Goal: Use online tool/utility: Utilize a website feature to perform a specific function

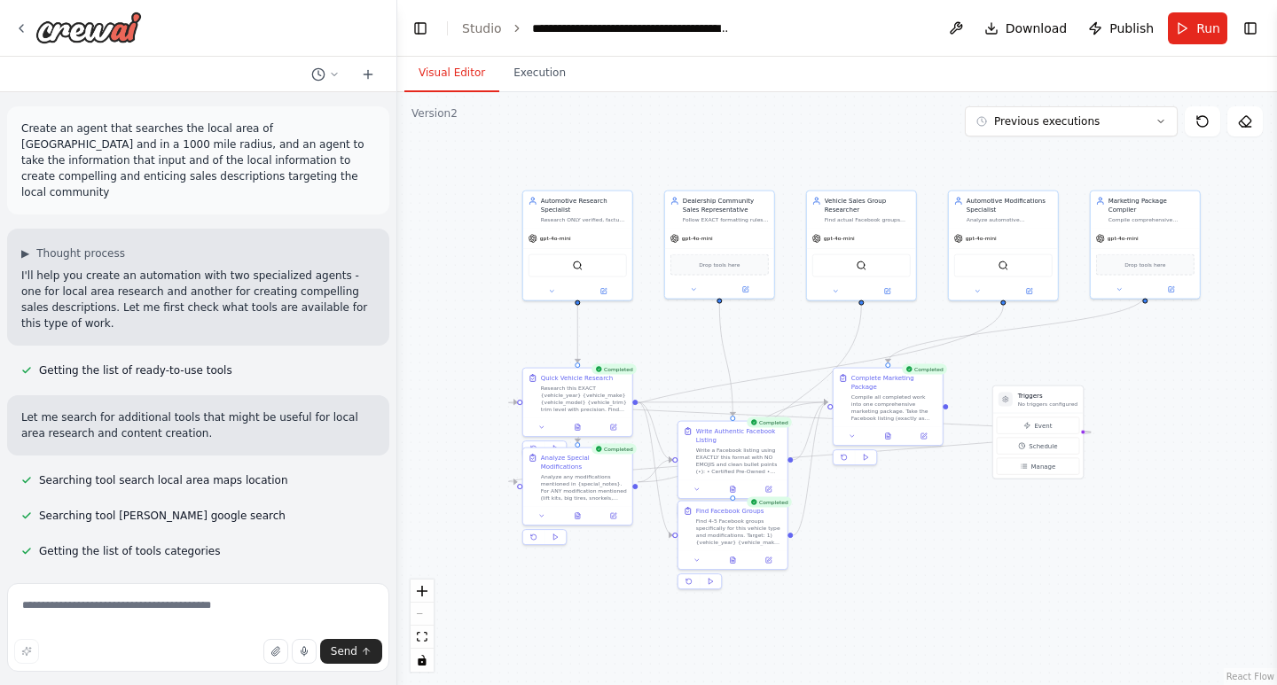
click at [577, 513] on icon at bounding box center [577, 516] width 4 height 6
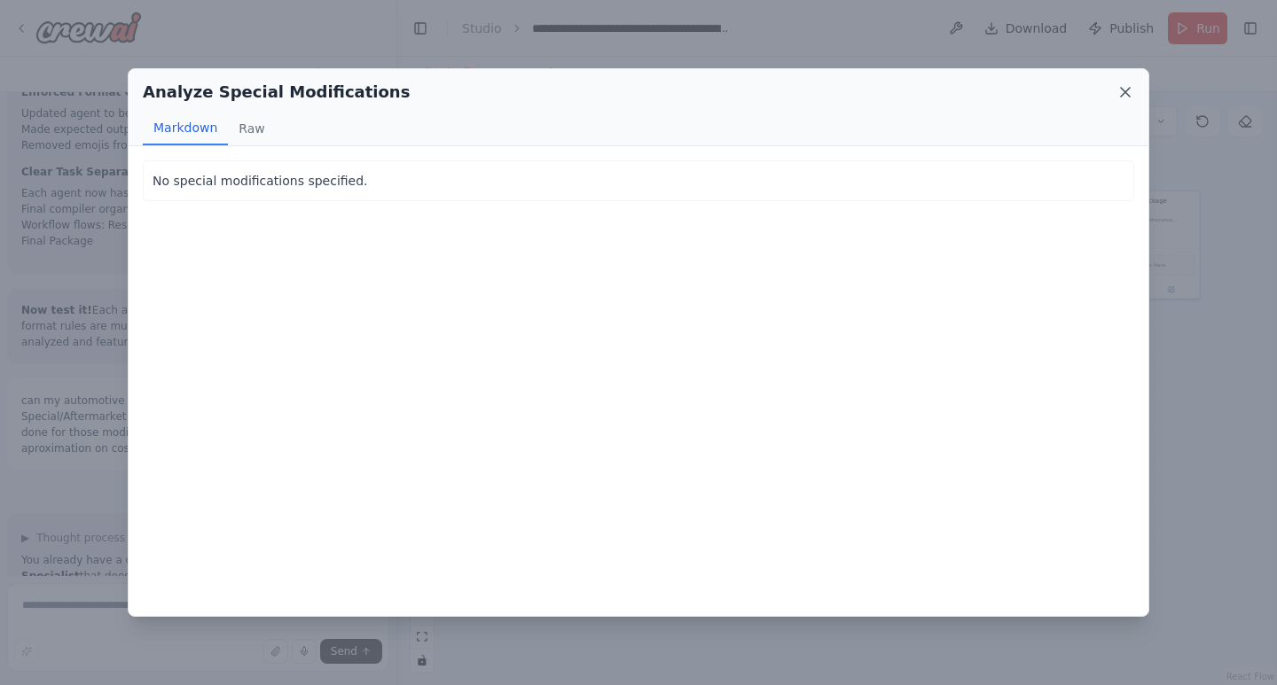
click at [1125, 90] on icon at bounding box center [1125, 92] width 18 height 18
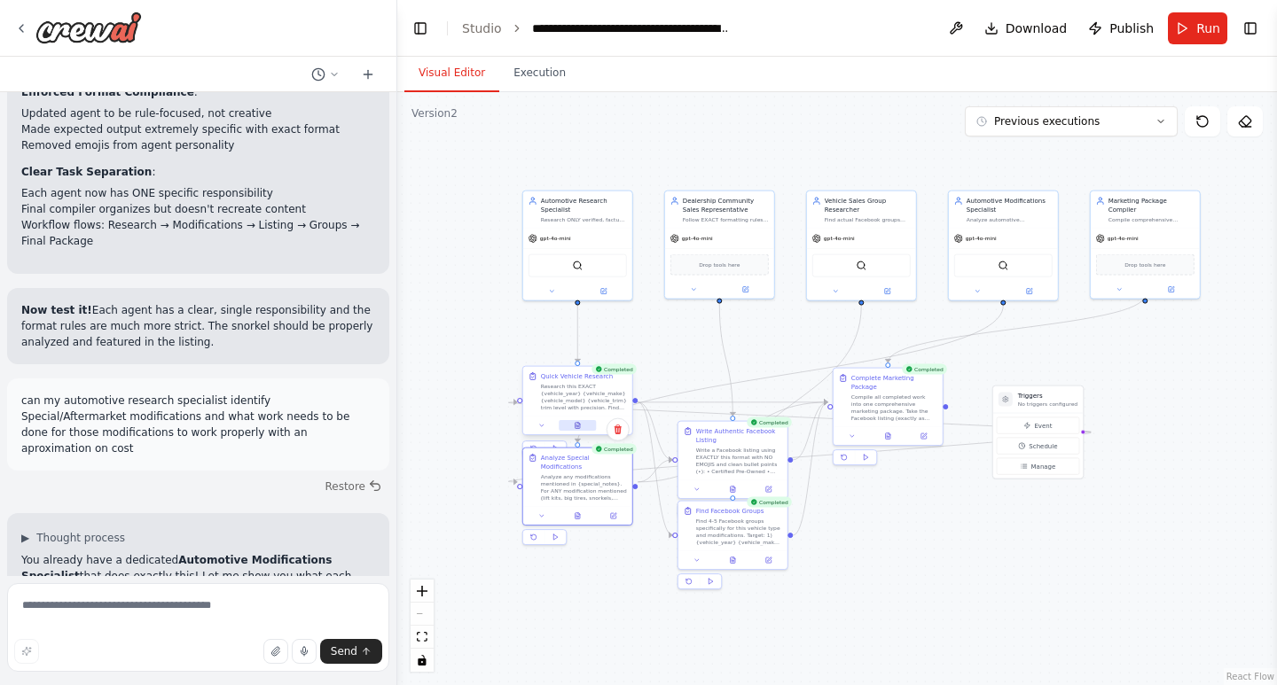
click at [578, 424] on icon at bounding box center [579, 424] width 2 height 2
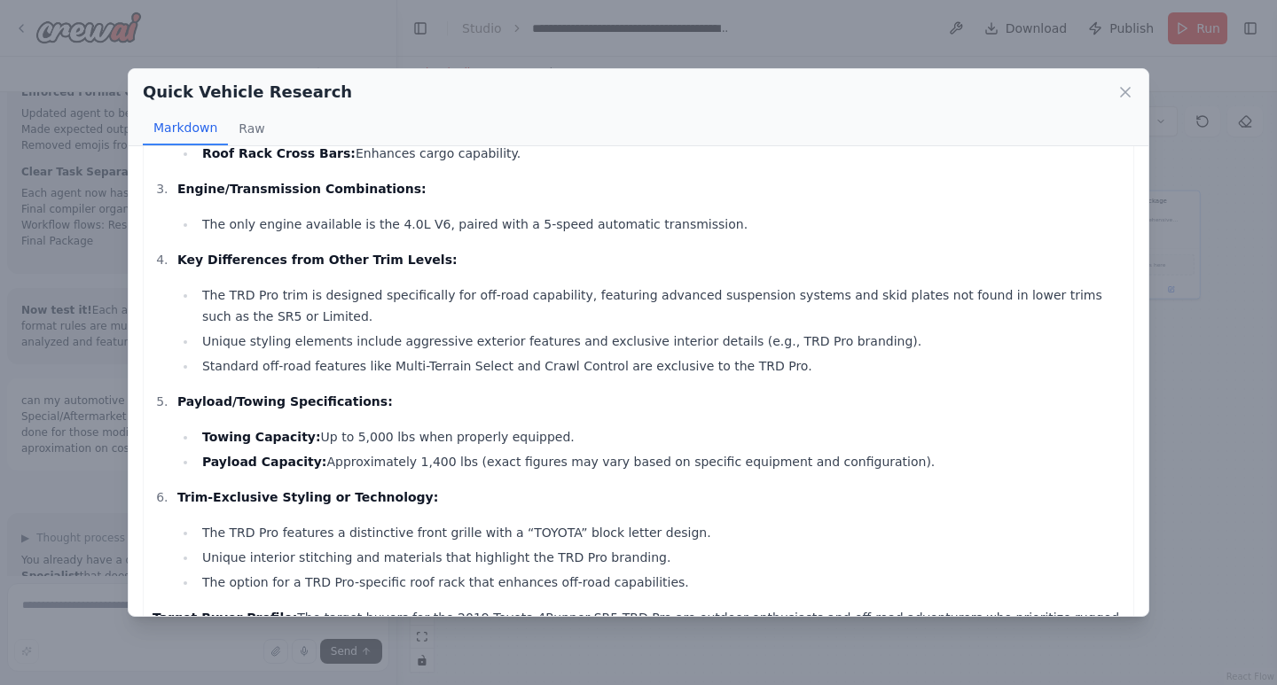
scroll to position [553, 0]
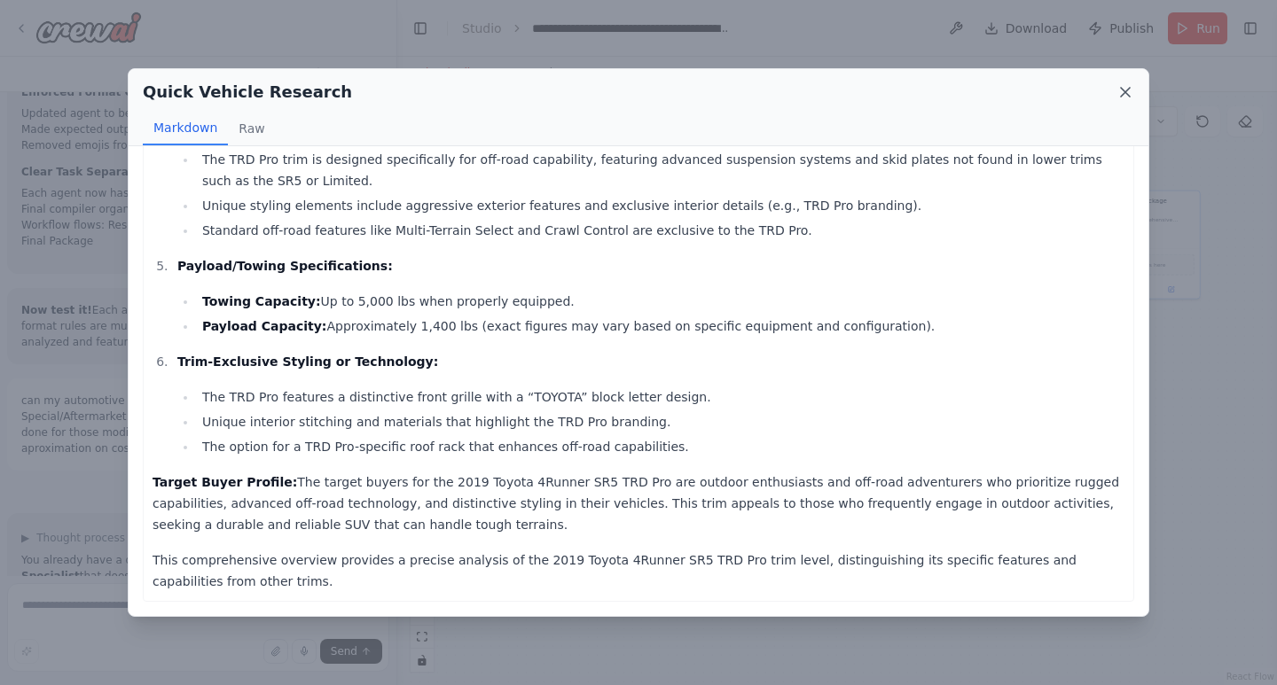
click at [1118, 89] on icon at bounding box center [1125, 92] width 18 height 18
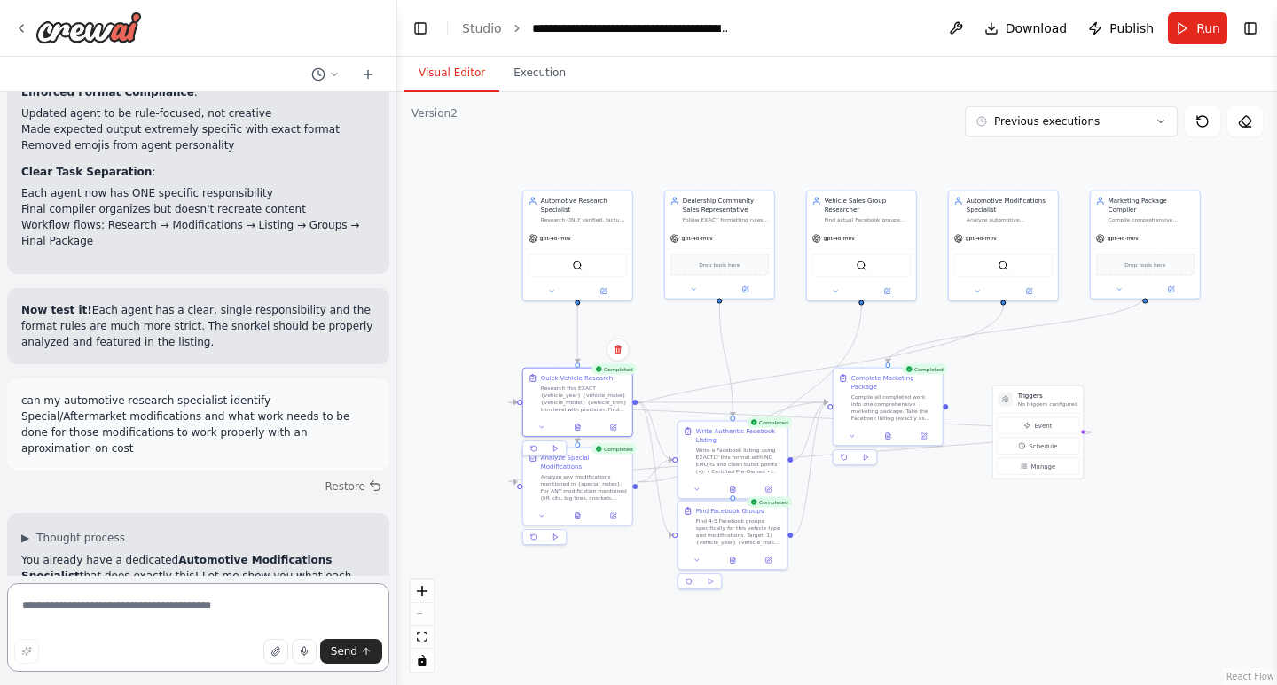
click at [192, 599] on textarea at bounding box center [198, 627] width 382 height 89
type textarea "**********"
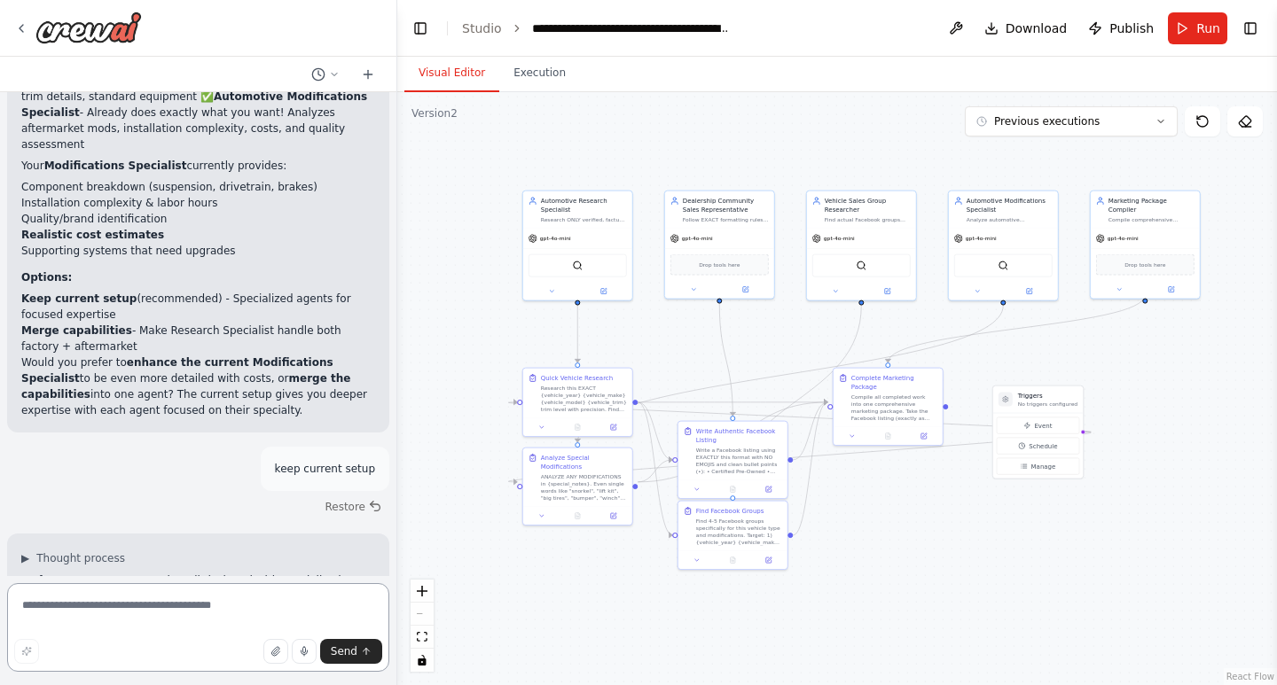
scroll to position [49748, 0]
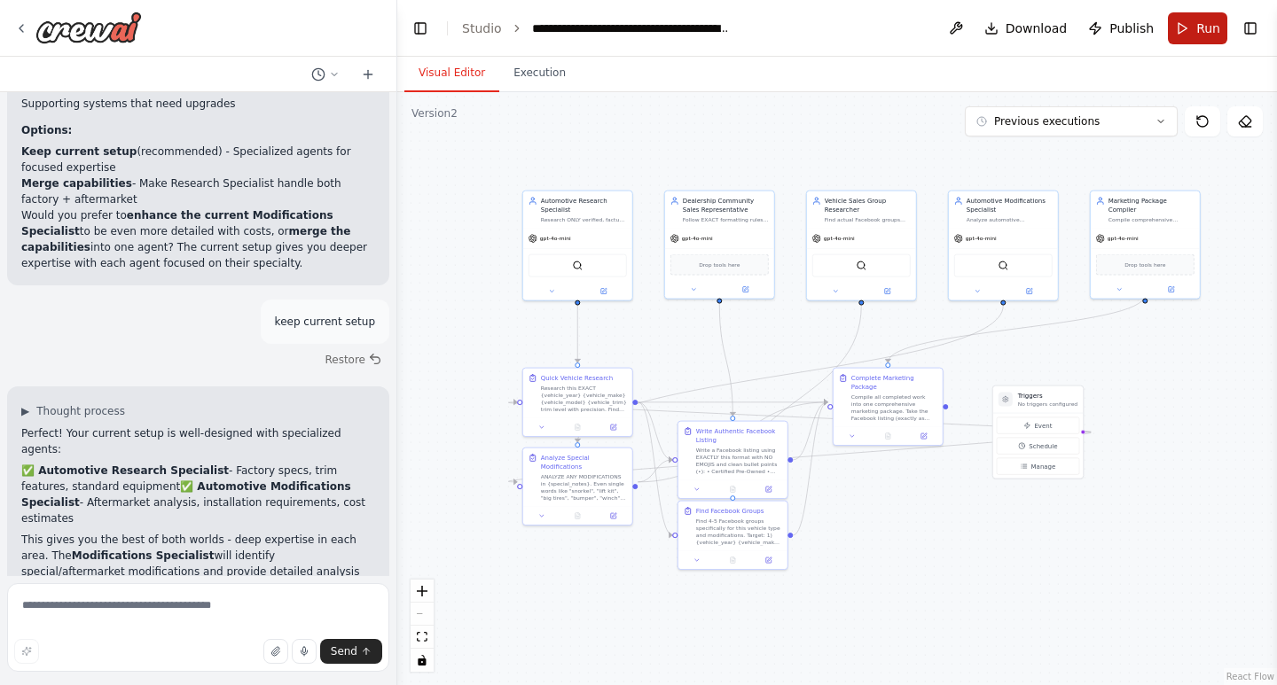
click at [1183, 22] on button "Run" at bounding box center [1197, 28] width 59 height 32
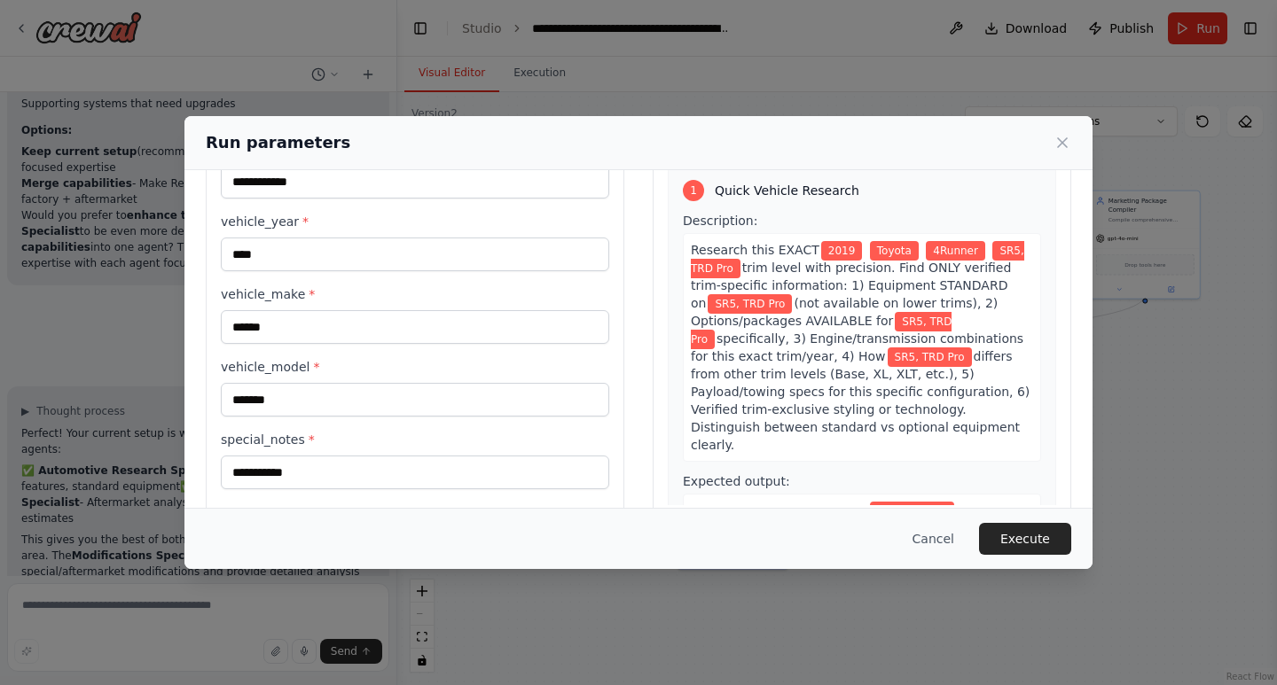
scroll to position [125, 0]
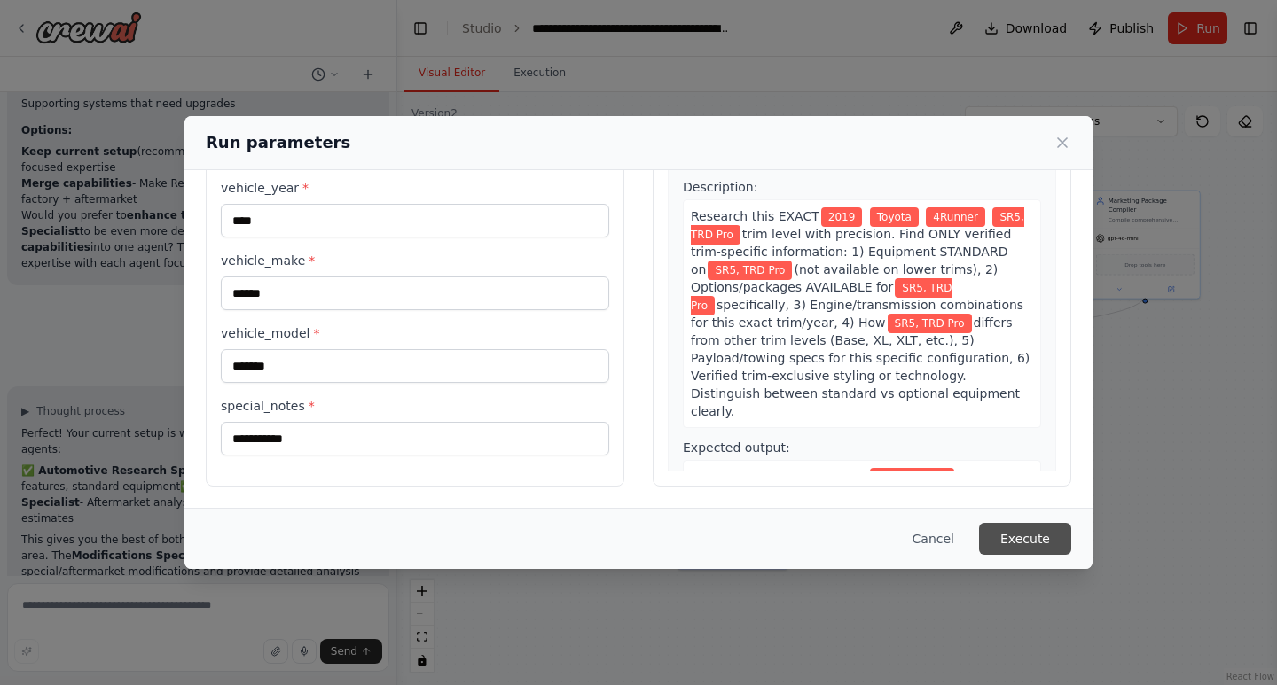
click at [1053, 531] on button "Execute" at bounding box center [1025, 539] width 92 height 32
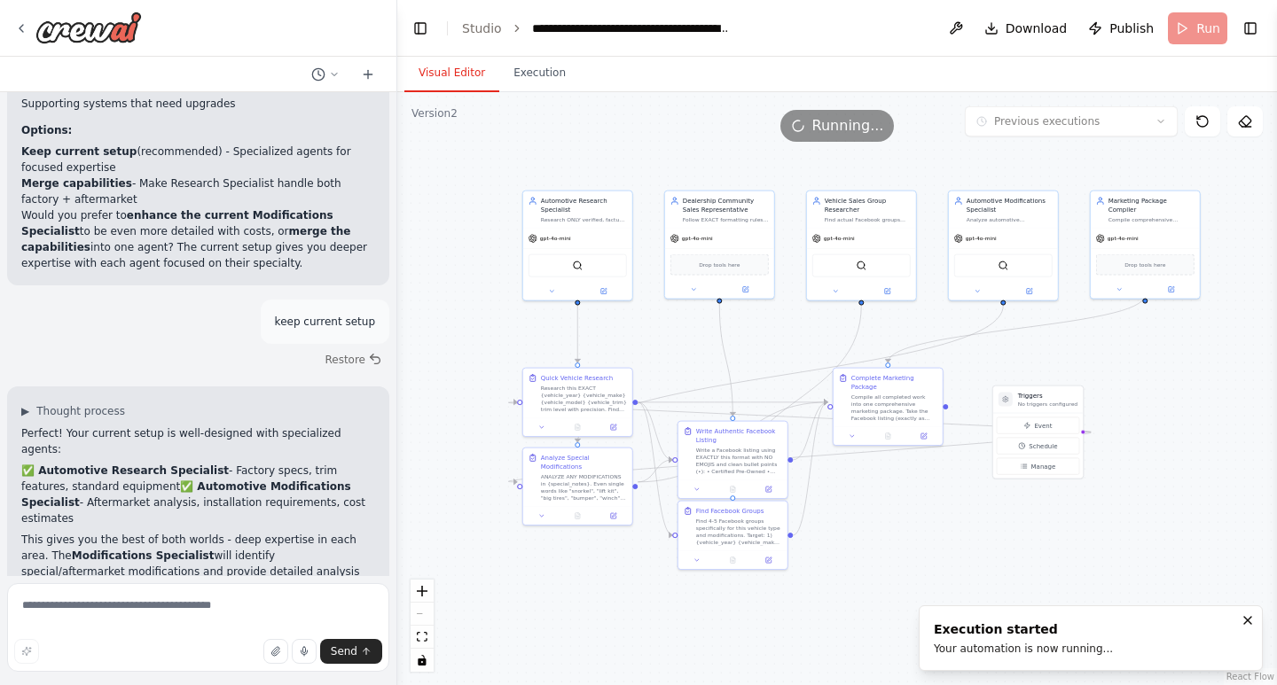
click at [441, 79] on button "Visual Editor" at bounding box center [451, 73] width 95 height 37
click at [1085, 428] on circle "Edge from triggers to 299df6b1-8a61-4773-9369-4c48ff7bfea8" at bounding box center [1086, 432] width 9 height 9
click at [1084, 434] on circle "Edge from triggers to 7dbc8482-dce6-459d-9156-c910159132d1" at bounding box center [1086, 432] width 9 height 9
click at [1025, 405] on p "No triggers configured" at bounding box center [1047, 404] width 59 height 7
drag, startPoint x: 1025, startPoint y: 405, endPoint x: 962, endPoint y: 464, distance: 85.9
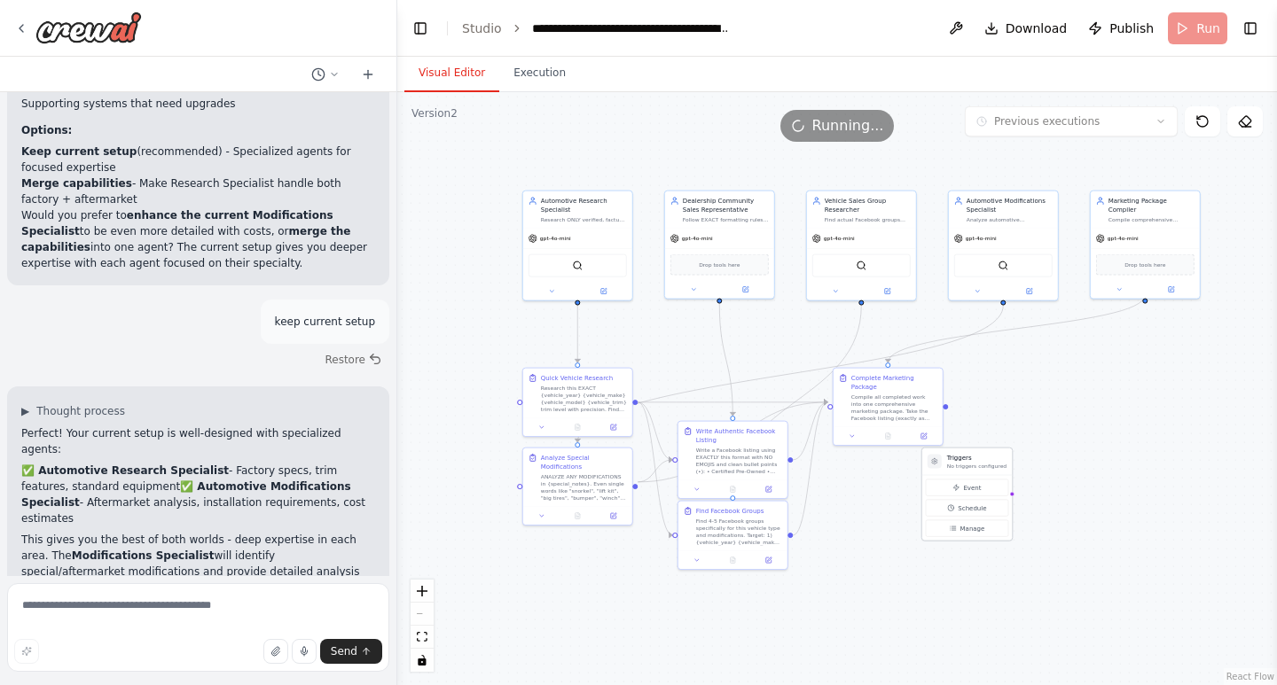
click at [961, 464] on p "No triggers configured" at bounding box center [976, 466] width 59 height 7
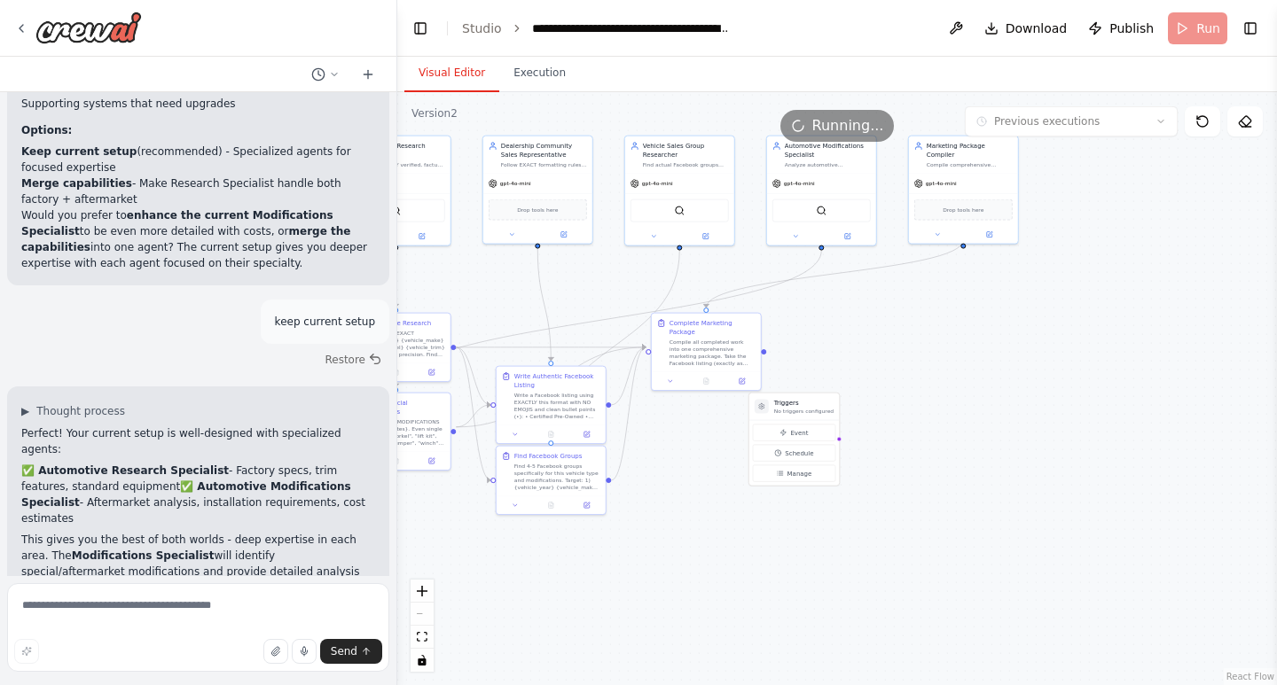
drag, startPoint x: 1130, startPoint y: 461, endPoint x: 948, endPoint y: 406, distance: 189.9
click at [948, 406] on div ".deletable-edge-delete-btn { width: 20px; height: 20px; border: 0px solid #ffff…" at bounding box center [837, 388] width 880 height 593
click at [419, 632] on icon "fit view" at bounding box center [422, 637] width 11 height 10
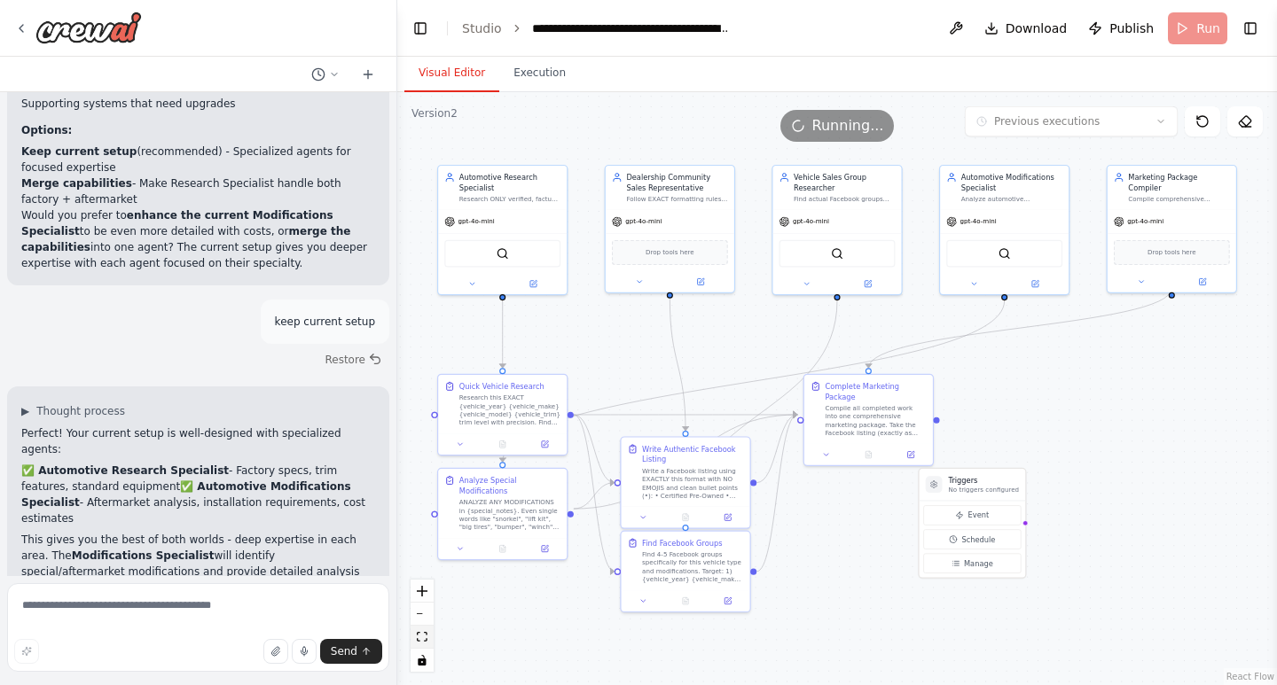
click at [420, 633] on icon "fit view" at bounding box center [422, 637] width 11 height 10
click at [423, 619] on button "zoom out" at bounding box center [422, 614] width 23 height 23
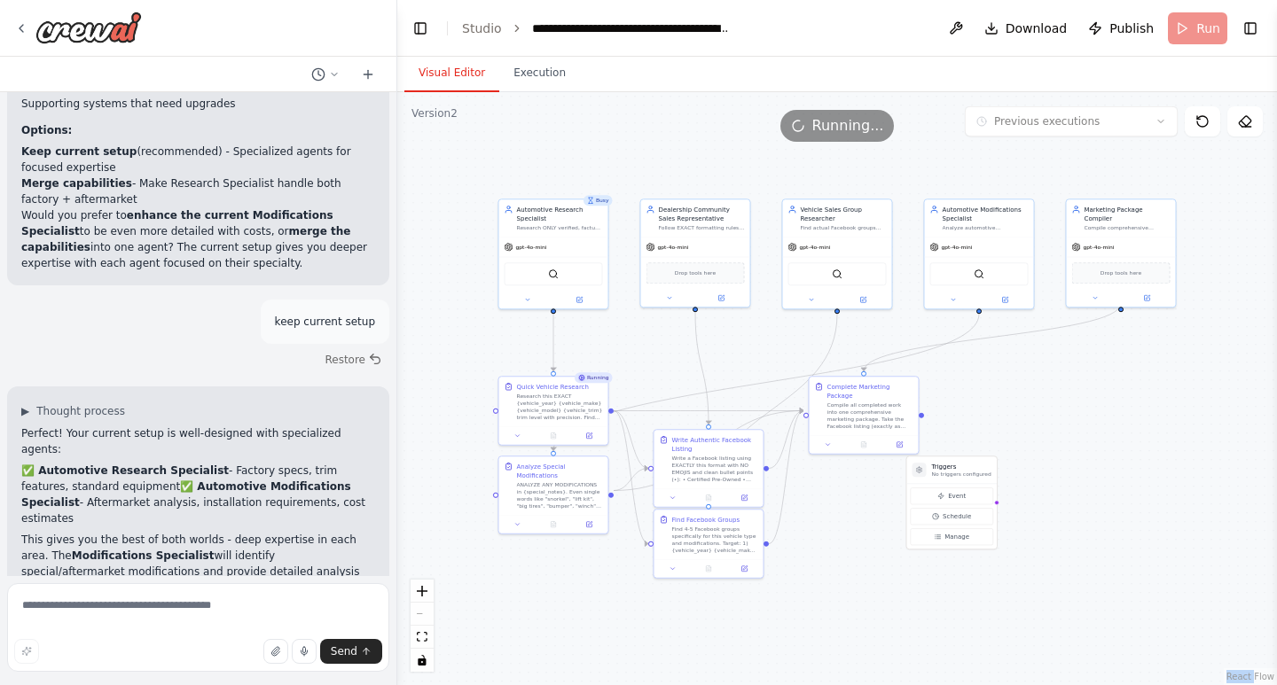
click at [423, 617] on div "React Flow controls" at bounding box center [422, 626] width 23 height 92
click at [423, 660] on icon "toggle interactivity" at bounding box center [422, 660] width 8 height 11
click at [563, 606] on div ".deletable-edge-delete-btn { width: 20px; height: 20px; border: 0px solid #ffff…" at bounding box center [837, 388] width 880 height 593
click at [551, 517] on div ".deletable-edge-delete-btn { width: 20px; height: 20px; border: 0px solid #ffff…" at bounding box center [837, 388] width 880 height 593
click at [426, 662] on icon "toggle interactivity" at bounding box center [422, 660] width 8 height 11
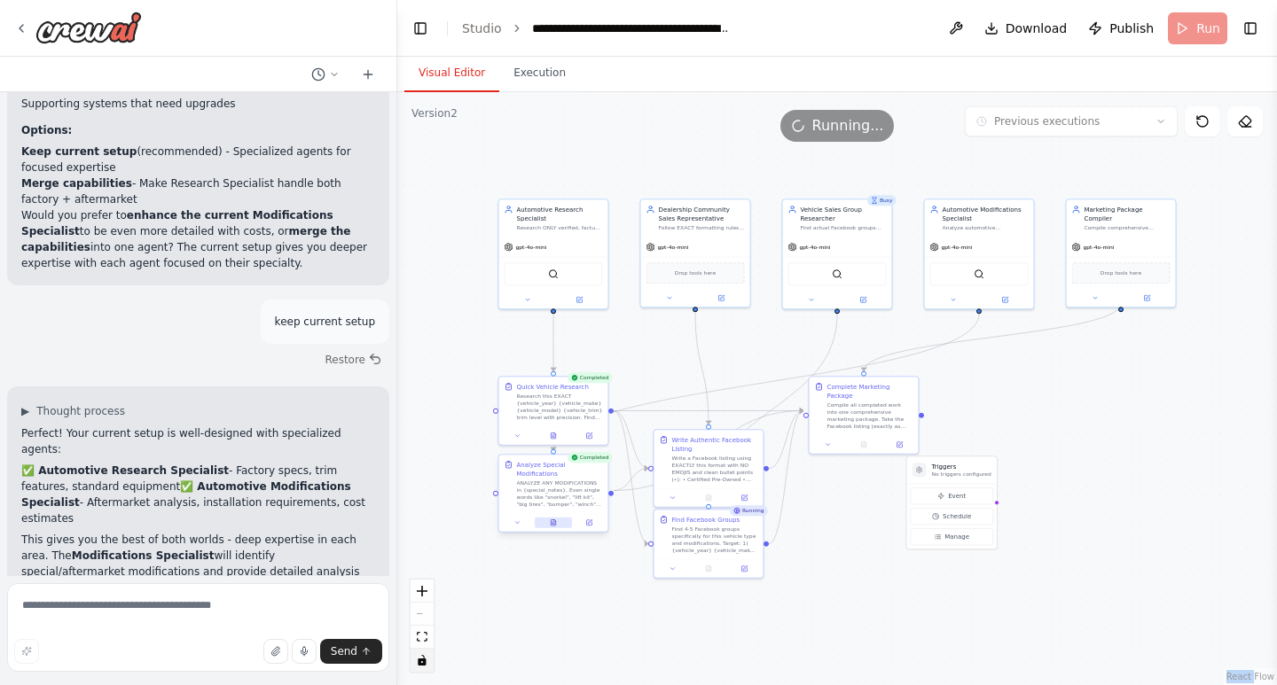
click at [555, 520] on icon at bounding box center [553, 523] width 4 height 6
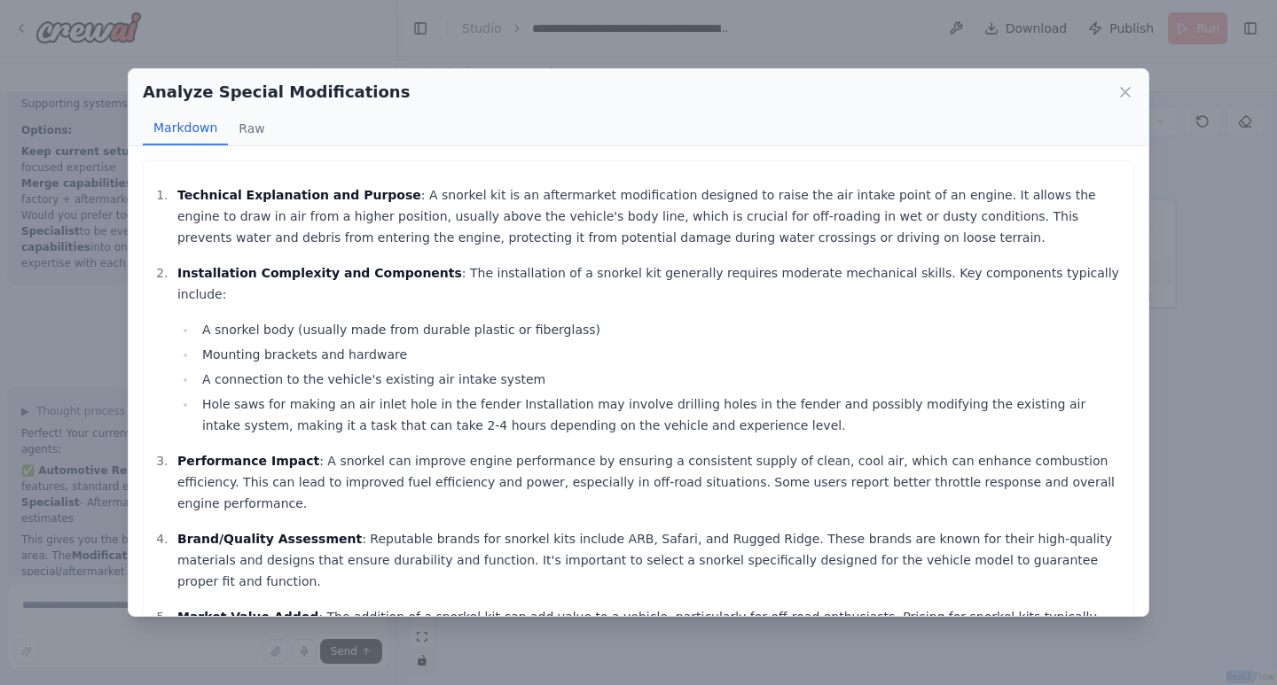
scroll to position [85, 0]
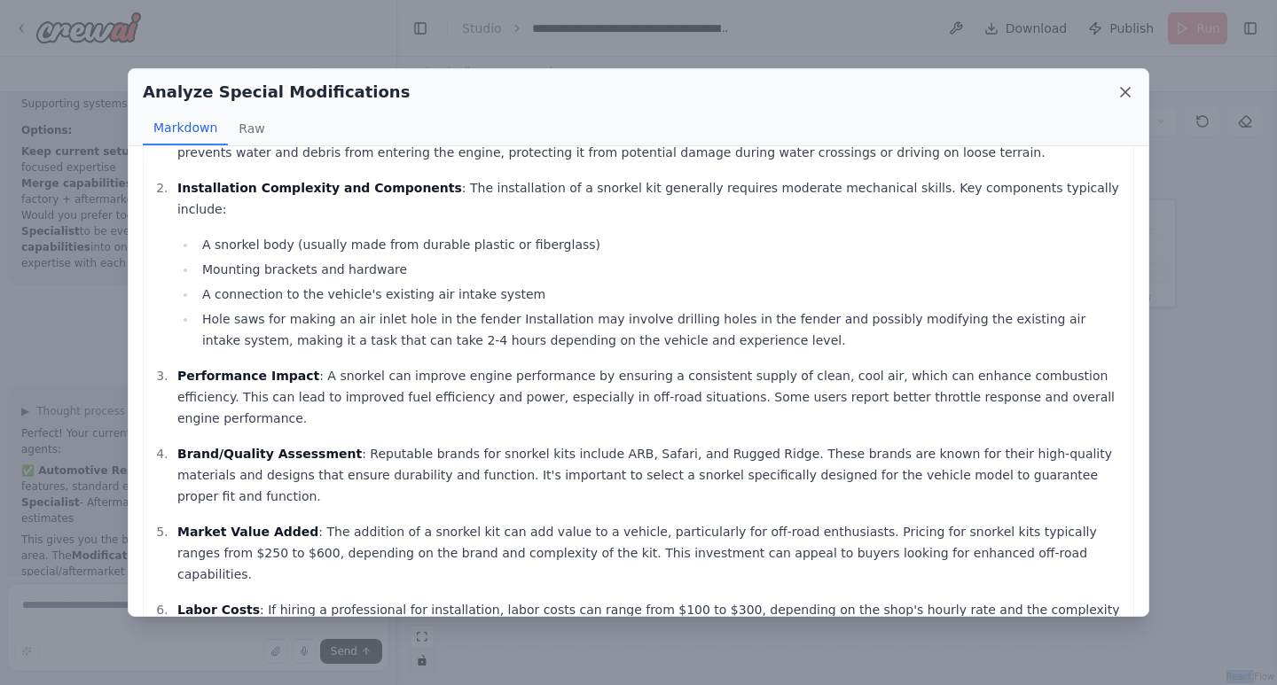
click at [1121, 94] on icon at bounding box center [1125, 92] width 18 height 18
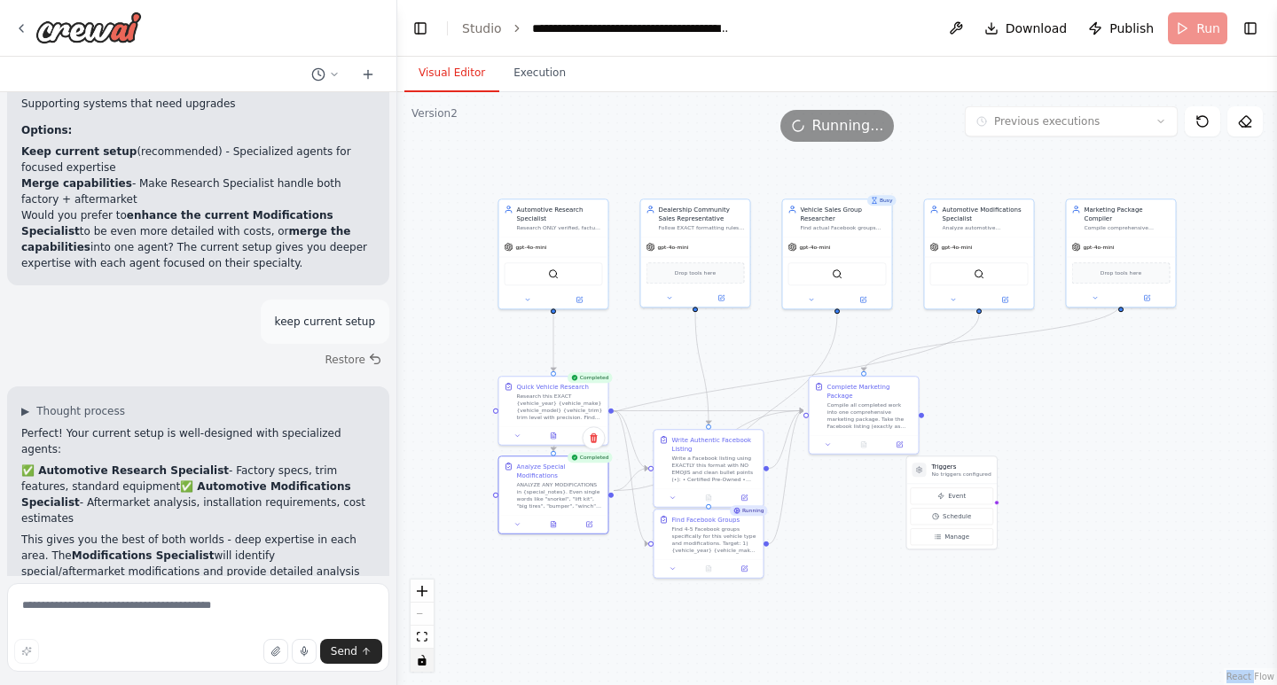
click at [849, 501] on div ".deletable-edge-delete-btn { width: 20px; height: 20px; border: 0px solid #ffff…" at bounding box center [837, 388] width 880 height 593
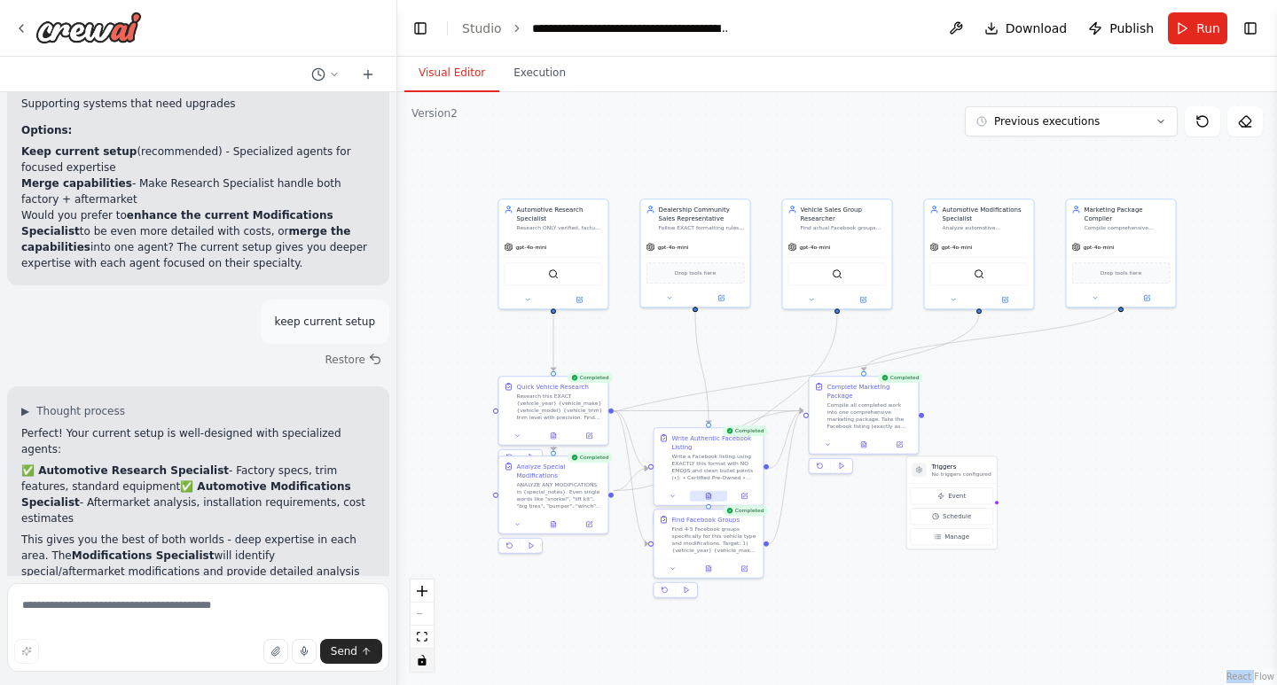
click at [709, 497] on icon at bounding box center [709, 497] width 3 height 0
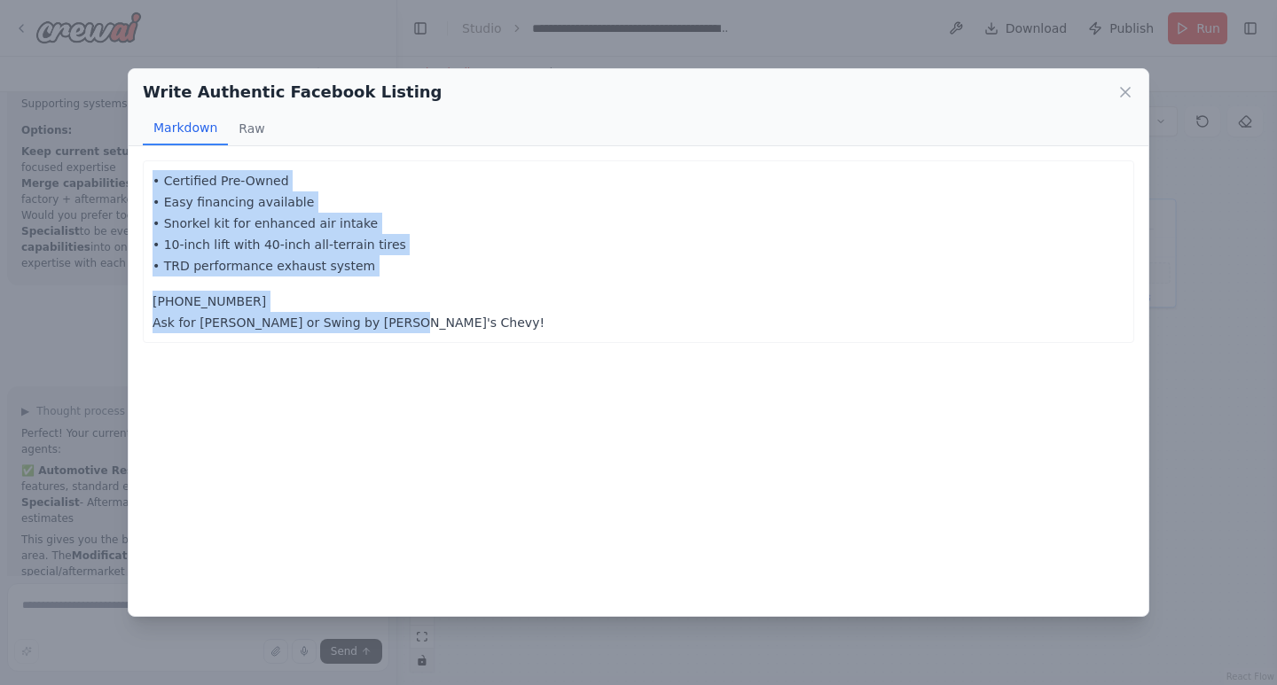
drag, startPoint x: 428, startPoint y: 332, endPoint x: 134, endPoint y: 156, distance: 343.2
click at [134, 156] on div "• Certified Pre-Owned • Easy financing available • Snorkel kit for enhanced air…" at bounding box center [639, 380] width 1020 height 469
copy div "• Certified Pre-Owned • Easy financing available • Snorkel kit for enhanced air…"
click at [1122, 93] on icon at bounding box center [1125, 92] width 18 height 18
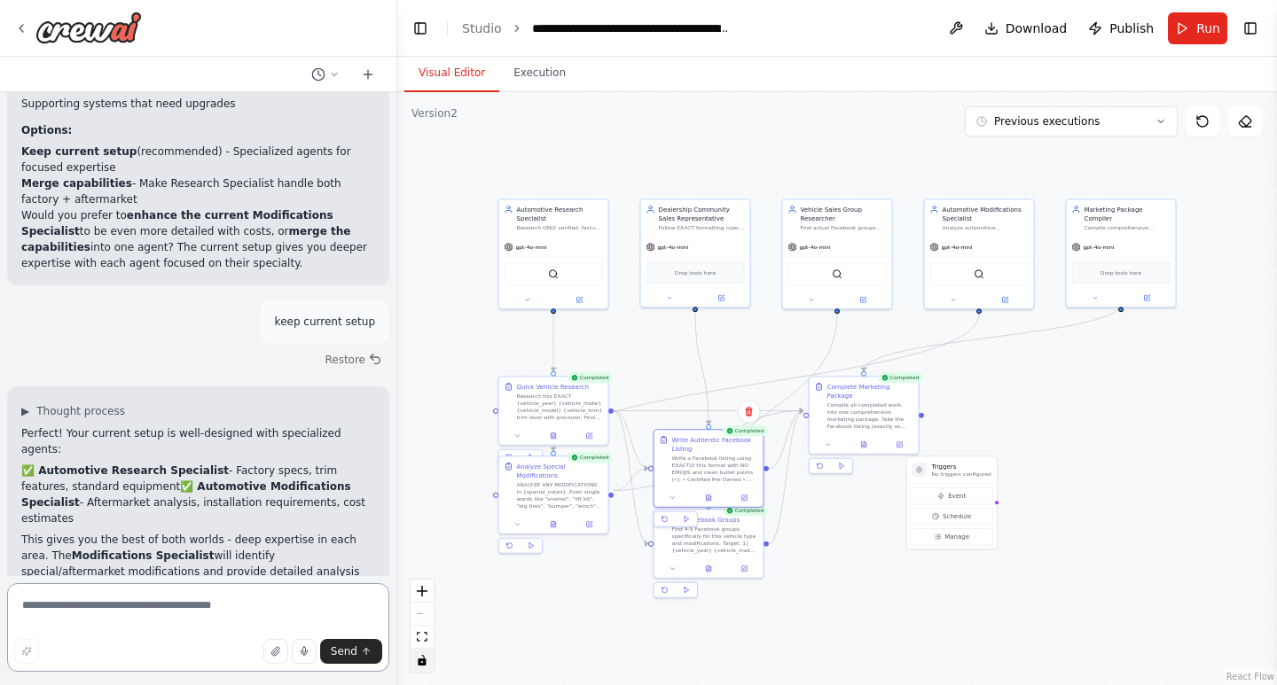
click at [95, 607] on textarea at bounding box center [198, 627] width 382 height 89
type textarea "**********"
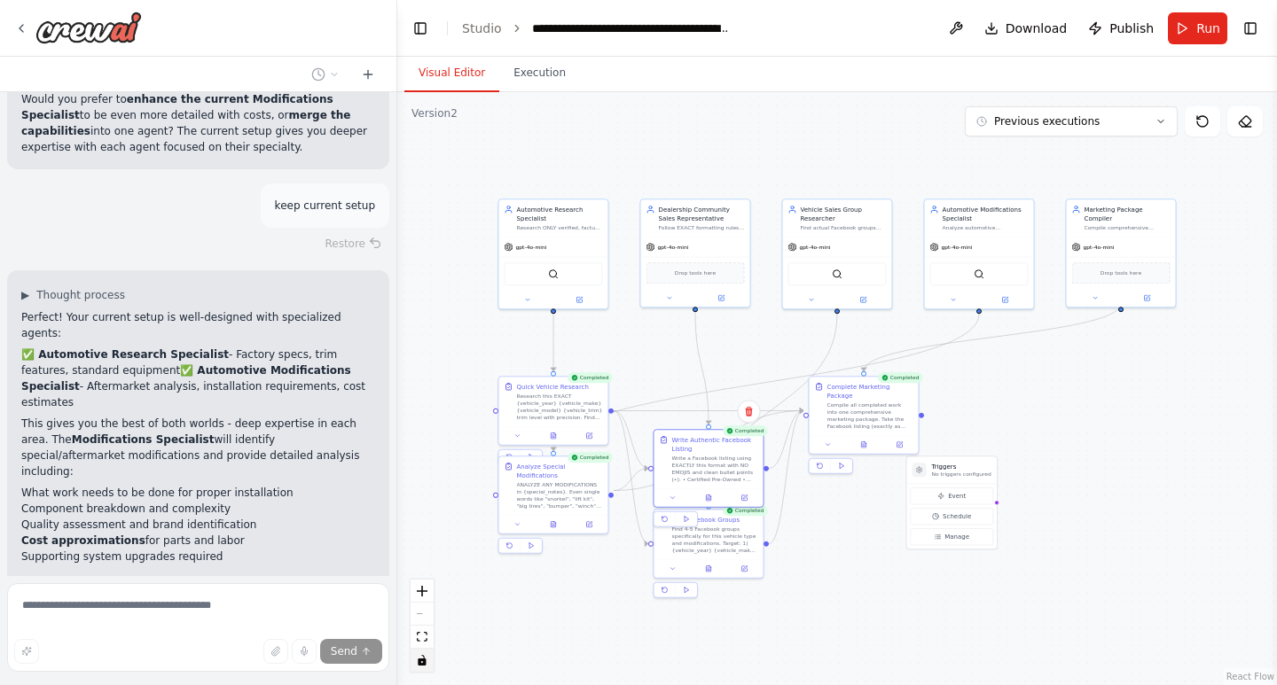
scroll to position [49976, 0]
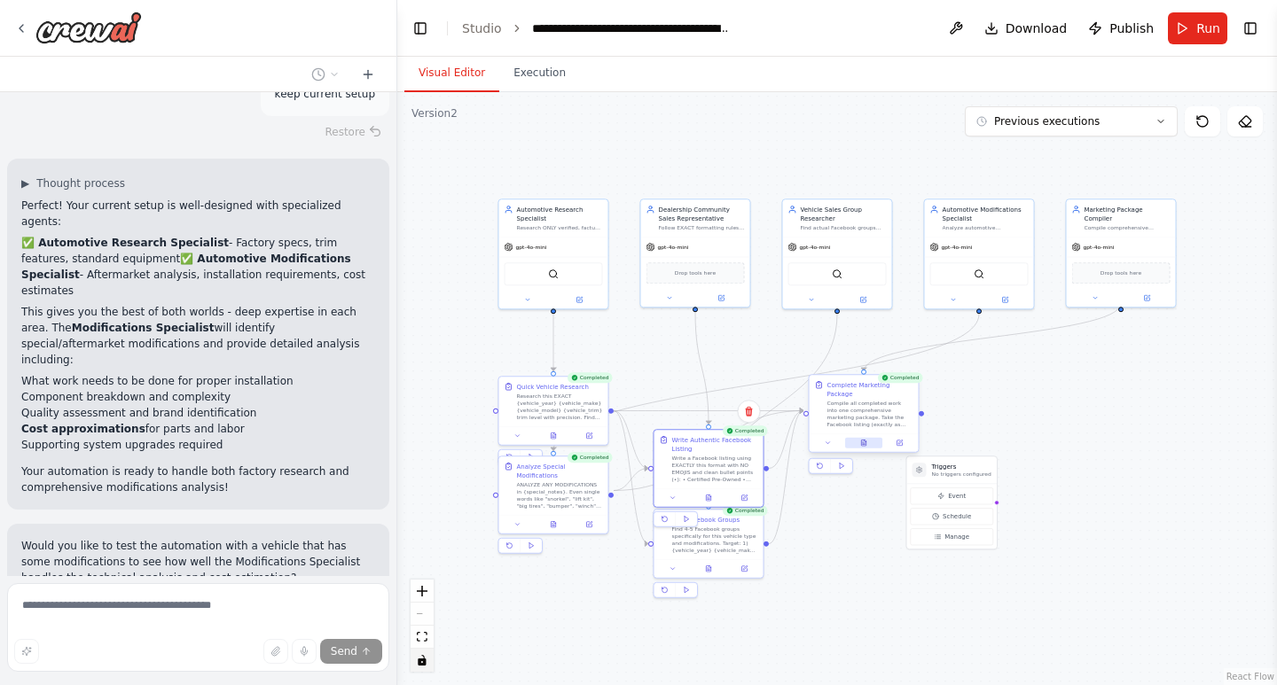
click at [868, 438] on button at bounding box center [863, 443] width 37 height 11
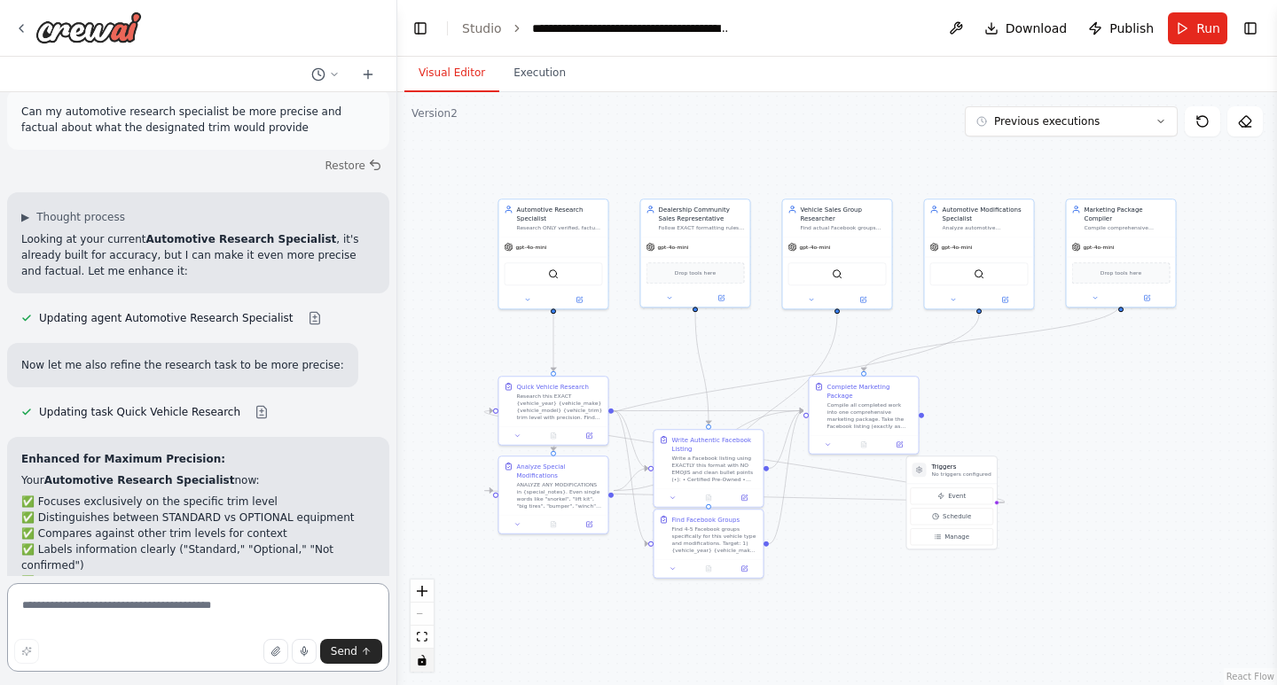
scroll to position [50577, 0]
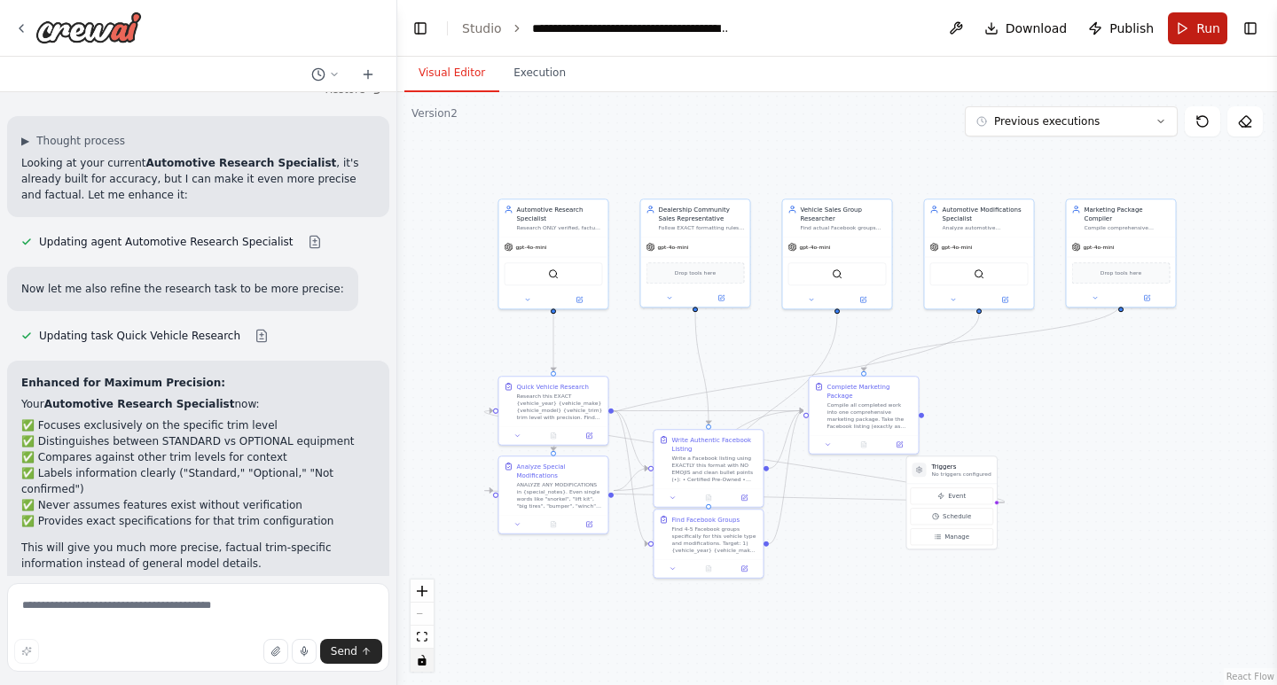
click at [1184, 20] on button "Run" at bounding box center [1197, 28] width 59 height 32
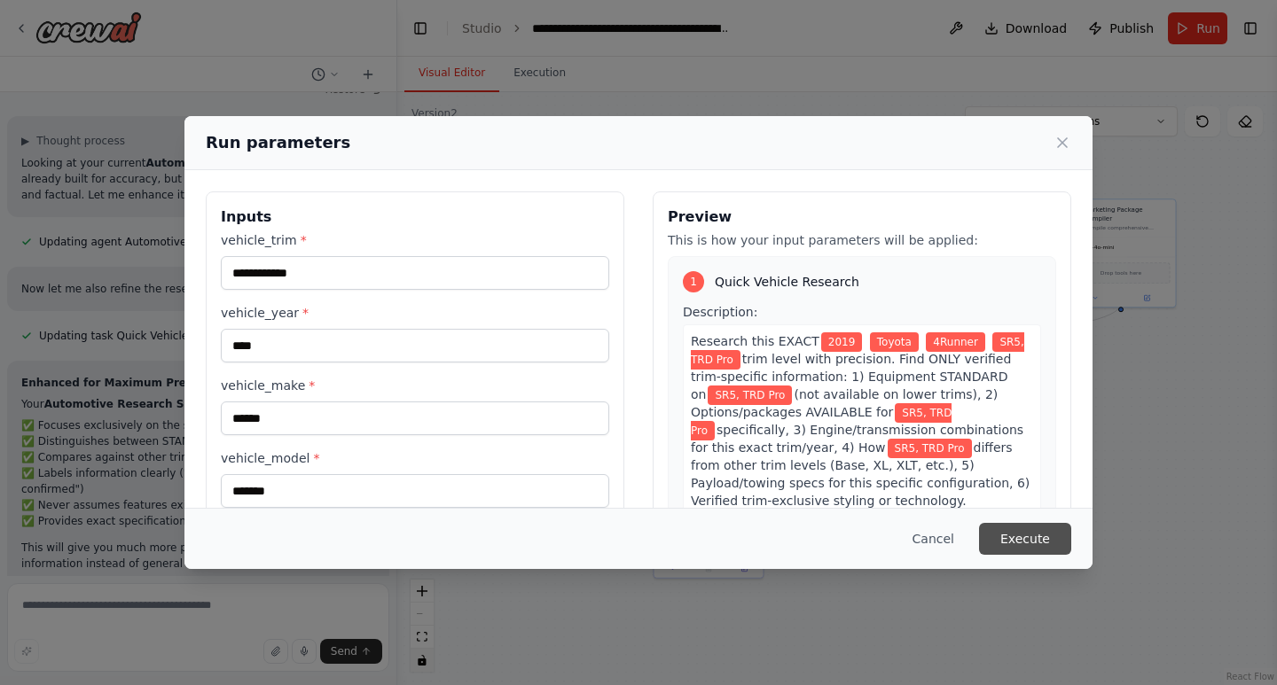
click at [1018, 525] on button "Execute" at bounding box center [1025, 539] width 92 height 32
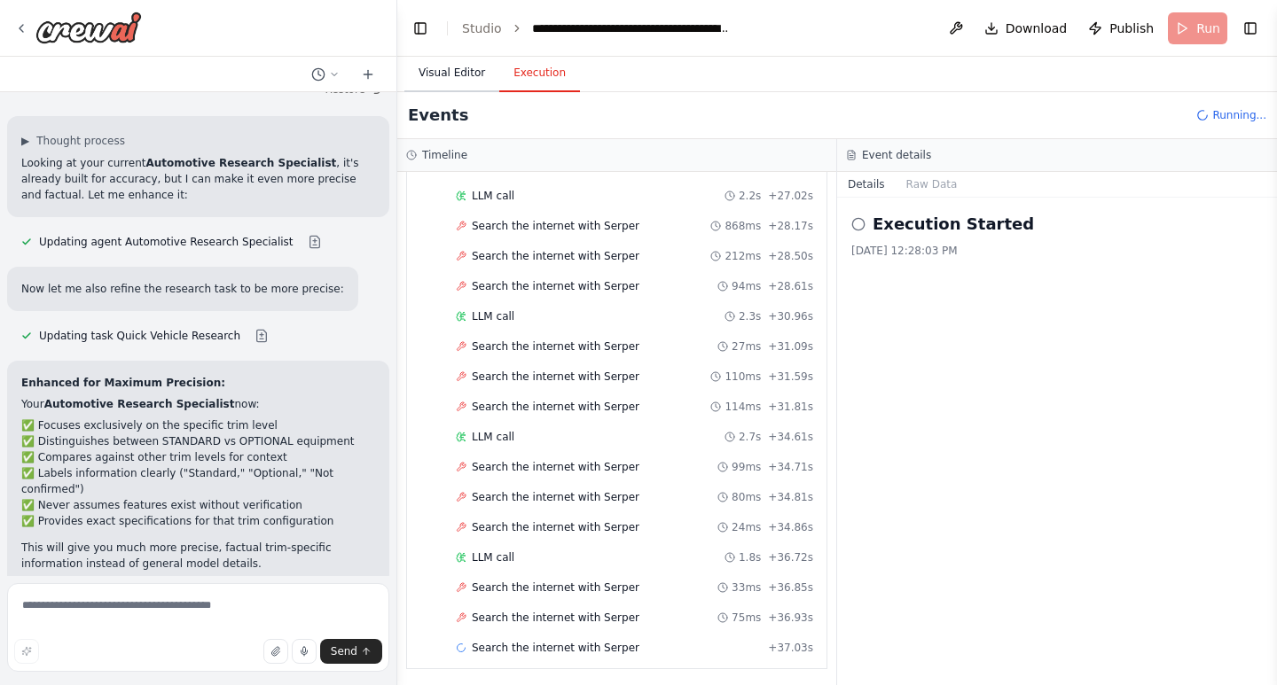
scroll to position [1354, 0]
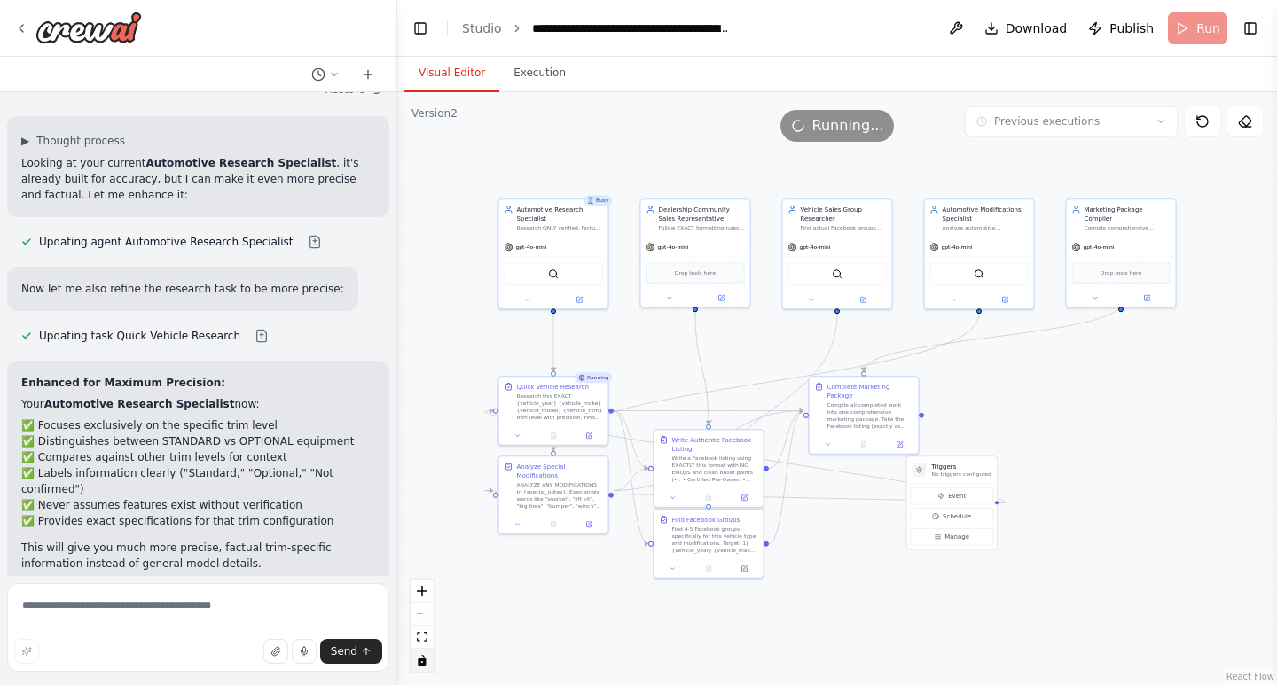
click at [457, 75] on button "Visual Editor" at bounding box center [451, 73] width 95 height 37
click at [554, 520] on div at bounding box center [553, 522] width 109 height 19
click at [555, 520] on icon at bounding box center [555, 521] width 2 height 2
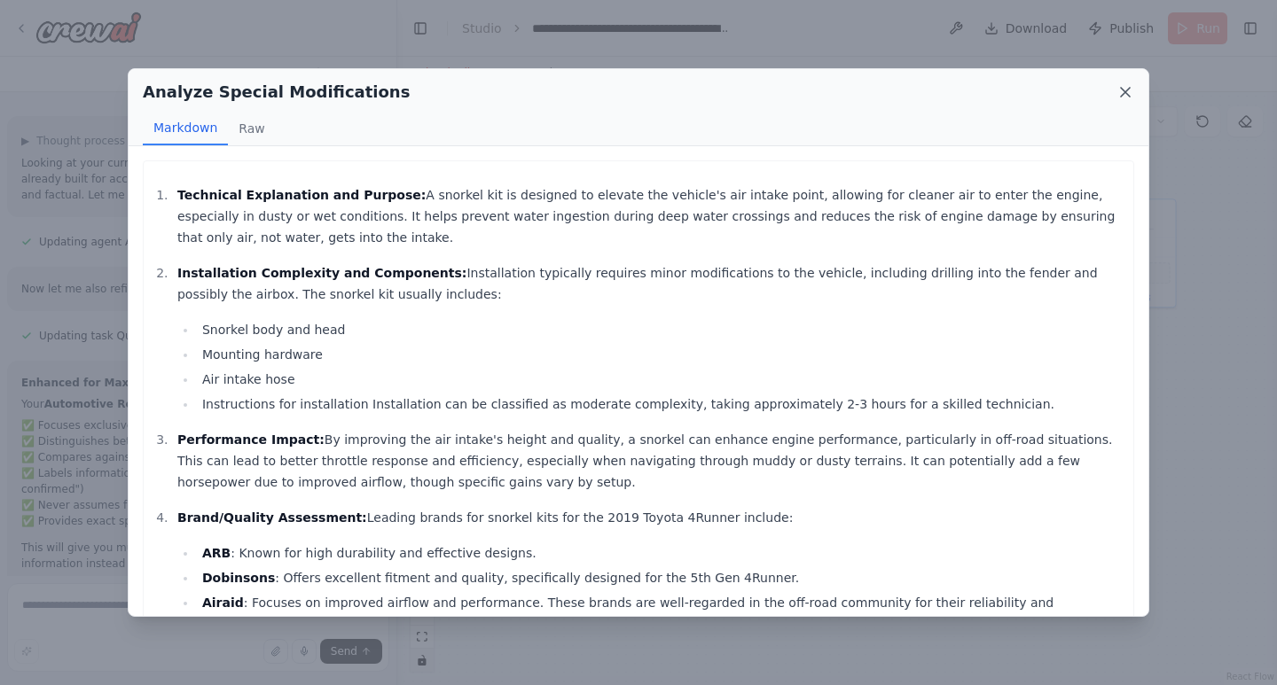
click at [1124, 91] on icon at bounding box center [1125, 92] width 9 height 9
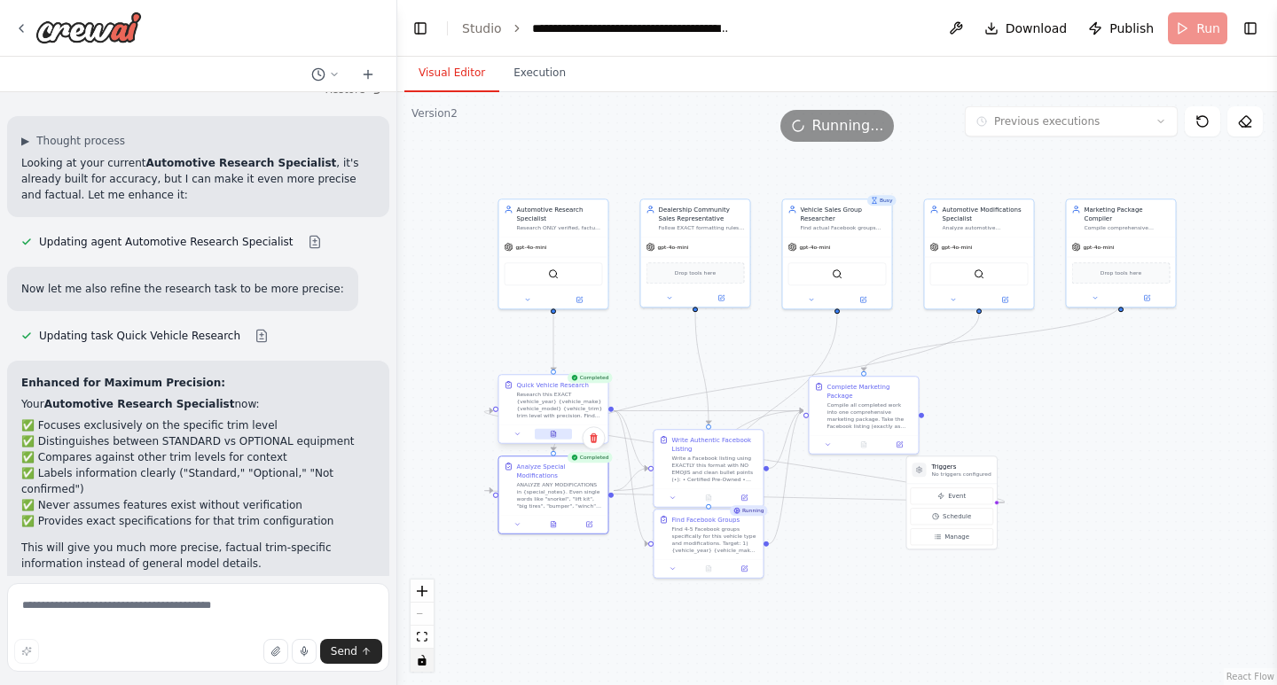
click at [553, 434] on icon at bounding box center [553, 434] width 3 height 0
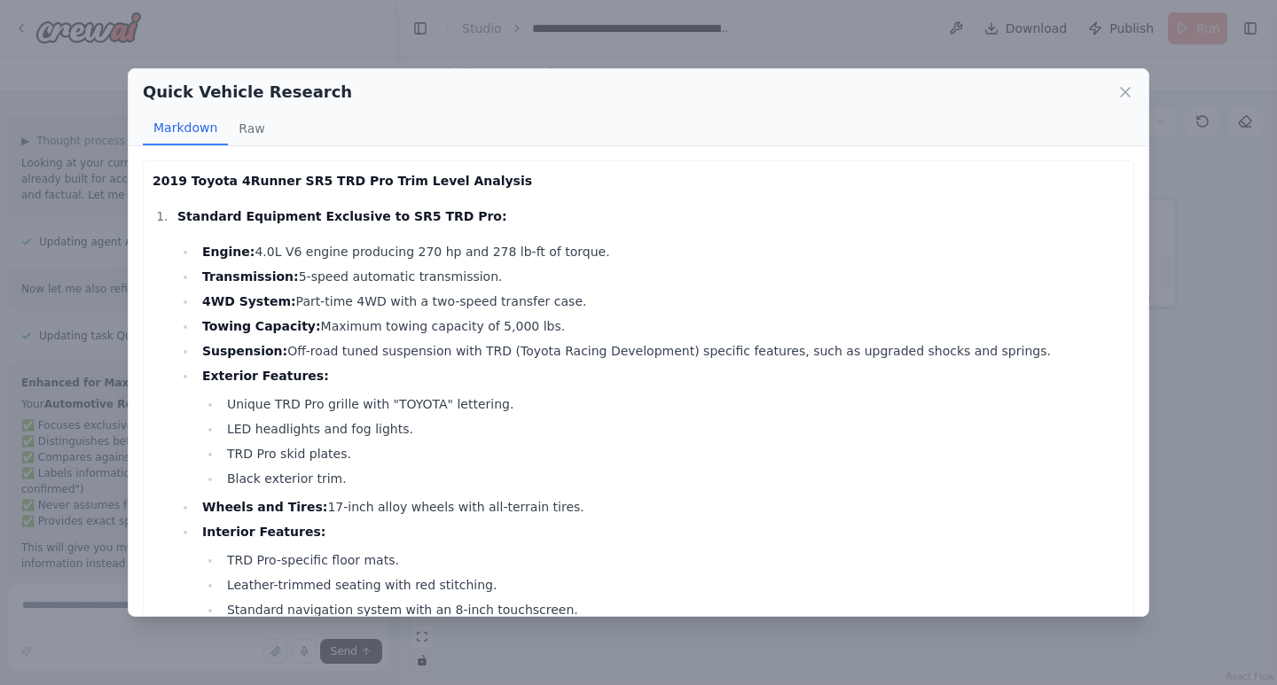
scroll to position [148, 0]
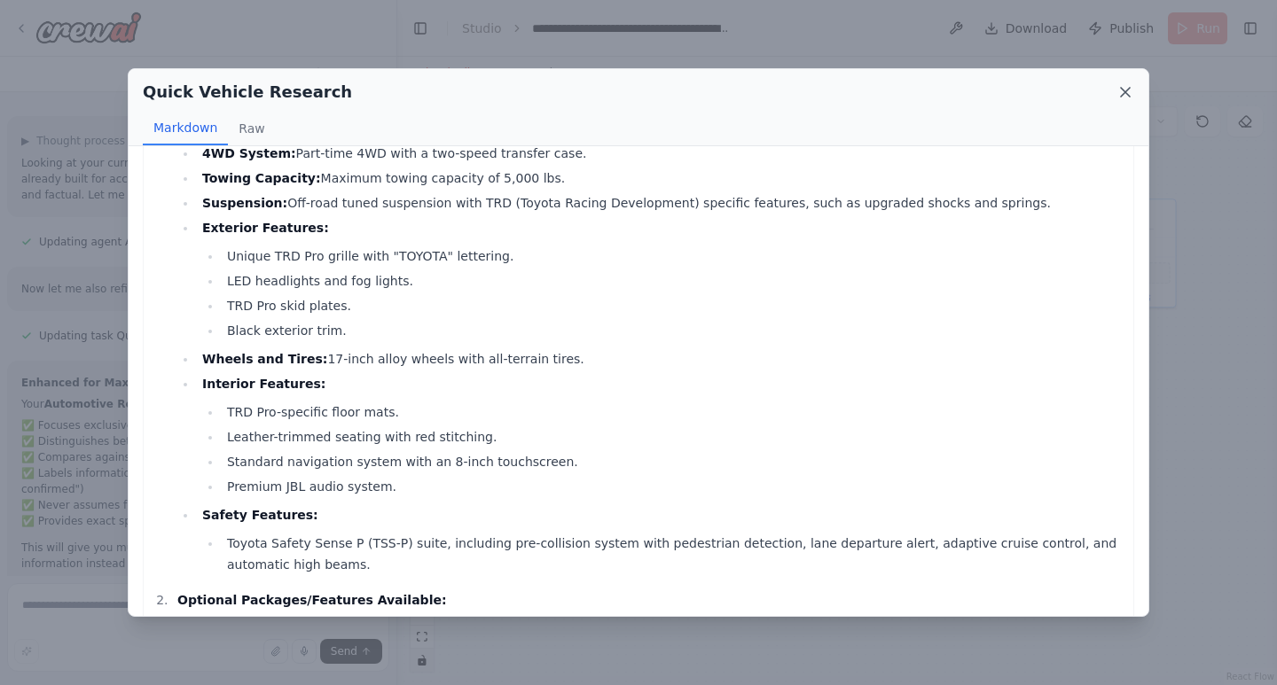
click at [1122, 94] on icon at bounding box center [1125, 92] width 18 height 18
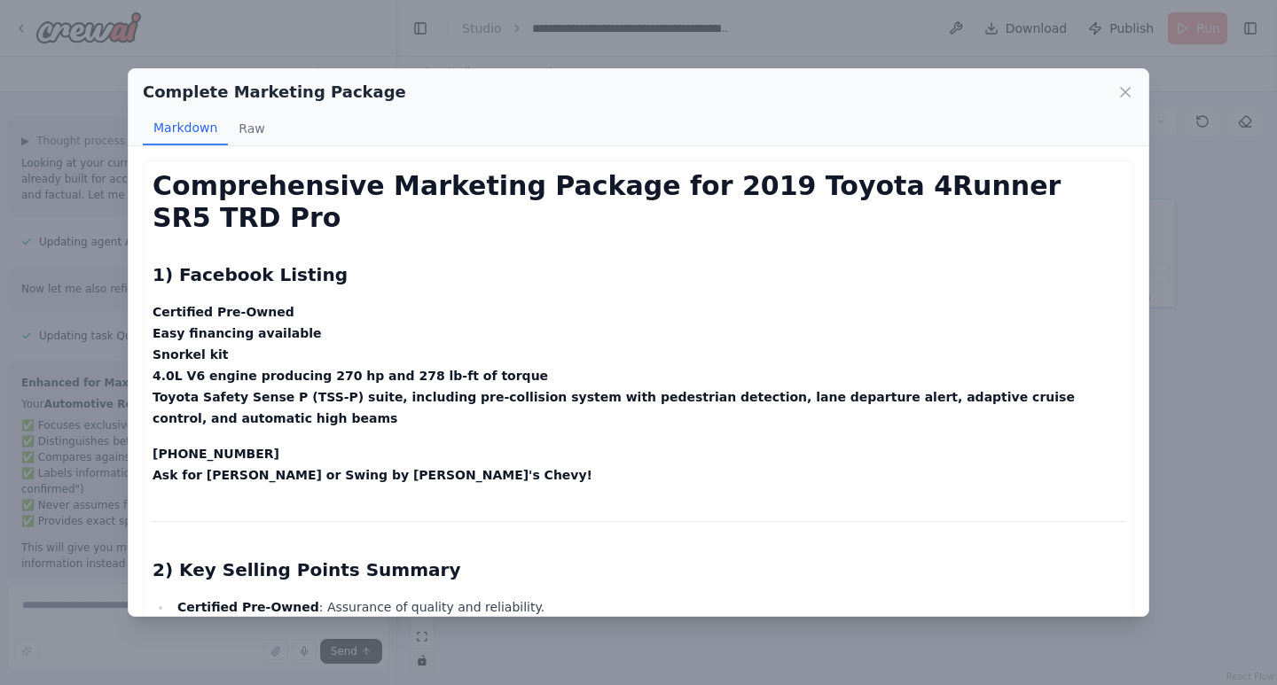
scroll to position [50721, 0]
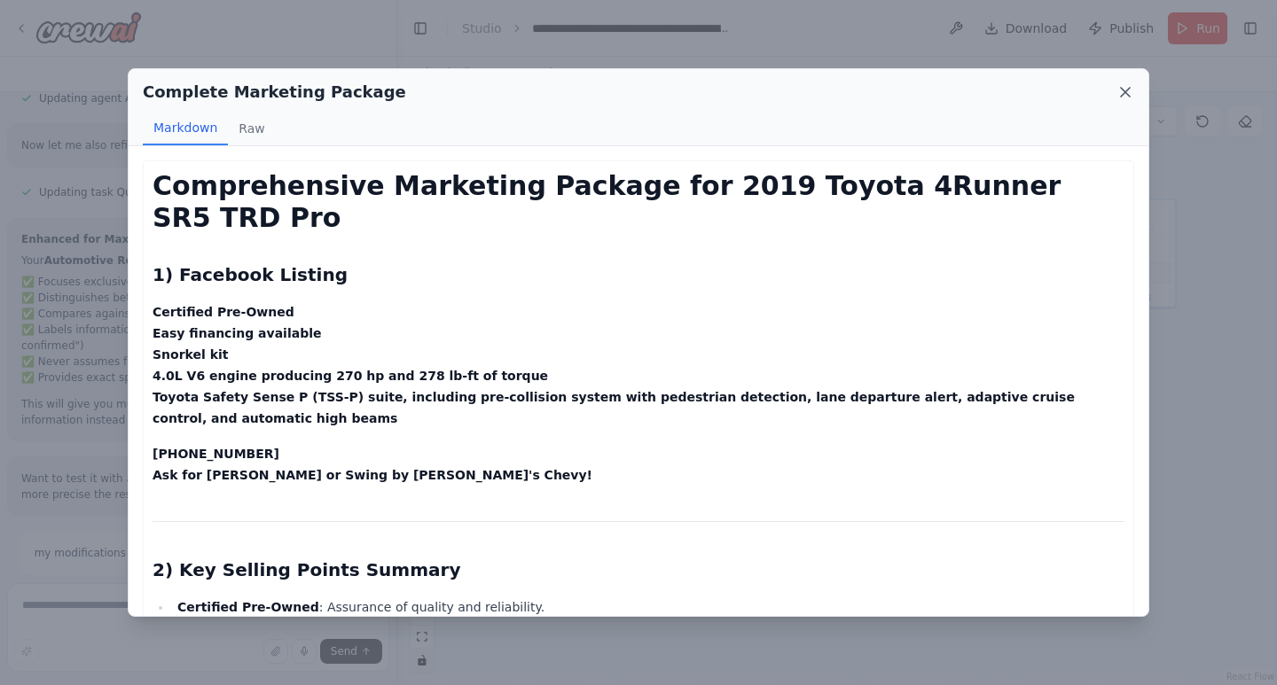
click at [1127, 92] on icon at bounding box center [1125, 92] width 18 height 18
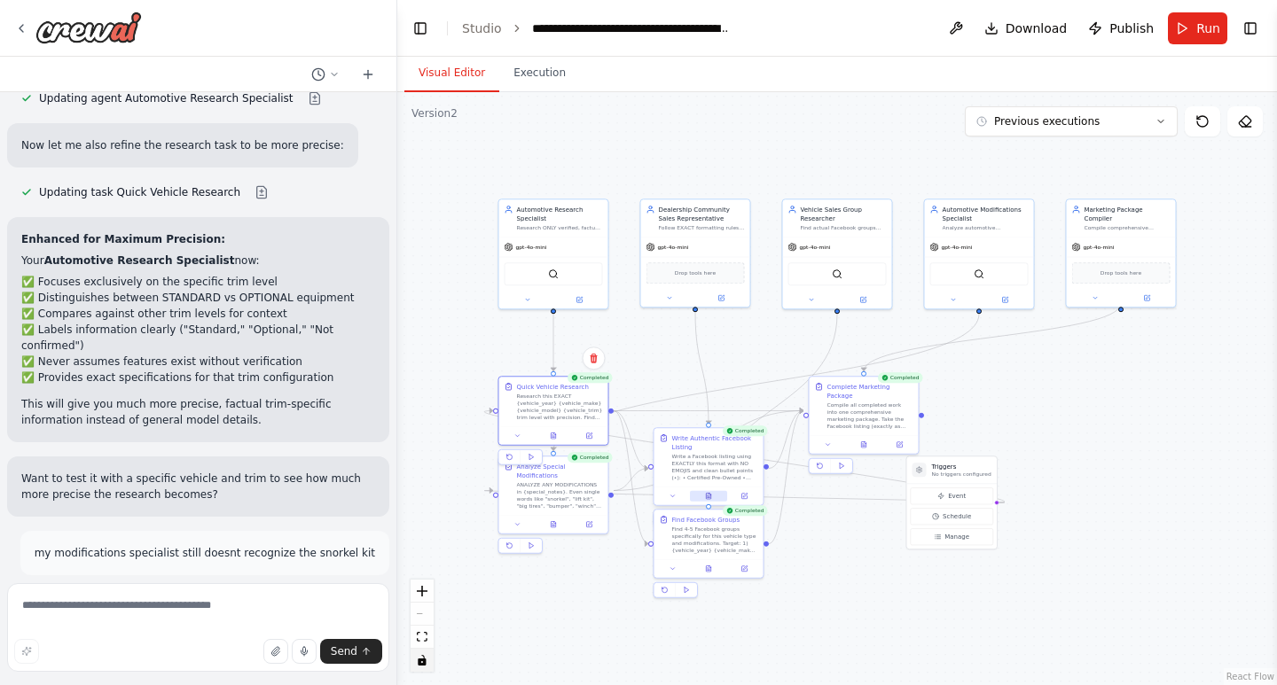
click at [712, 498] on button at bounding box center [708, 496] width 37 height 11
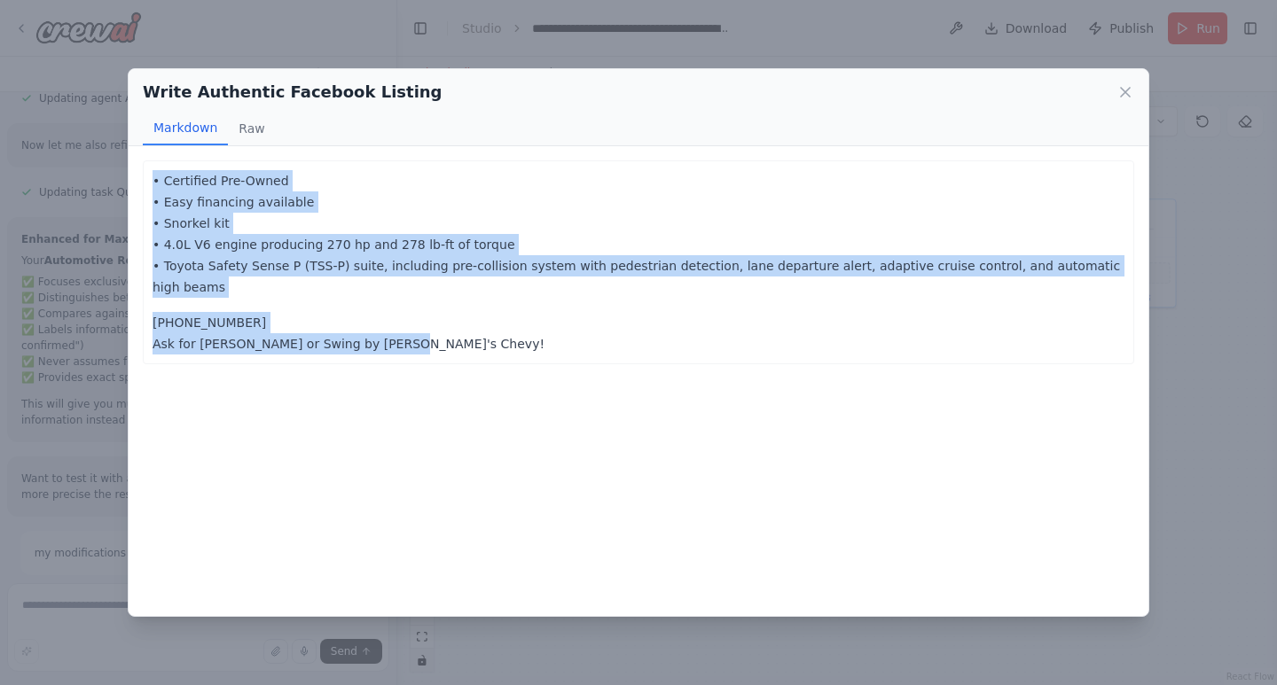
drag, startPoint x: 379, startPoint y: 319, endPoint x: 149, endPoint y: 171, distance: 273.2
click at [149, 171] on div "• Certified Pre-Owned • Easy financing available • Snorkel kit • 4.0L V6 engine…" at bounding box center [638, 262] width 991 height 204
copy div "• Certified Pre-Owned • Easy financing available • Snorkel kit • 4.0L V6 engine…"
click at [1128, 87] on icon at bounding box center [1125, 92] width 18 height 18
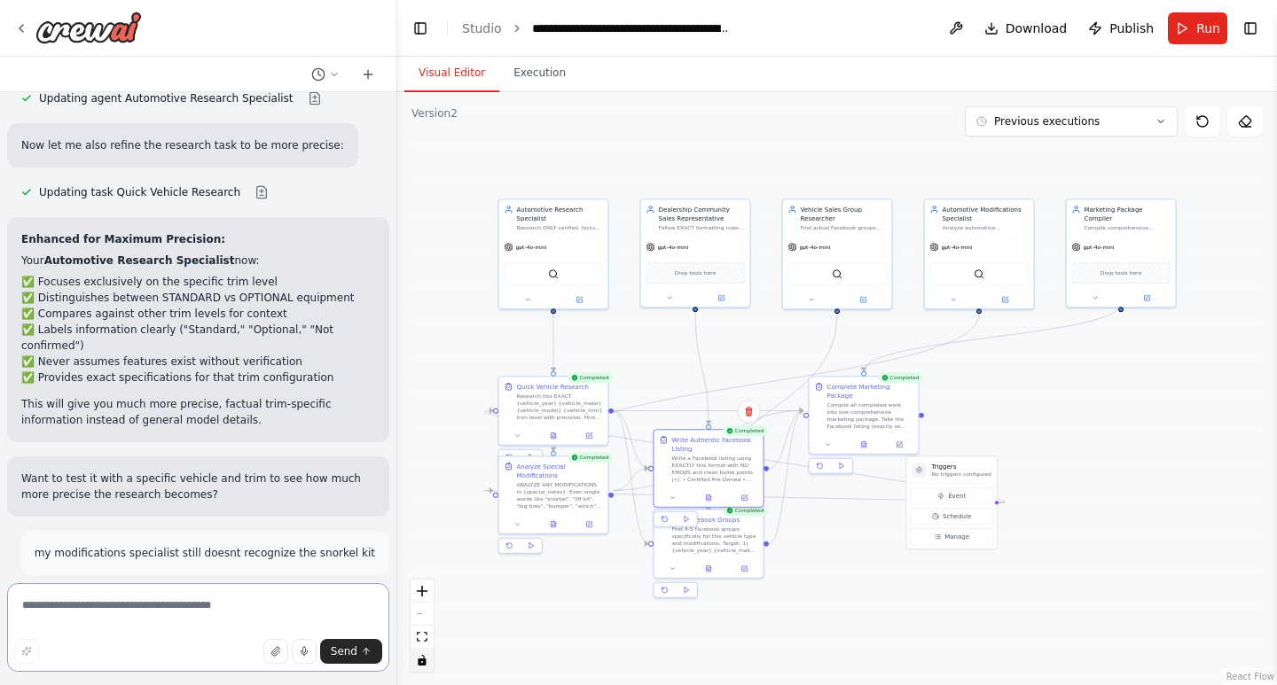
click at [169, 607] on textarea at bounding box center [198, 627] width 382 height 89
type textarea "**********"
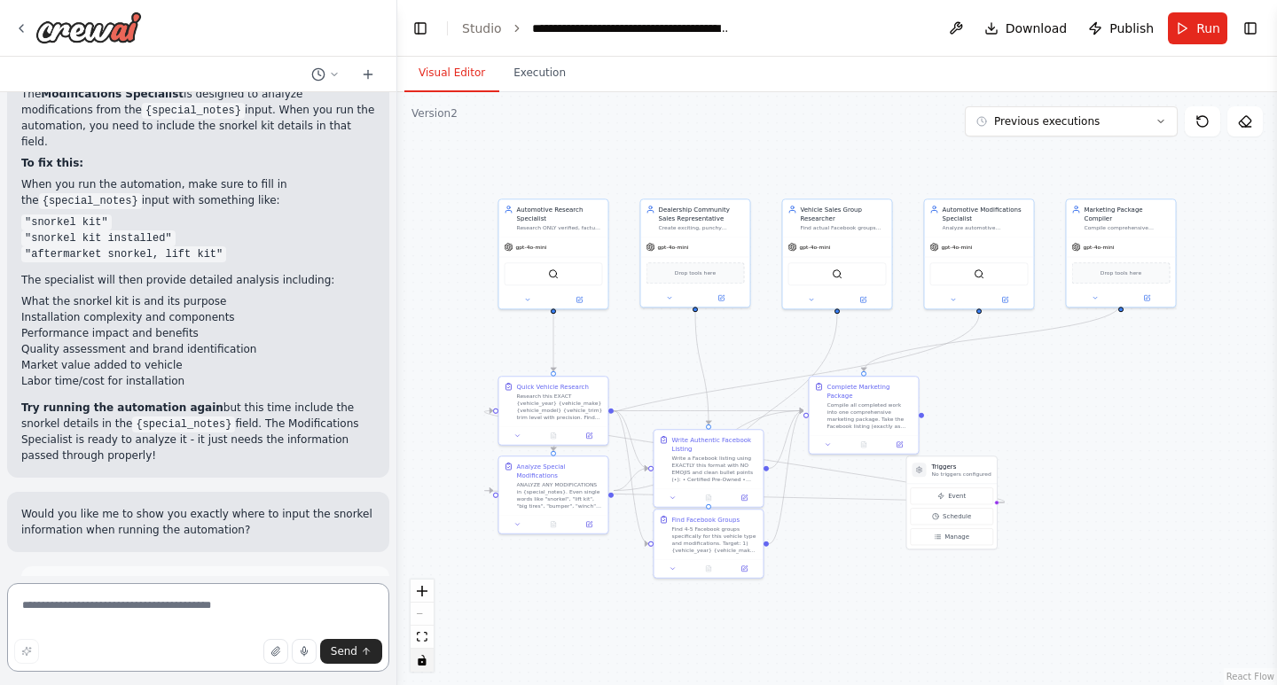
scroll to position [51377, 0]
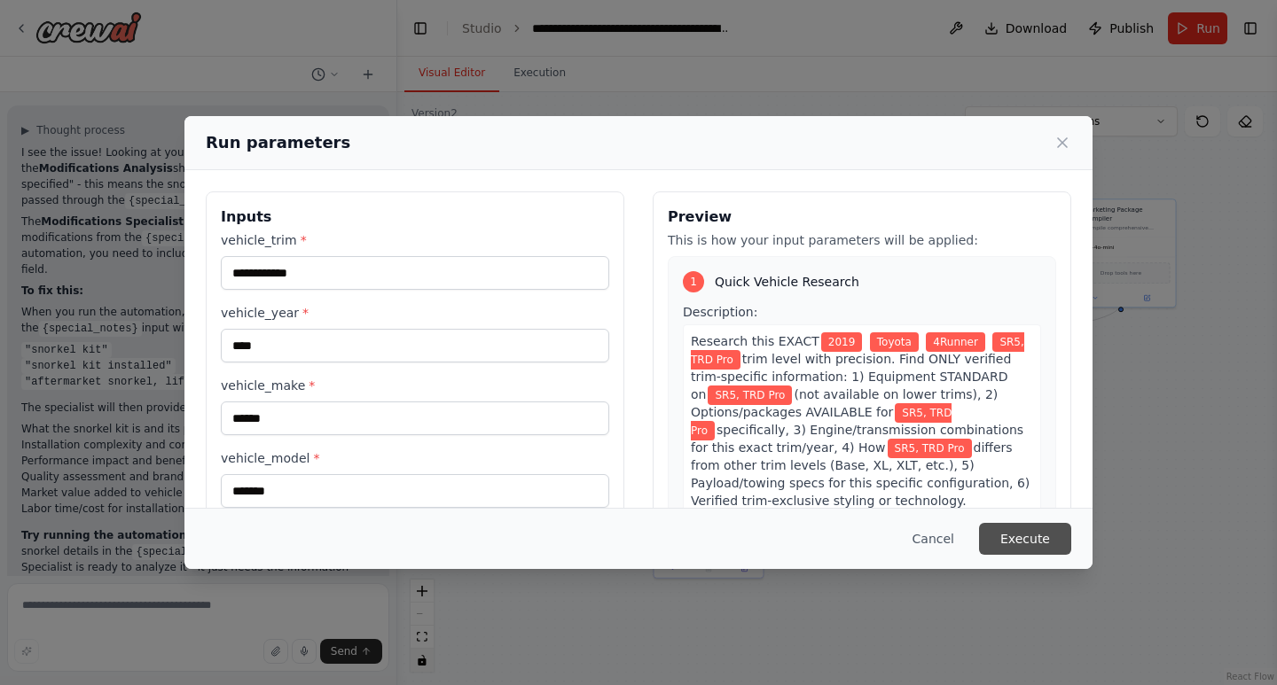
click at [1001, 529] on button "Execute" at bounding box center [1025, 539] width 92 height 32
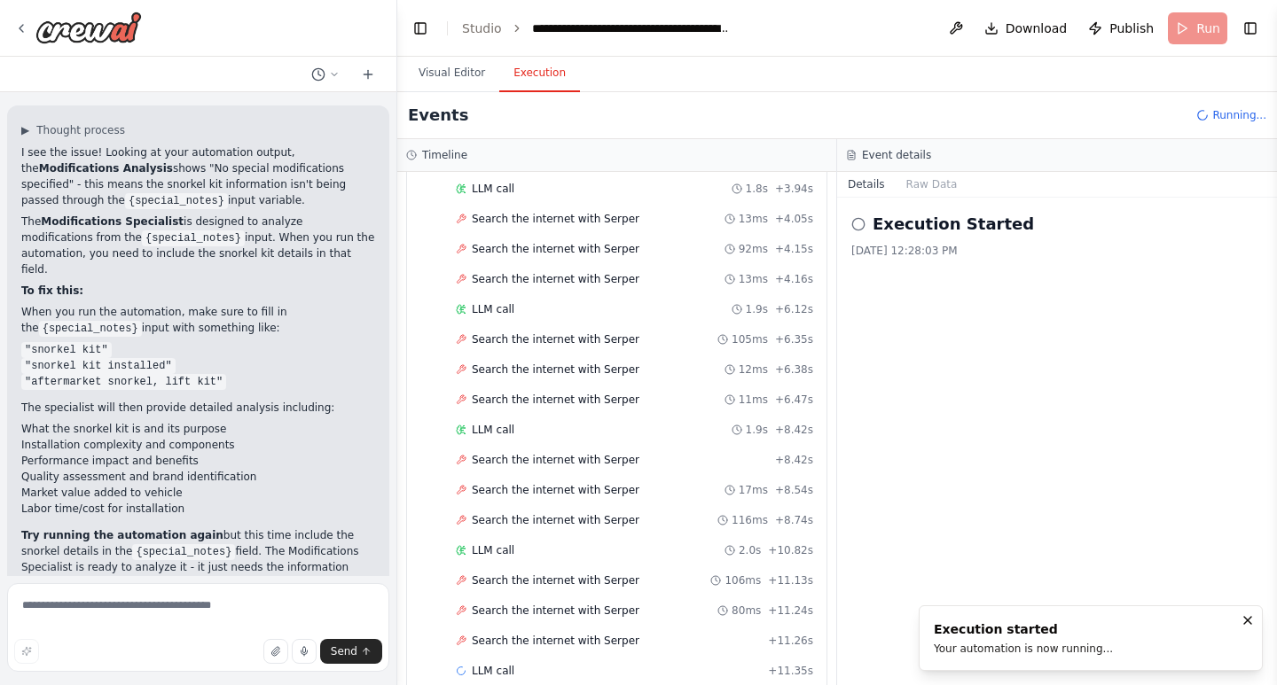
scroll to position [269, 0]
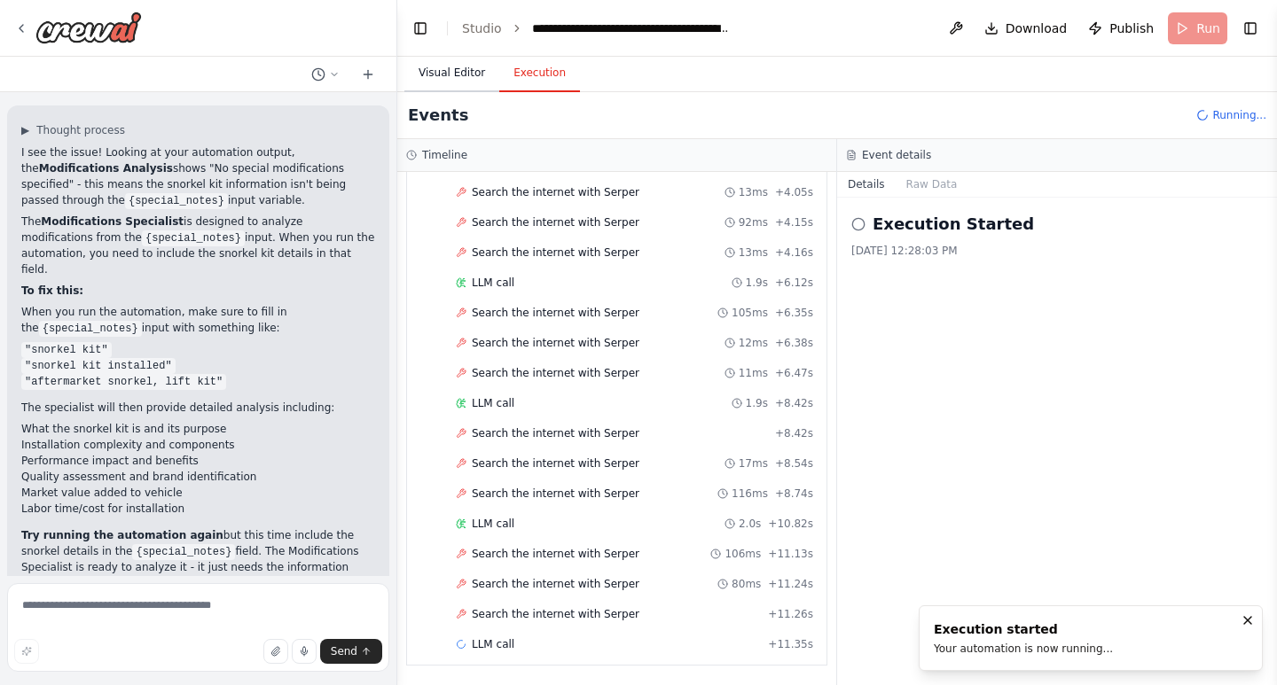
click at [465, 76] on button "Visual Editor" at bounding box center [451, 73] width 95 height 37
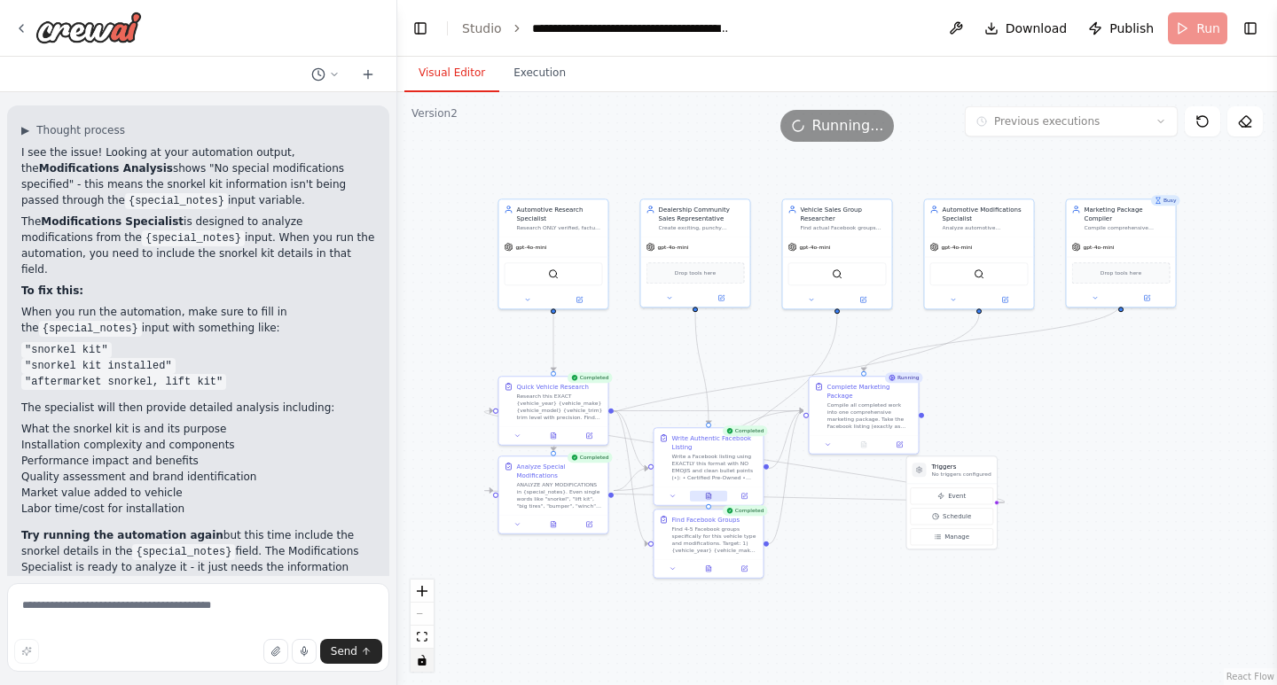
click at [713, 494] on button at bounding box center [708, 496] width 37 height 11
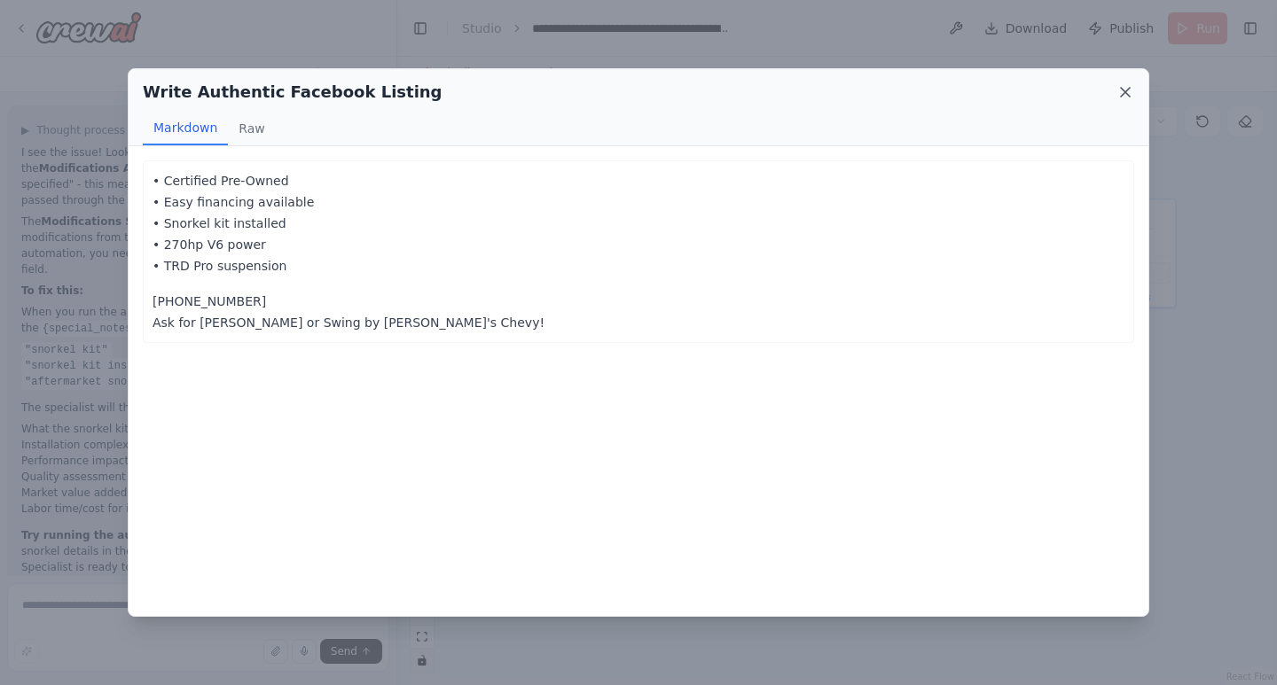
scroll to position [51377, 0]
click at [1130, 92] on icon at bounding box center [1125, 92] width 18 height 18
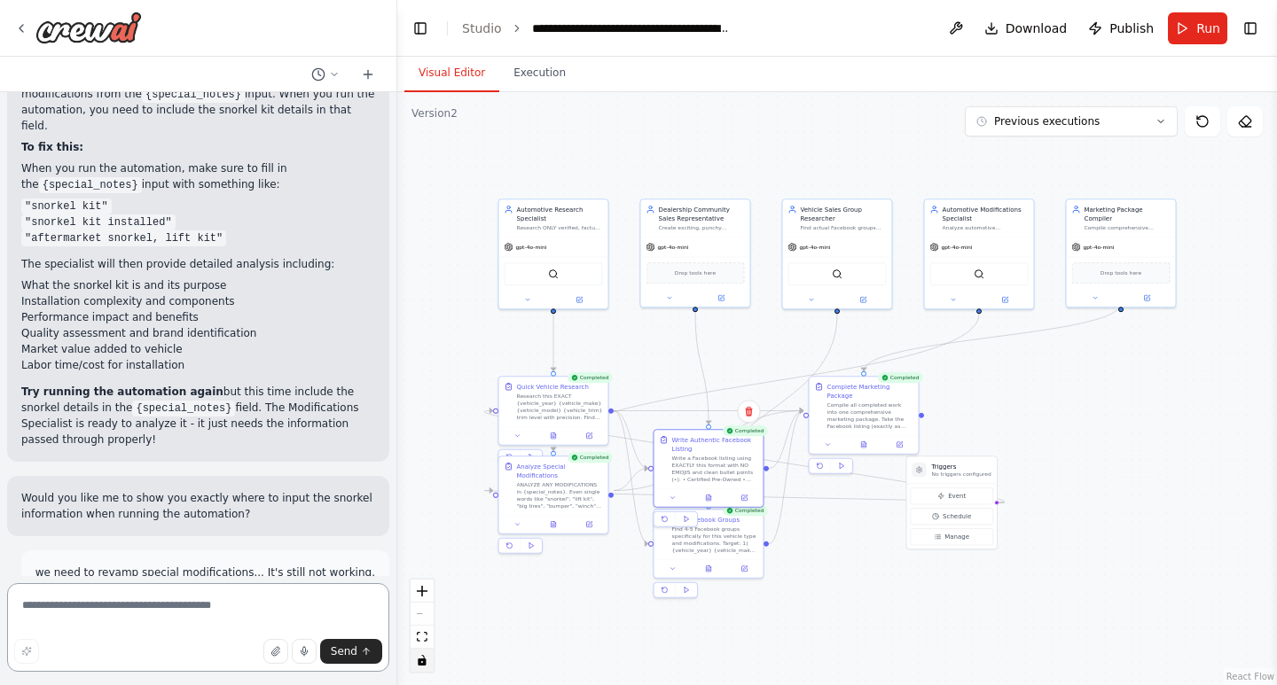
click at [186, 614] on textarea at bounding box center [198, 627] width 382 height 89
click at [551, 518] on button at bounding box center [553, 523] width 37 height 11
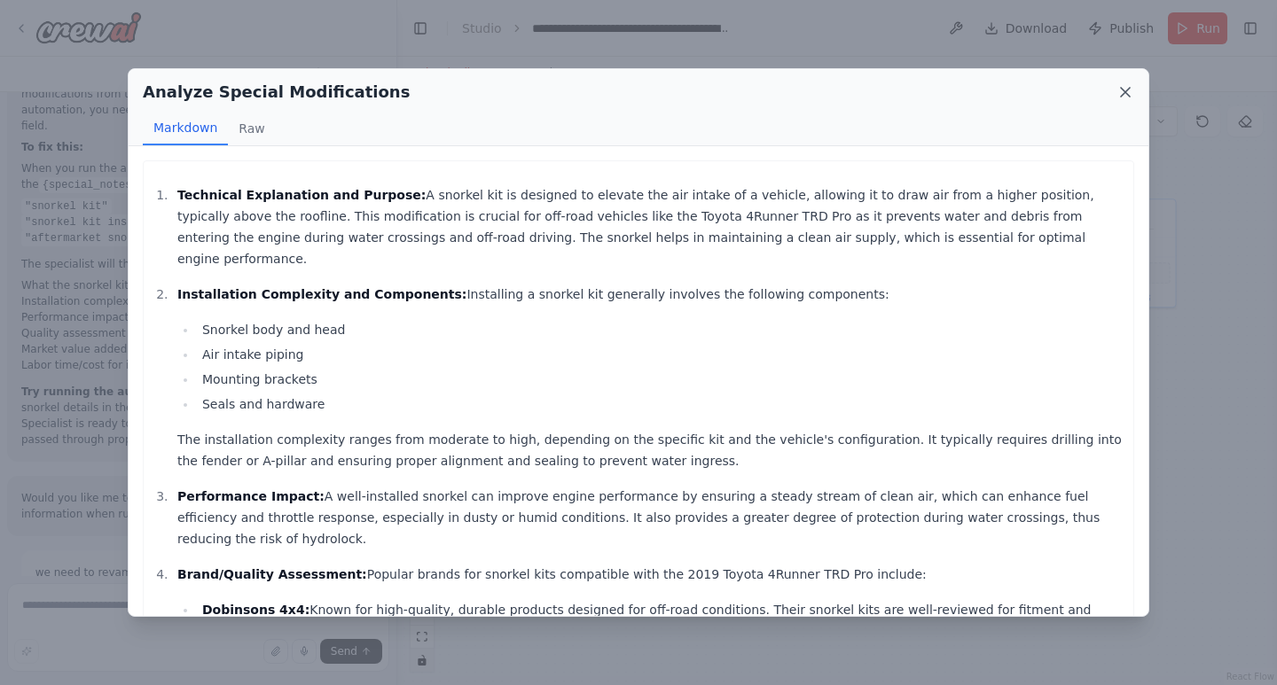
click at [1125, 87] on icon at bounding box center [1125, 92] width 18 height 18
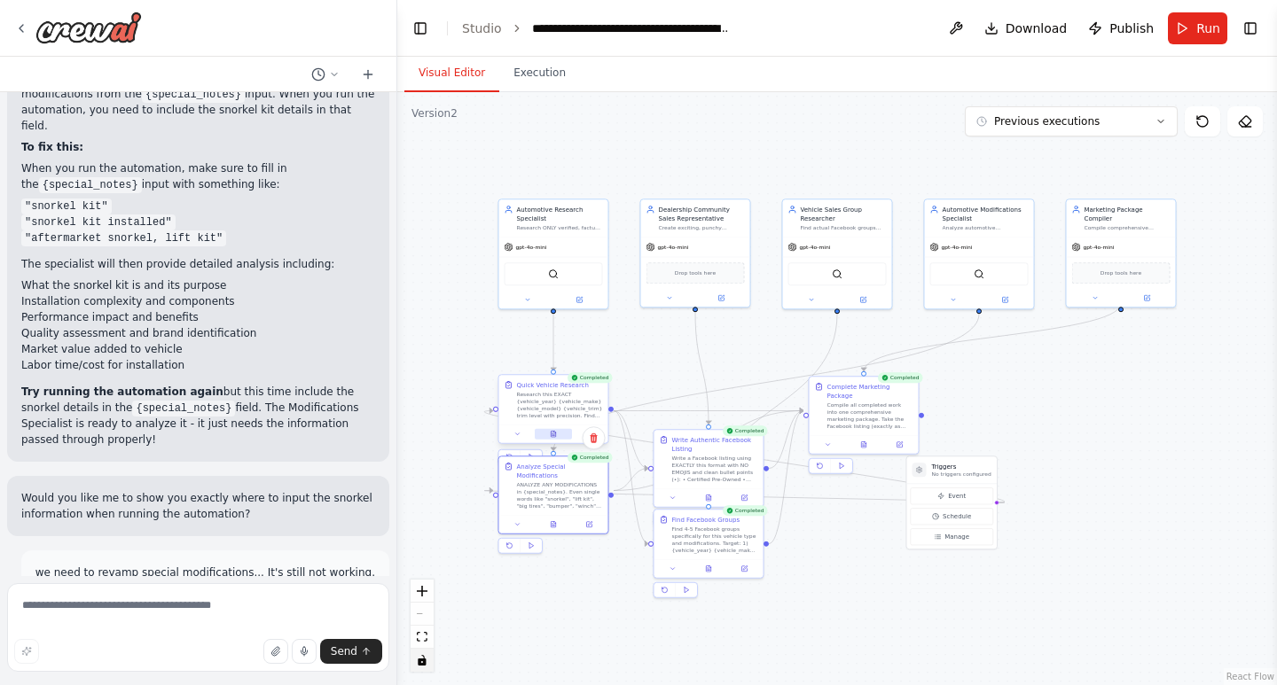
click at [558, 434] on button at bounding box center [553, 434] width 37 height 11
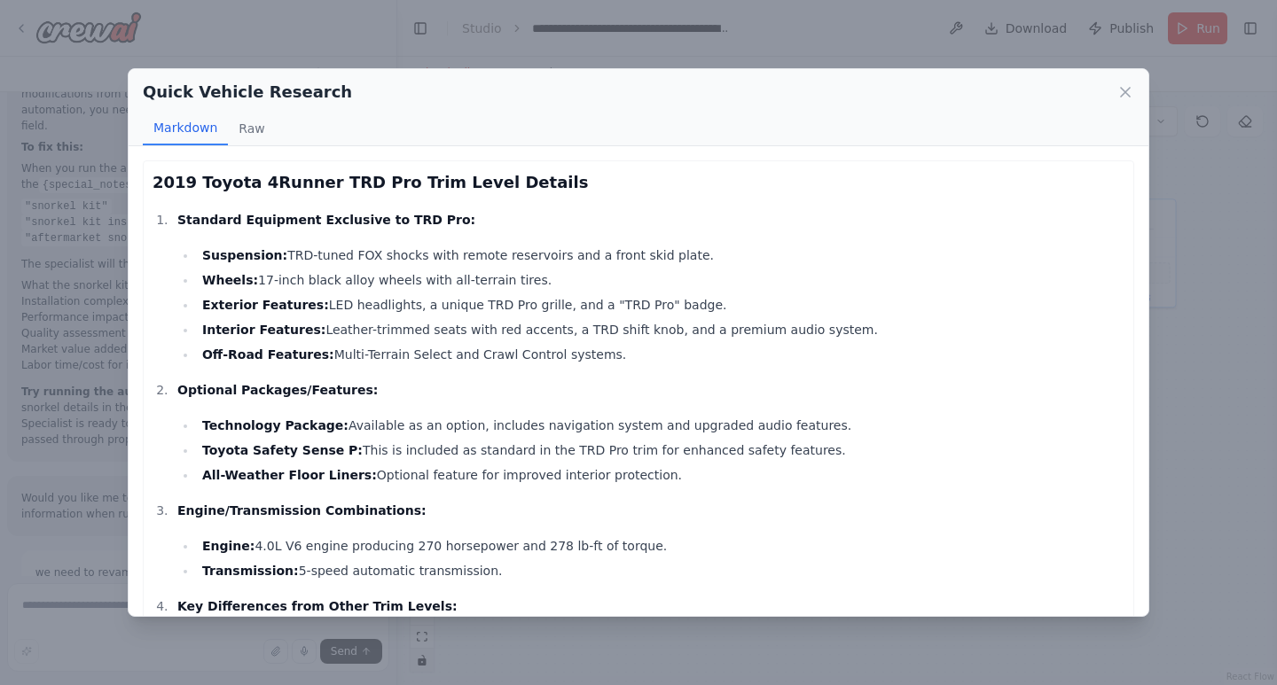
click at [1137, 82] on div "Quick Vehicle Research Markdown Raw" at bounding box center [639, 107] width 1020 height 77
click at [1130, 90] on icon at bounding box center [1125, 92] width 18 height 18
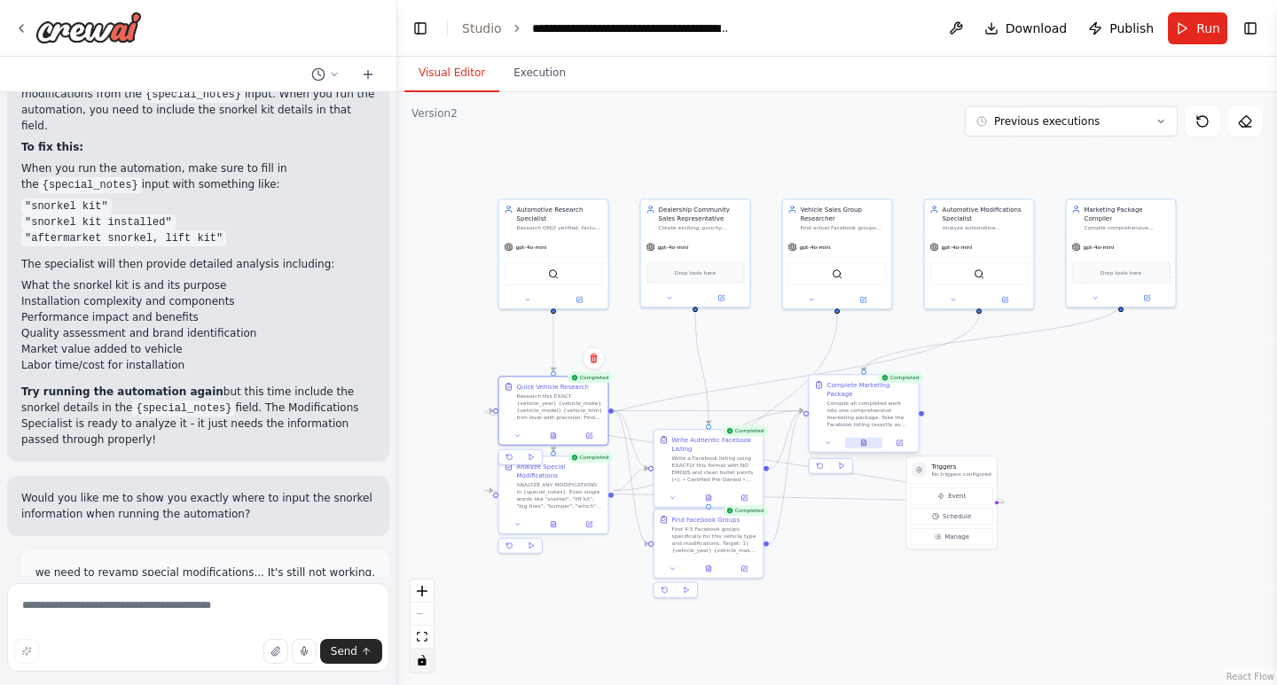
click at [868, 438] on button at bounding box center [863, 443] width 37 height 11
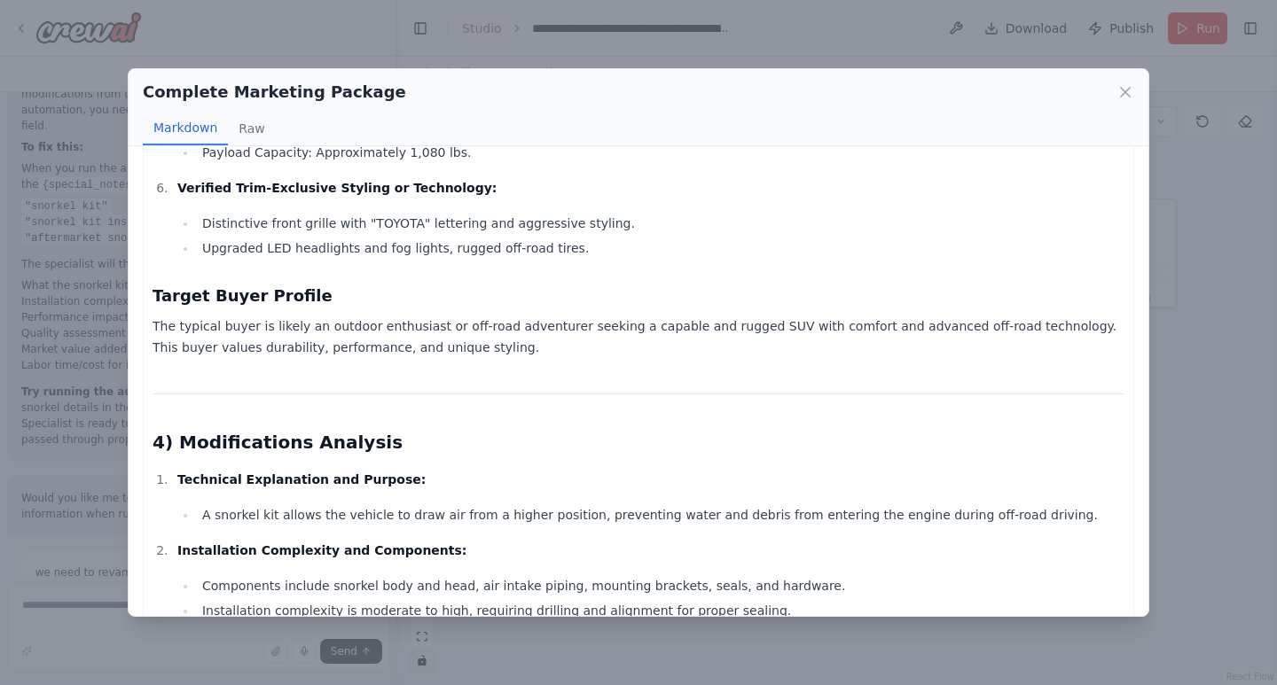
scroll to position [1330, 0]
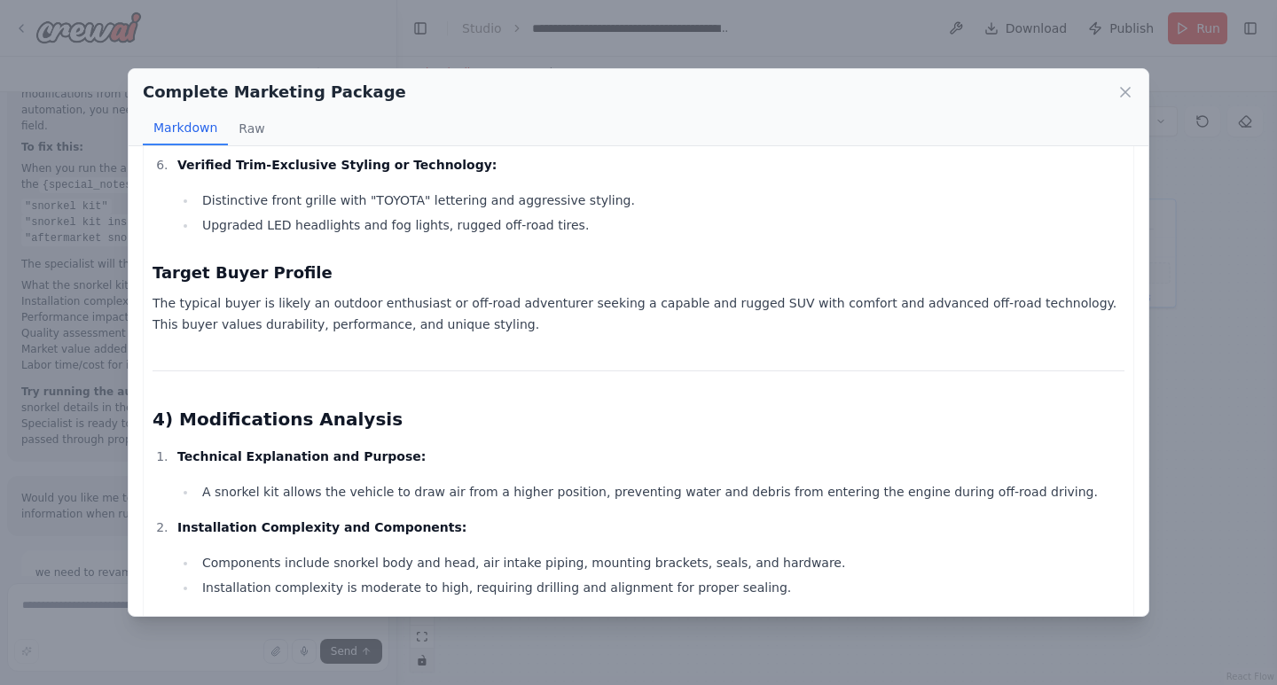
click at [1107, 89] on div "Complete Marketing Package" at bounding box center [638, 92] width 991 height 25
click at [1123, 87] on icon at bounding box center [1125, 92] width 18 height 18
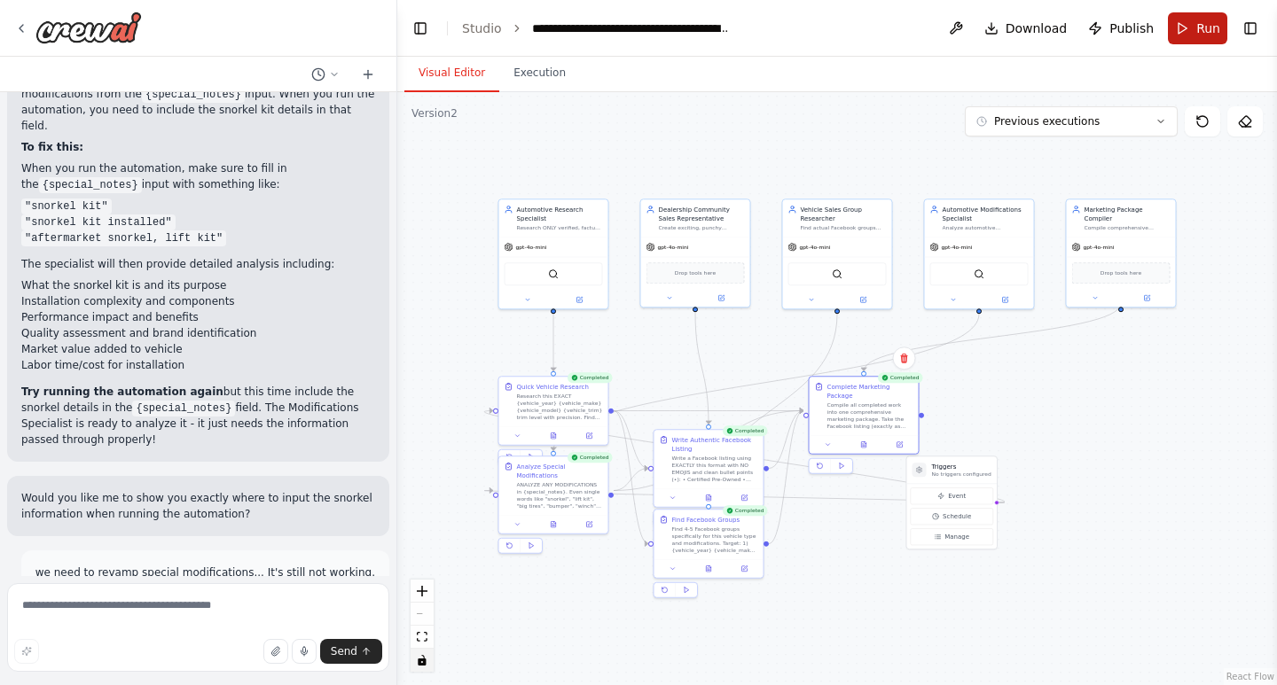
click at [1204, 30] on span "Run" at bounding box center [1208, 29] width 24 height 18
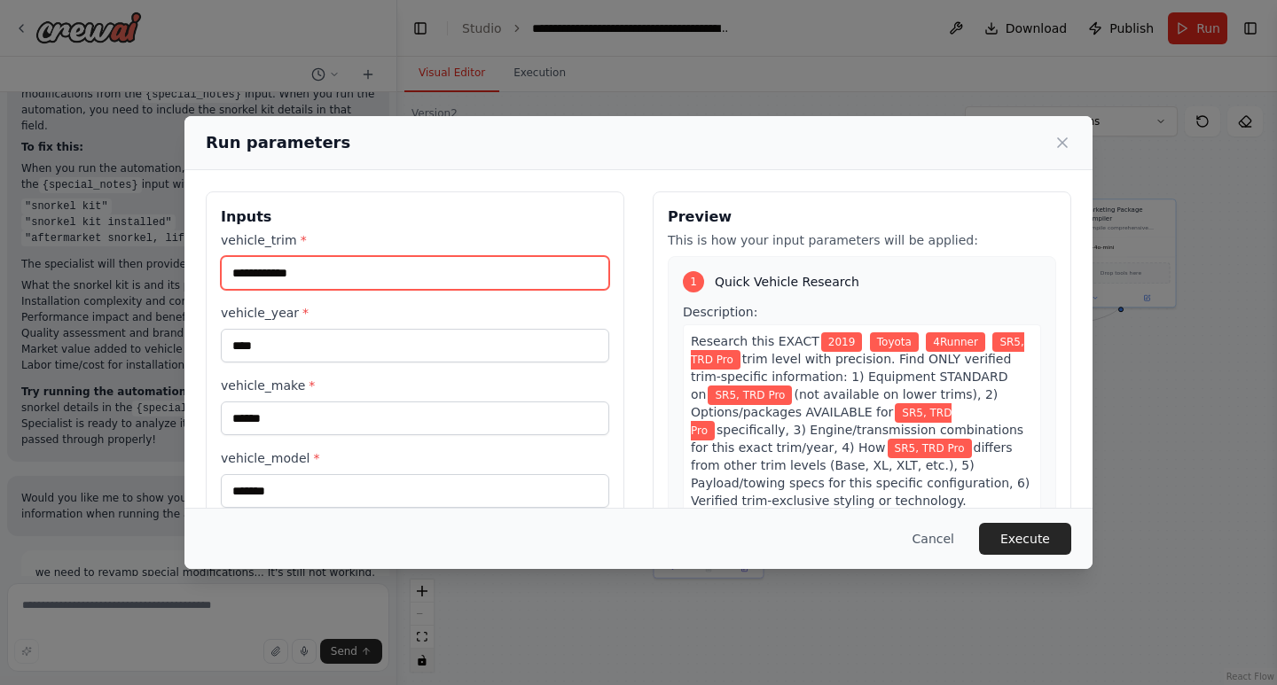
click at [347, 265] on input "**********" at bounding box center [415, 273] width 388 height 34
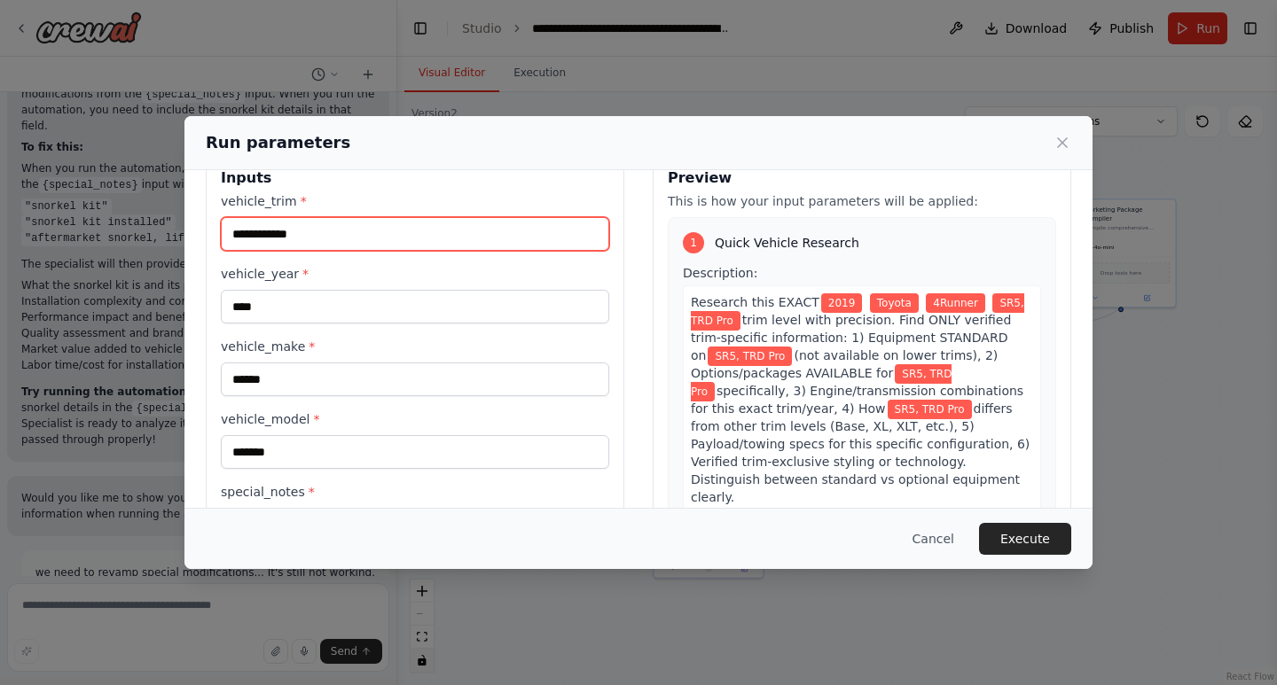
scroll to position [0, 0]
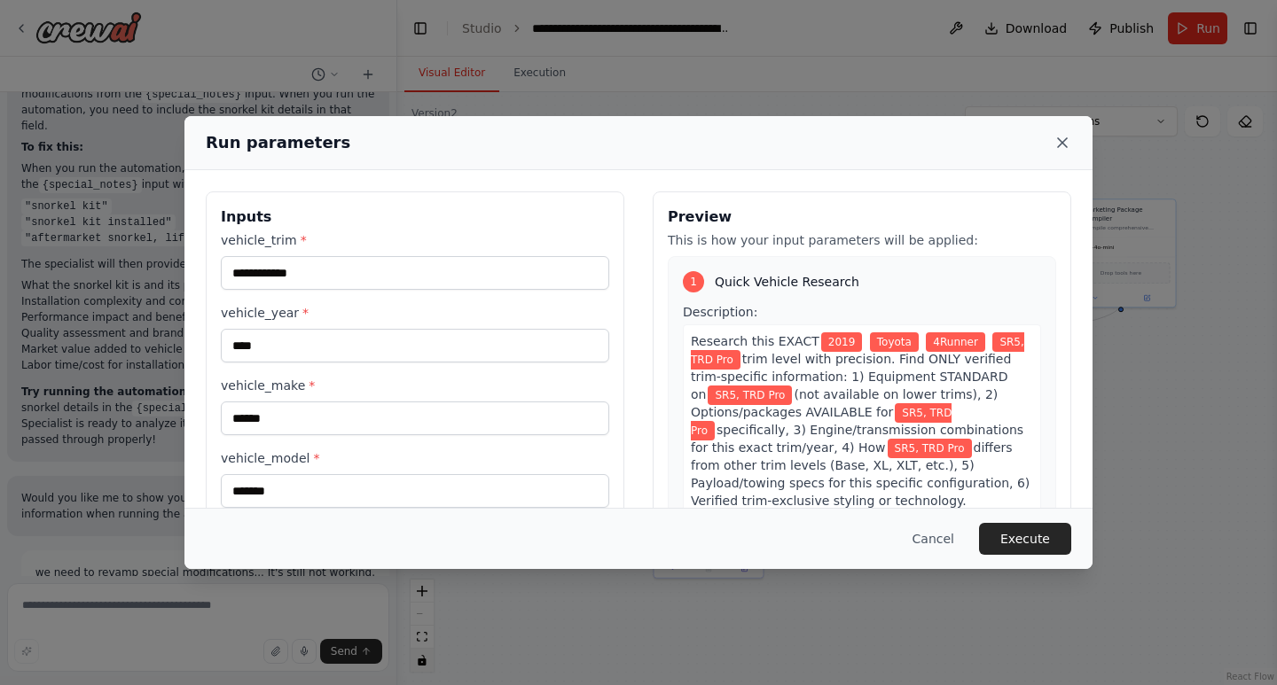
click at [1059, 143] on icon at bounding box center [1062, 143] width 18 height 18
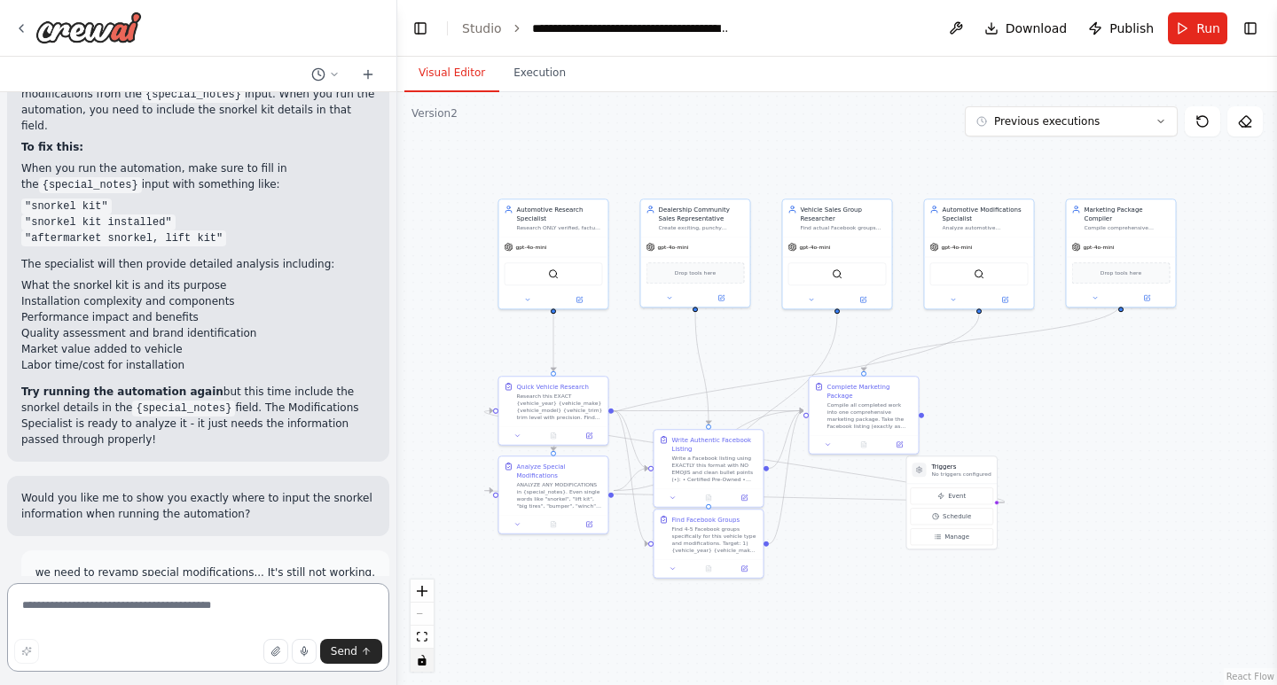
click at [165, 601] on textarea at bounding box center [198, 627] width 382 height 89
type textarea "**********"
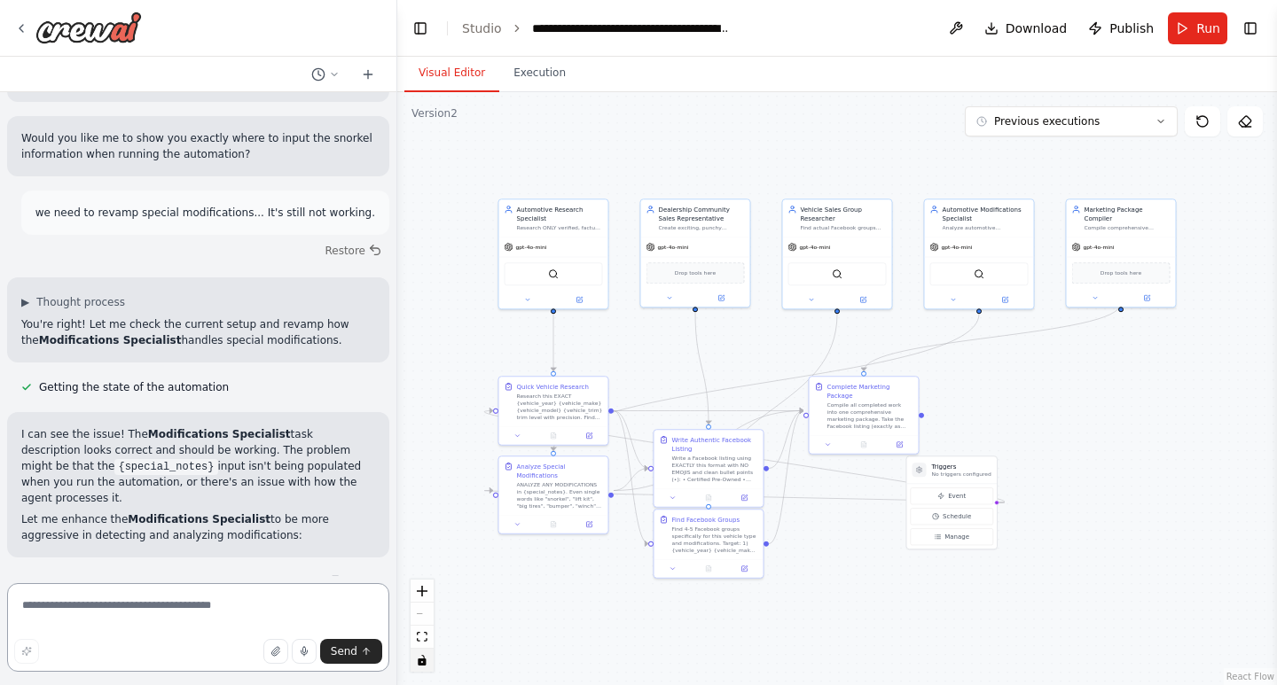
scroll to position [51753, 0]
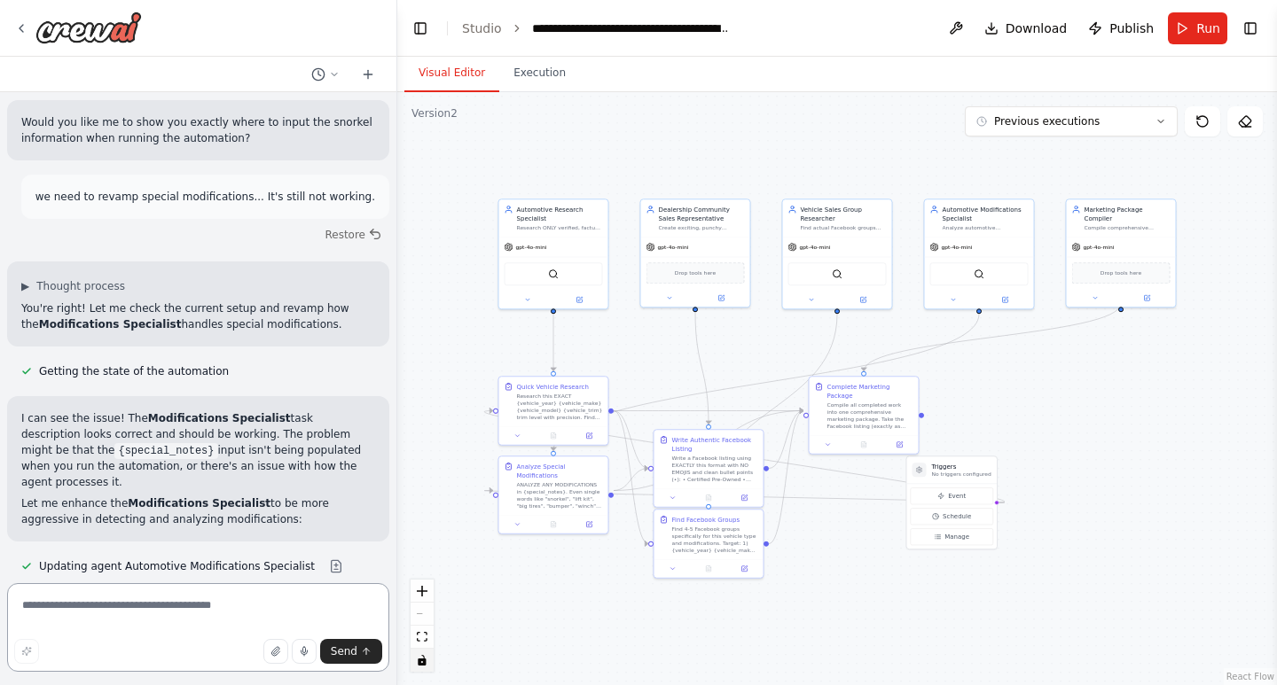
click at [172, 624] on textarea at bounding box center [198, 627] width 382 height 89
type textarea "*"
click at [1183, 34] on button "Run" at bounding box center [1197, 28] width 59 height 32
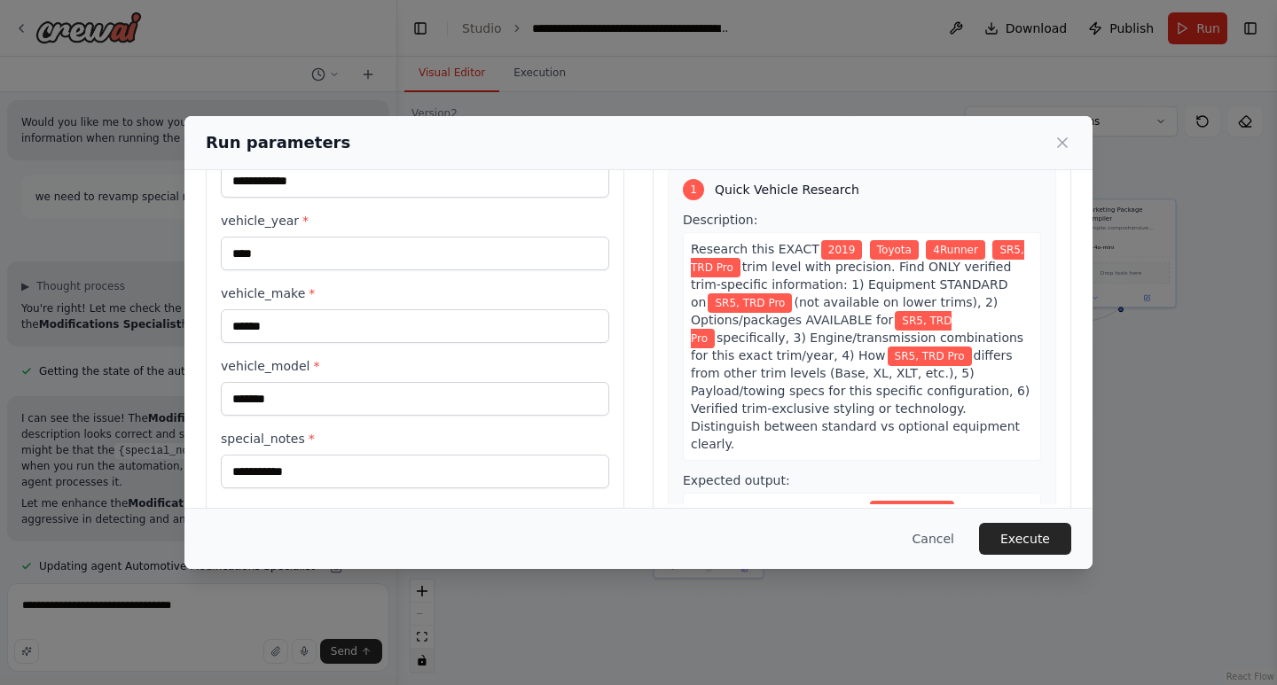
scroll to position [125, 0]
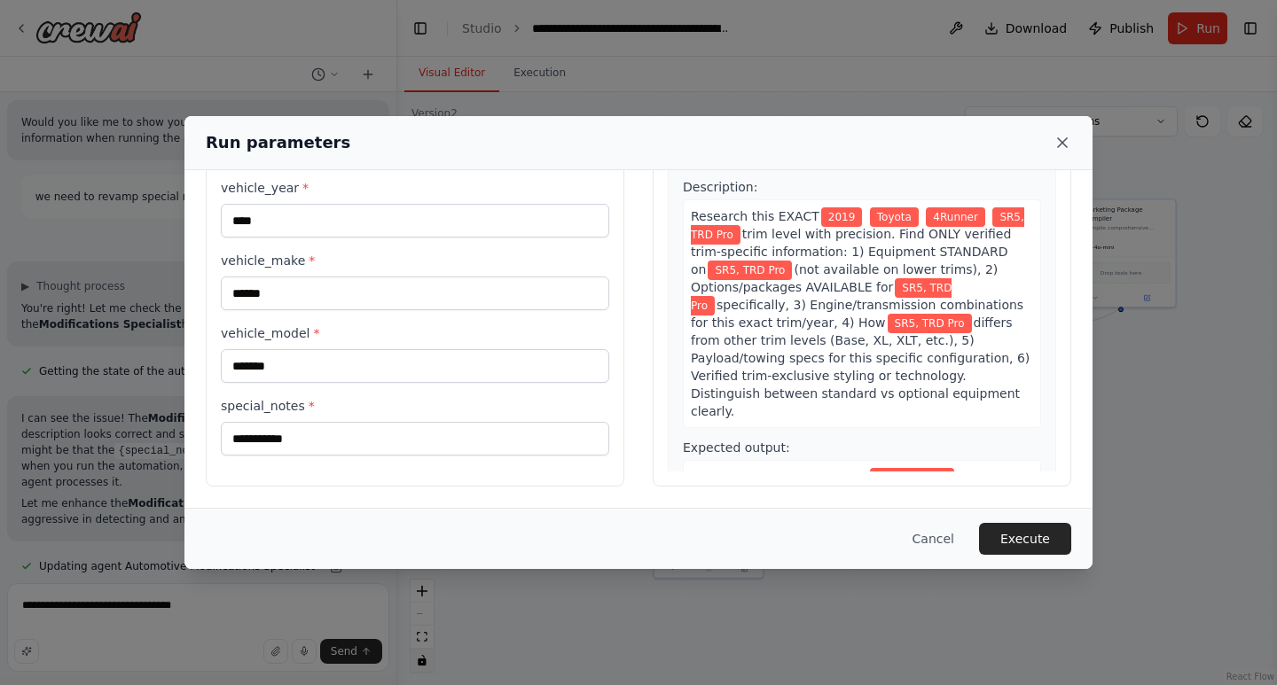
click at [1062, 144] on icon at bounding box center [1062, 142] width 9 height 9
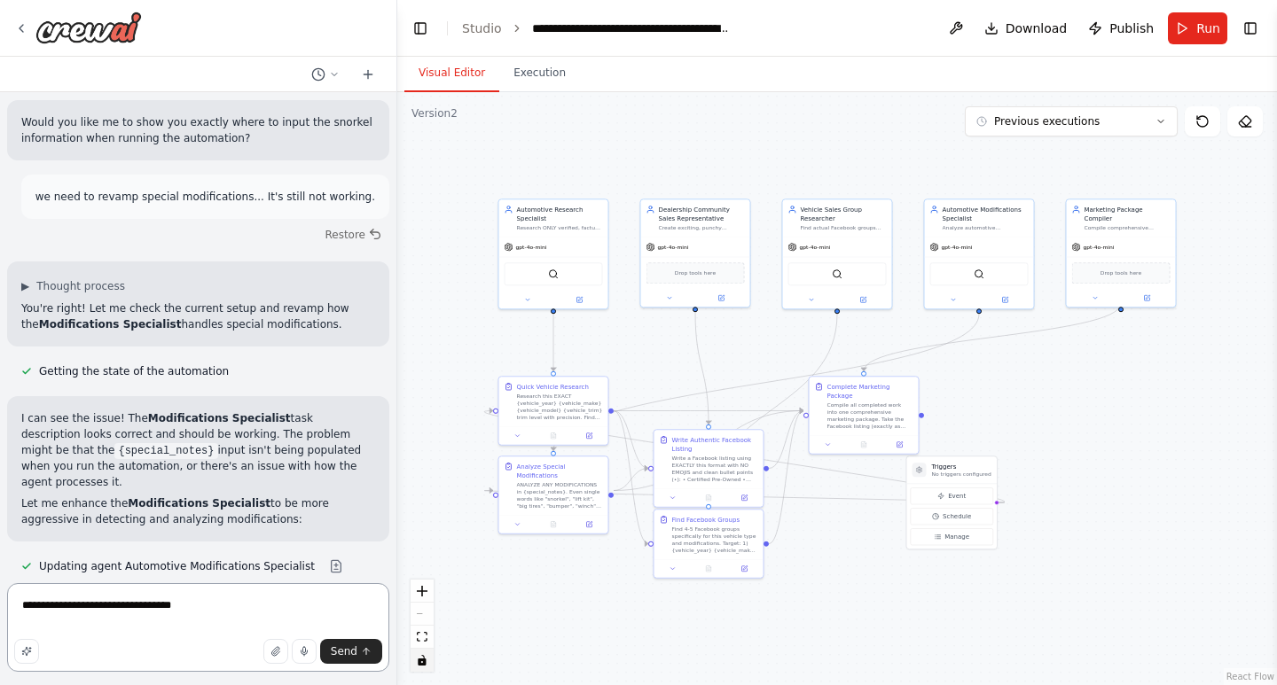
click at [205, 618] on textarea "**********" at bounding box center [198, 627] width 382 height 89
type textarea "**********"
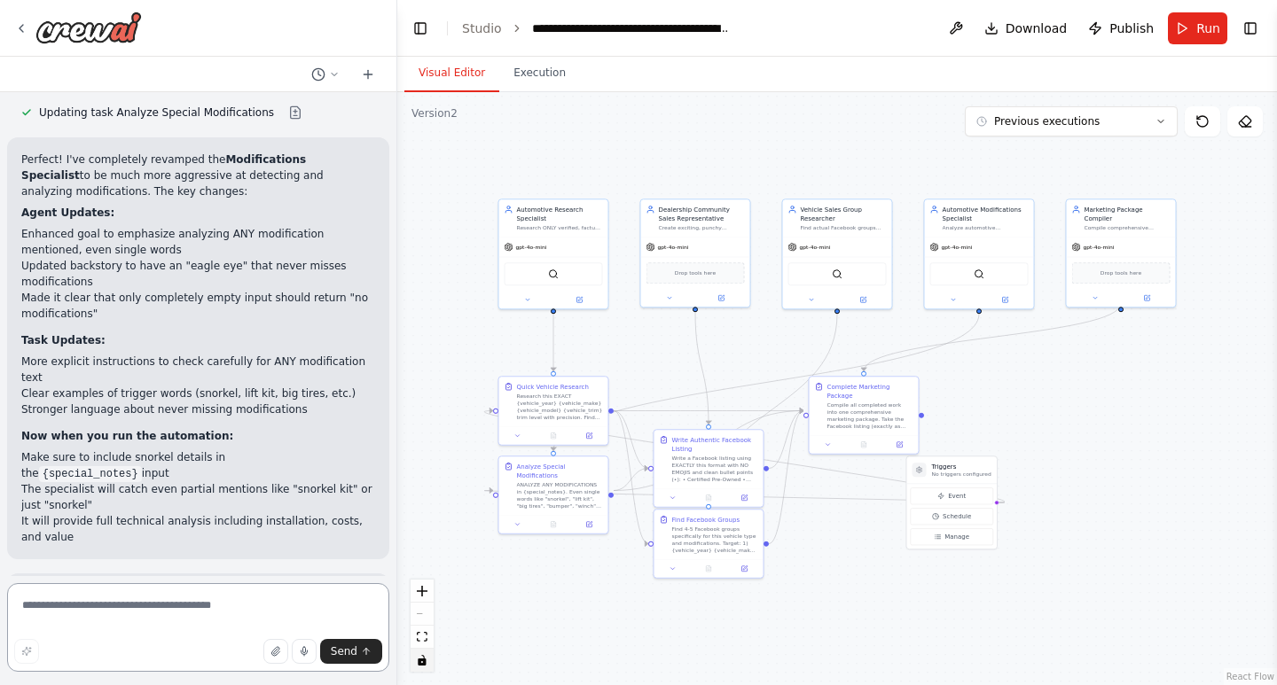
scroll to position [52333, 0]
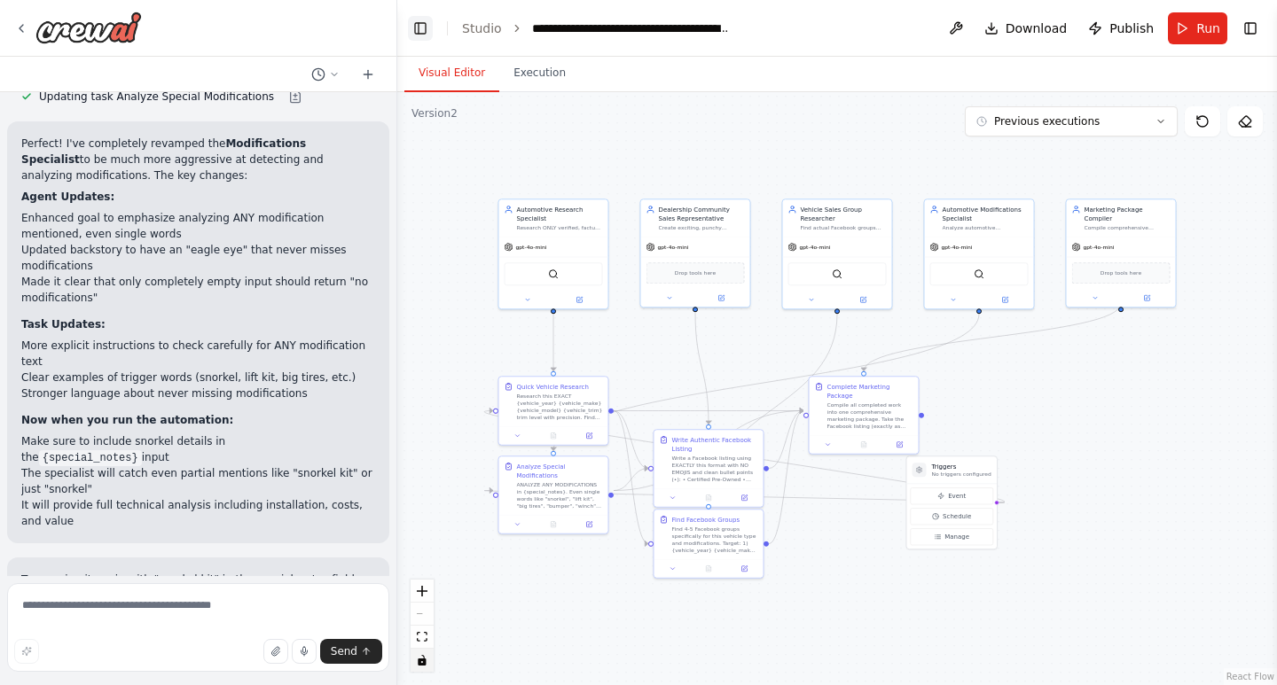
click at [426, 24] on button "Toggle Left Sidebar" at bounding box center [420, 28] width 25 height 25
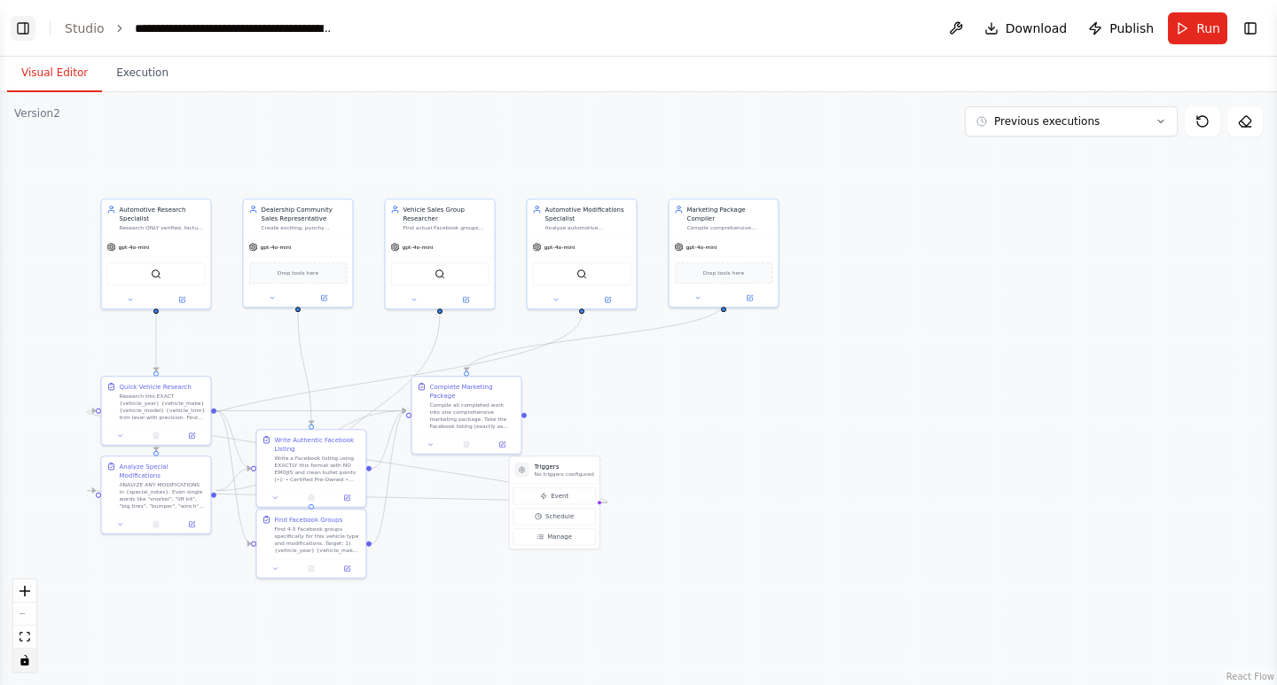
click at [18, 27] on button "Toggle Left Sidebar" at bounding box center [23, 28] width 25 height 25
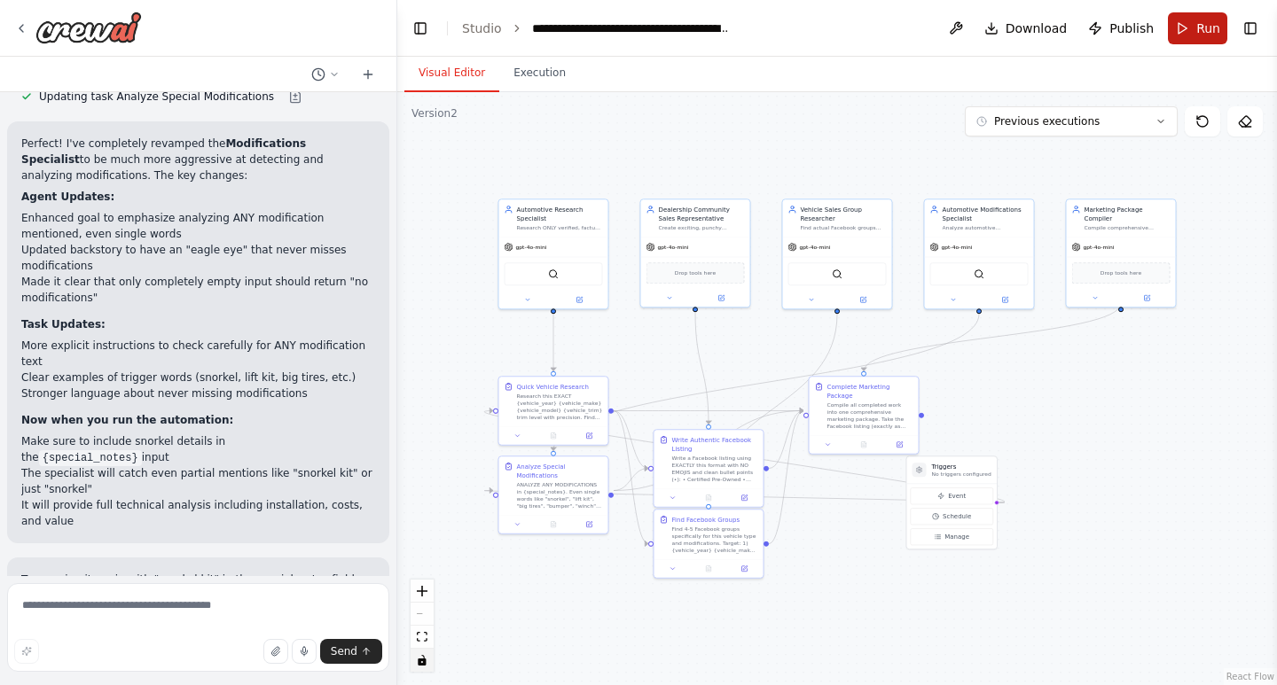
click at [1191, 17] on button "Run" at bounding box center [1197, 28] width 59 height 32
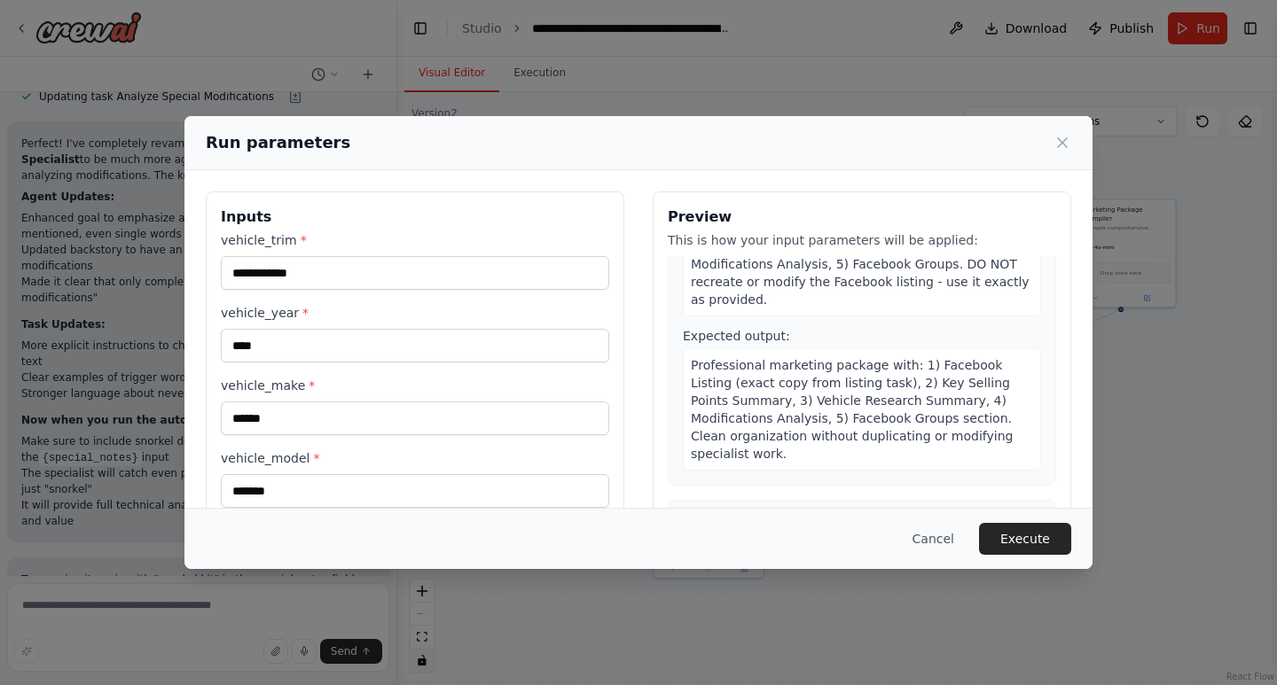
scroll to position [1773, 0]
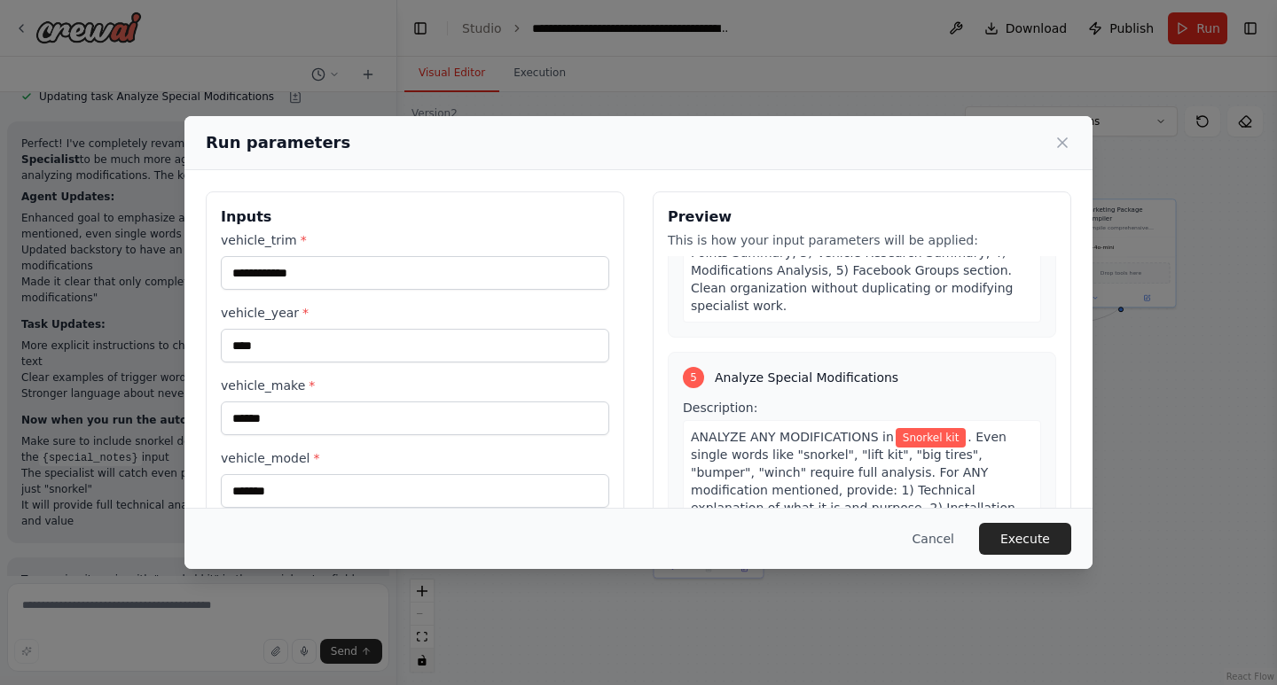
click at [1063, 131] on div "Run parameters" at bounding box center [638, 142] width 865 height 25
click at [1061, 139] on icon at bounding box center [1062, 143] width 18 height 18
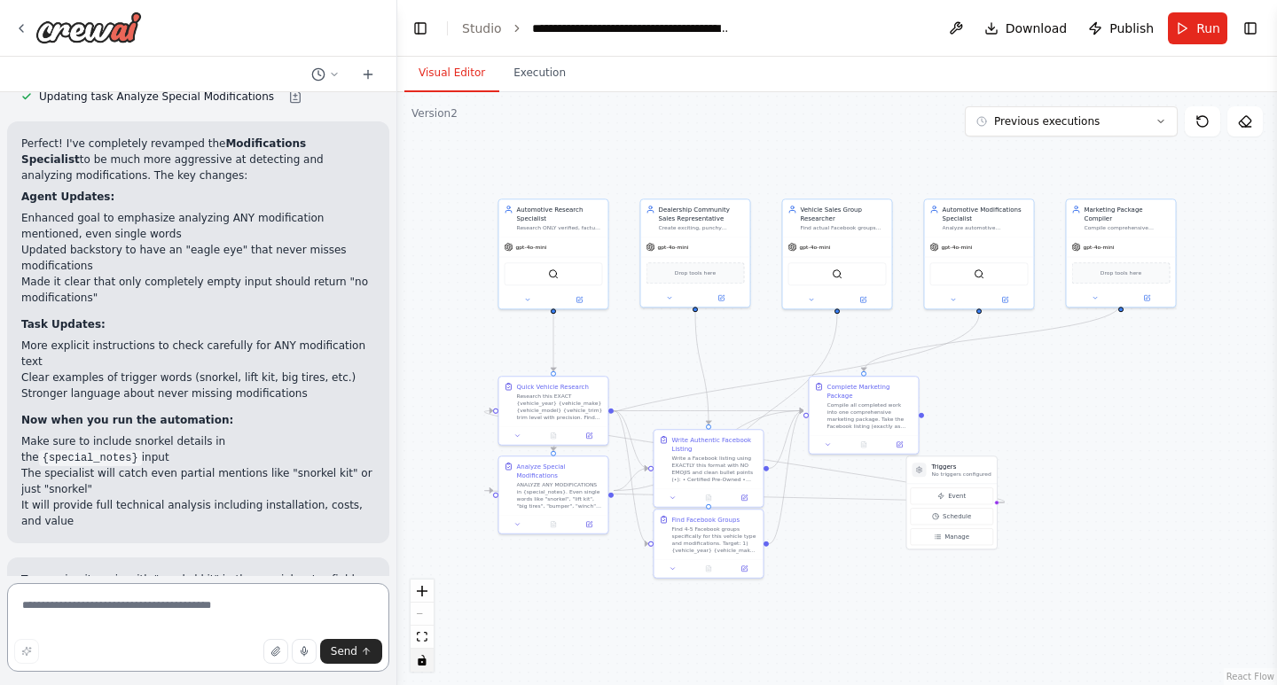
click at [184, 597] on textarea at bounding box center [198, 627] width 382 height 89
type textarea "**********"
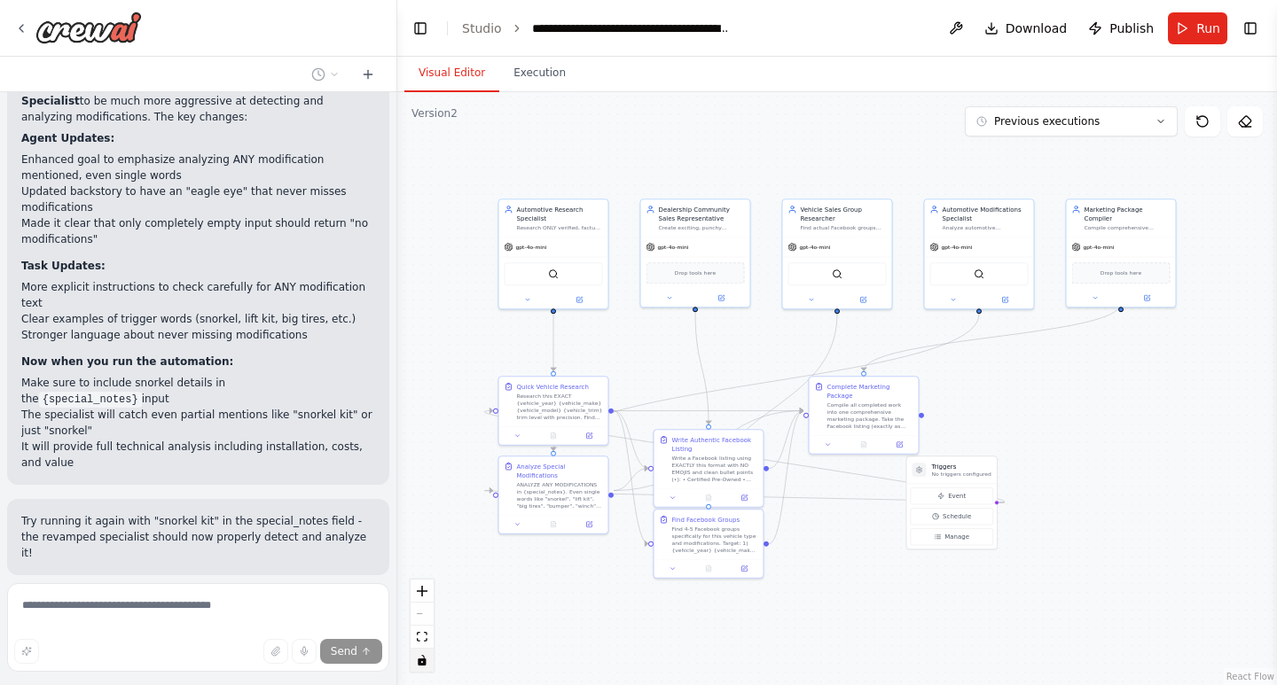
scroll to position [52489, 0]
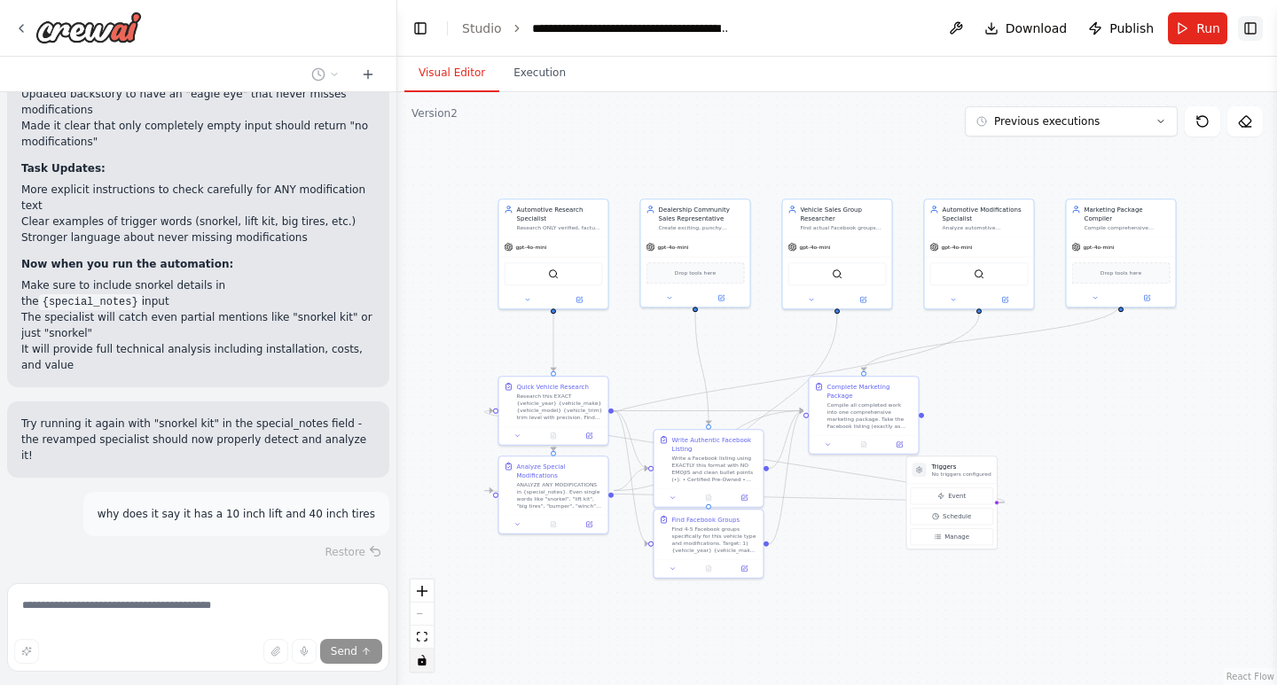
click at [1243, 22] on button "Toggle Right Sidebar" at bounding box center [1250, 28] width 25 height 25
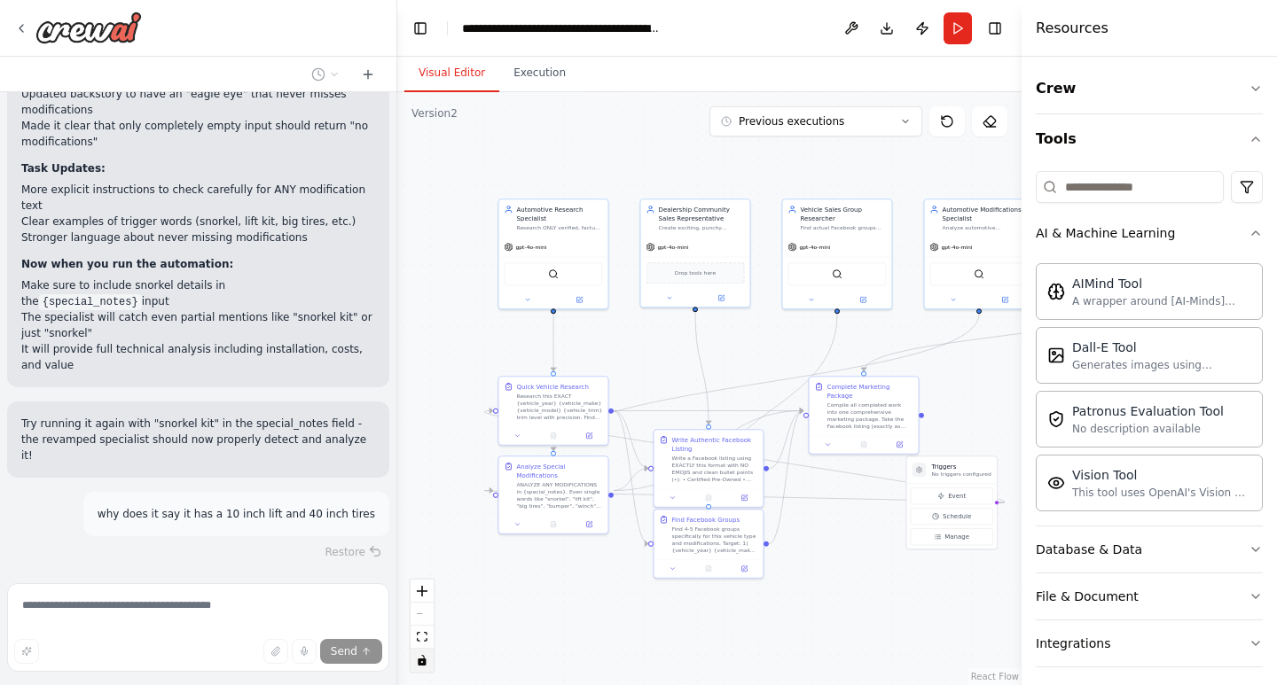
click at [1118, 23] on div "Resources" at bounding box center [1148, 28] width 255 height 57
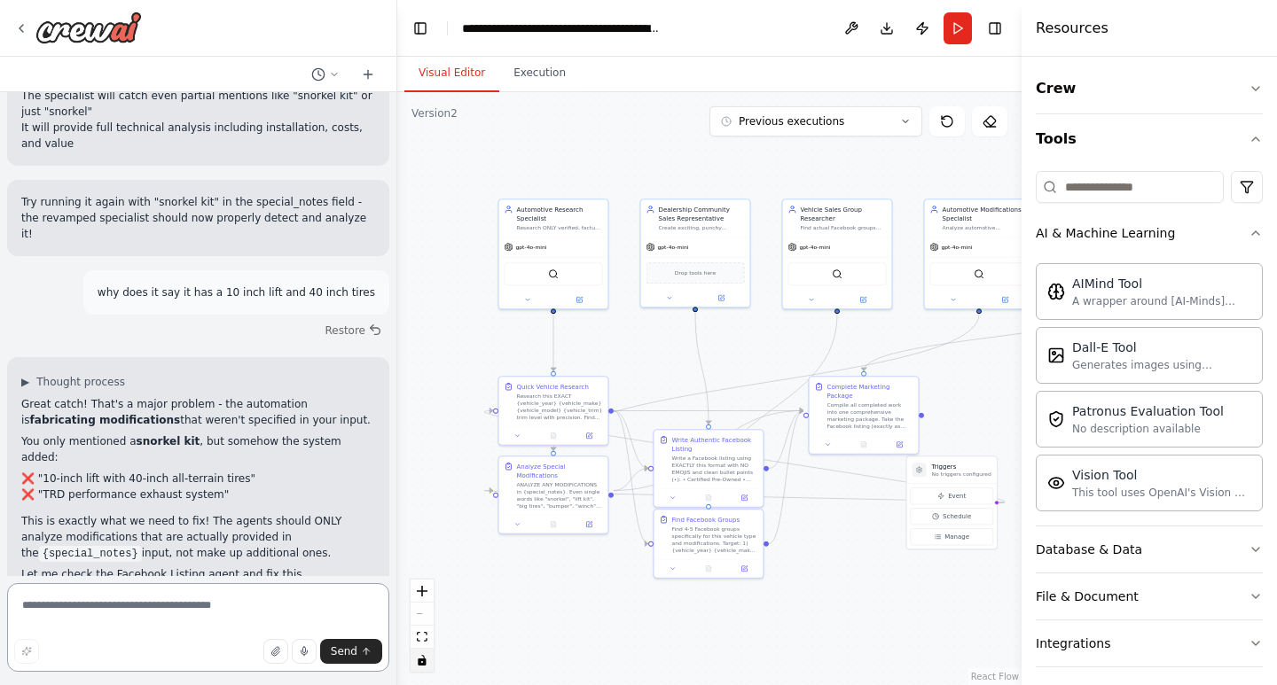
scroll to position [52726, 0]
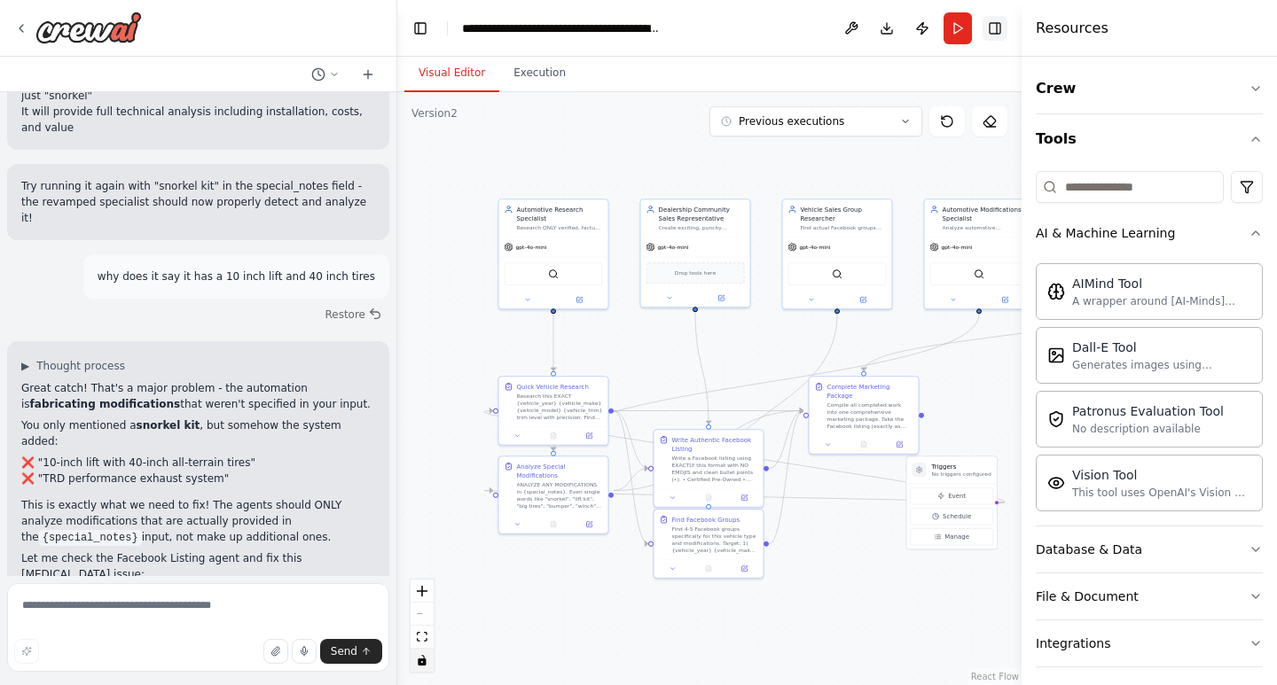
click at [995, 24] on button "Toggle Right Sidebar" at bounding box center [994, 28] width 25 height 25
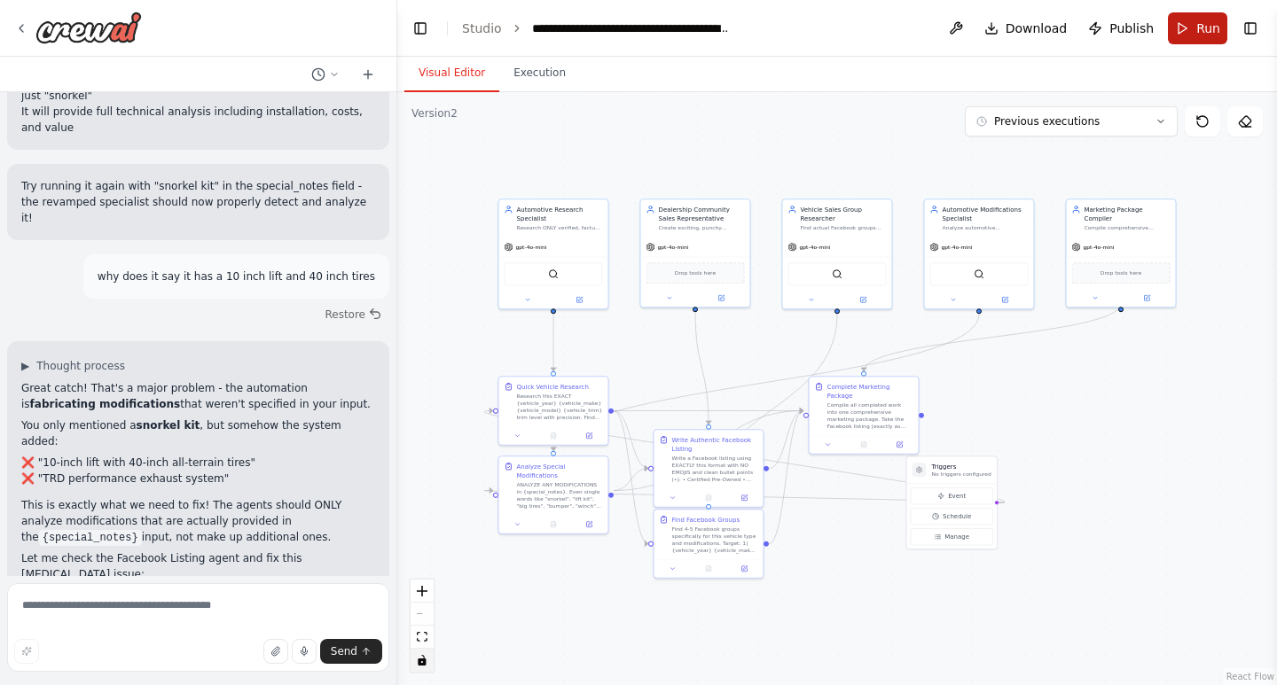
click at [1204, 22] on span "Run" at bounding box center [1208, 29] width 24 height 18
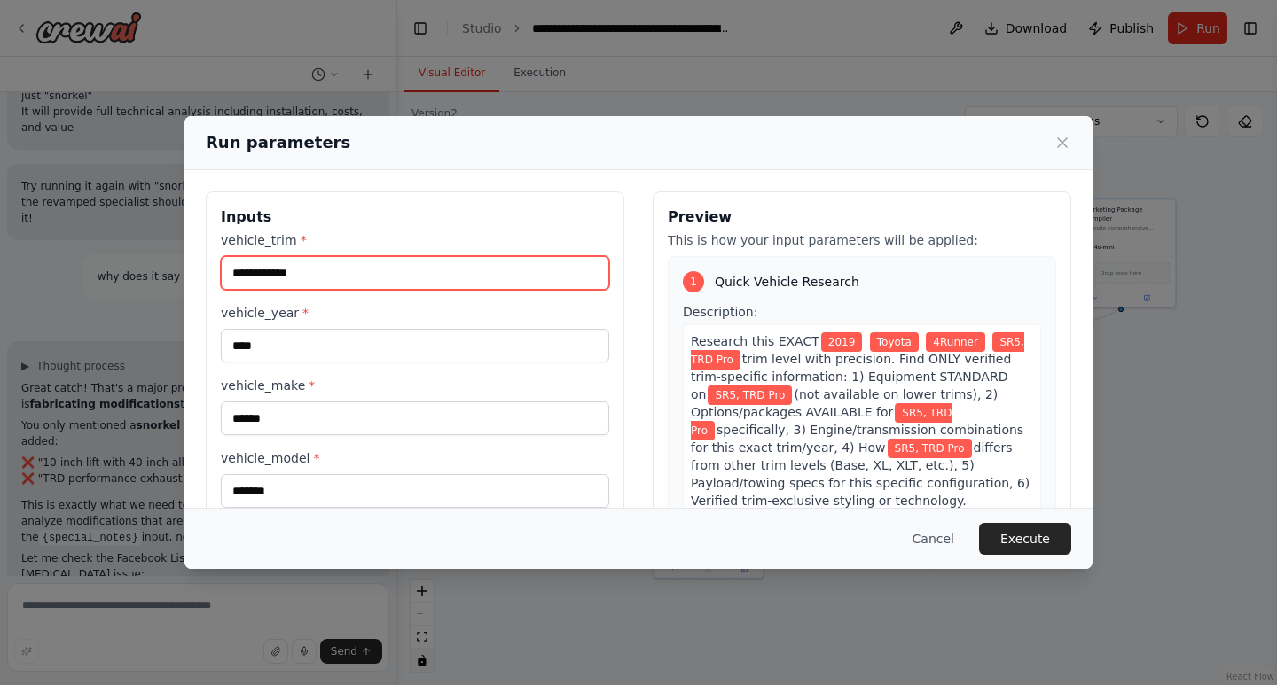
click at [332, 278] on input "**********" at bounding box center [415, 273] width 388 height 34
type input "*"
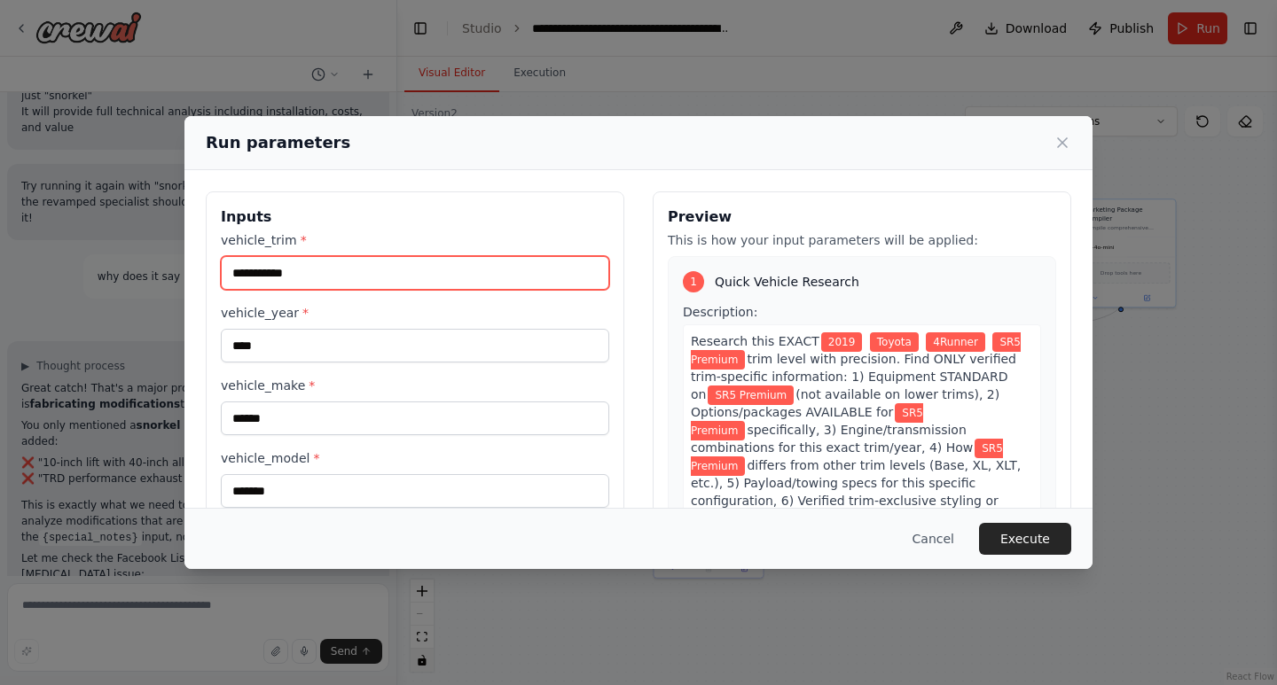
type input "**********"
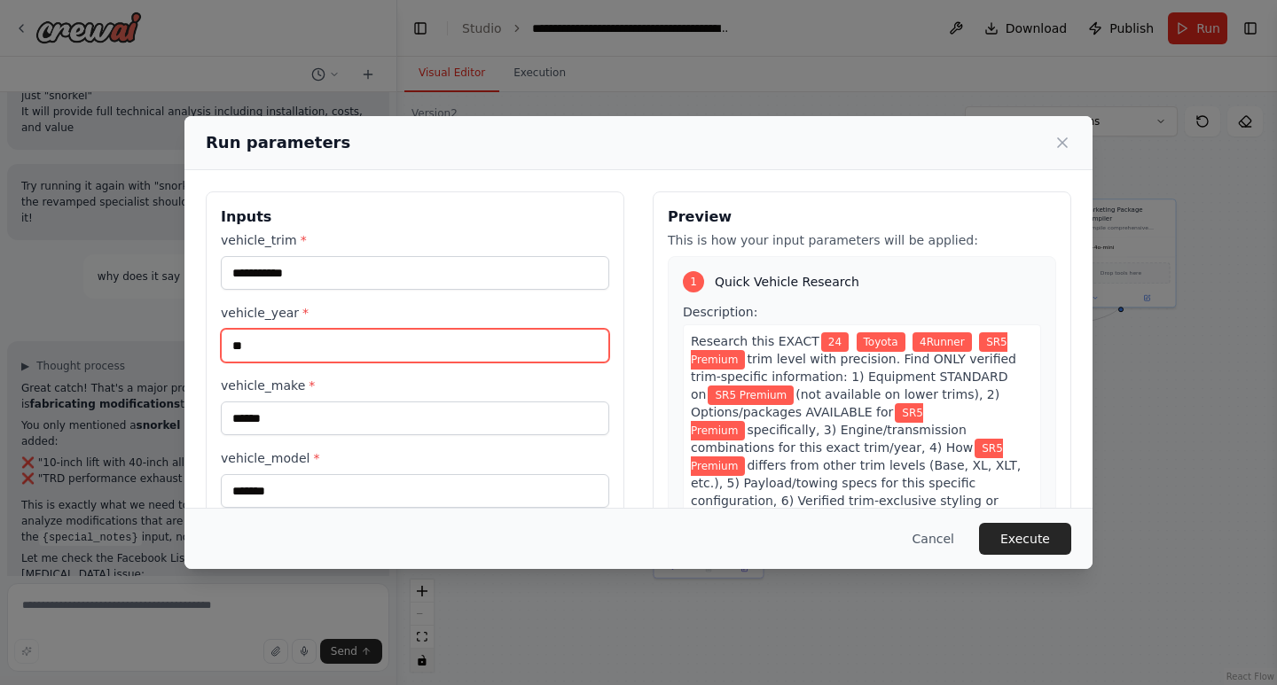
type input "*"
type input "****"
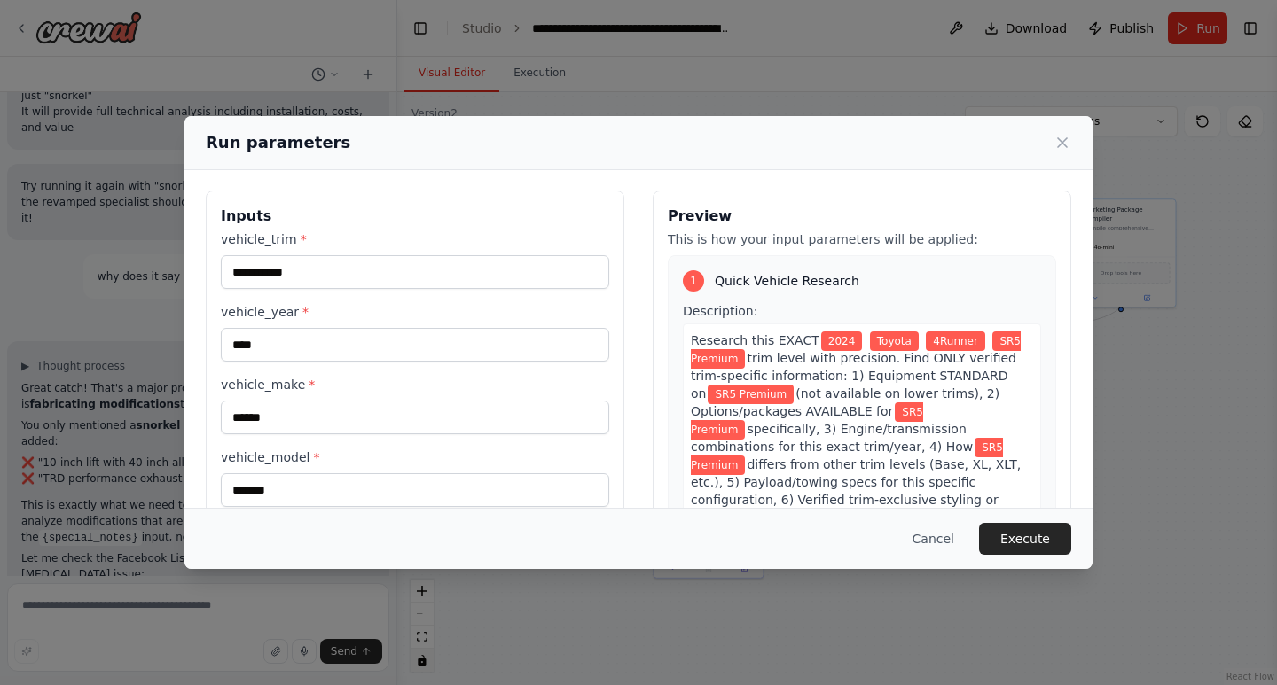
scroll to position [126, 0]
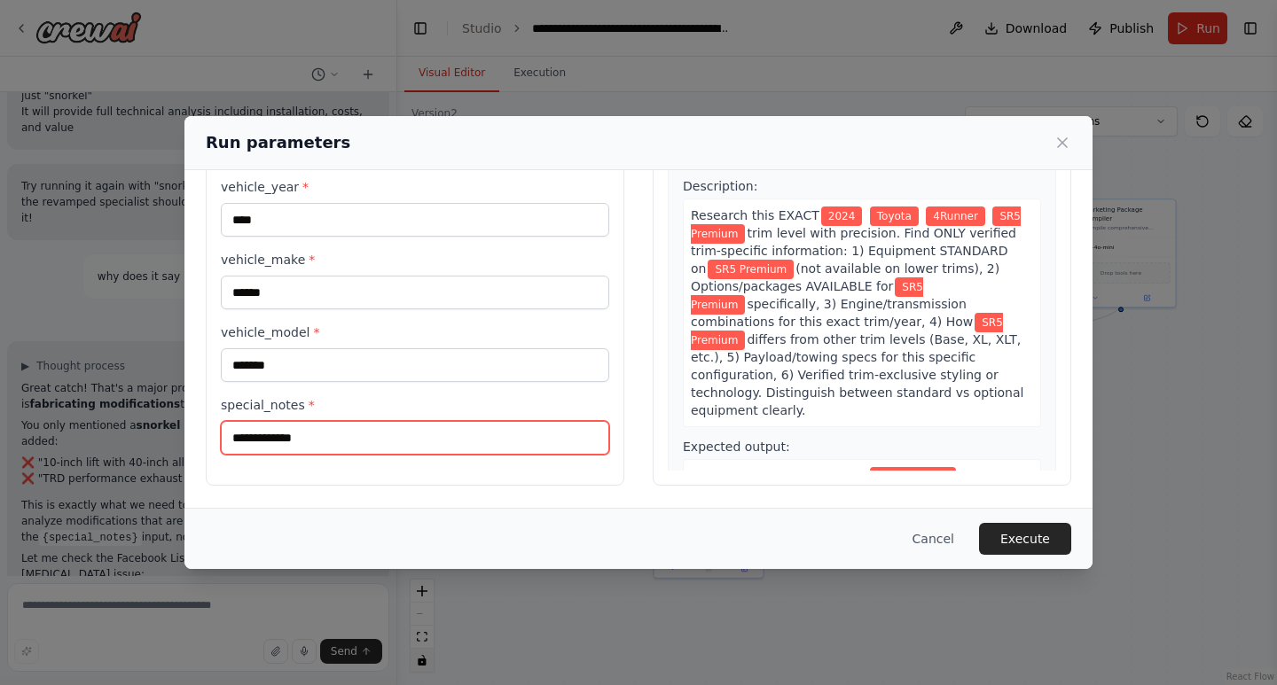
type input "**********"
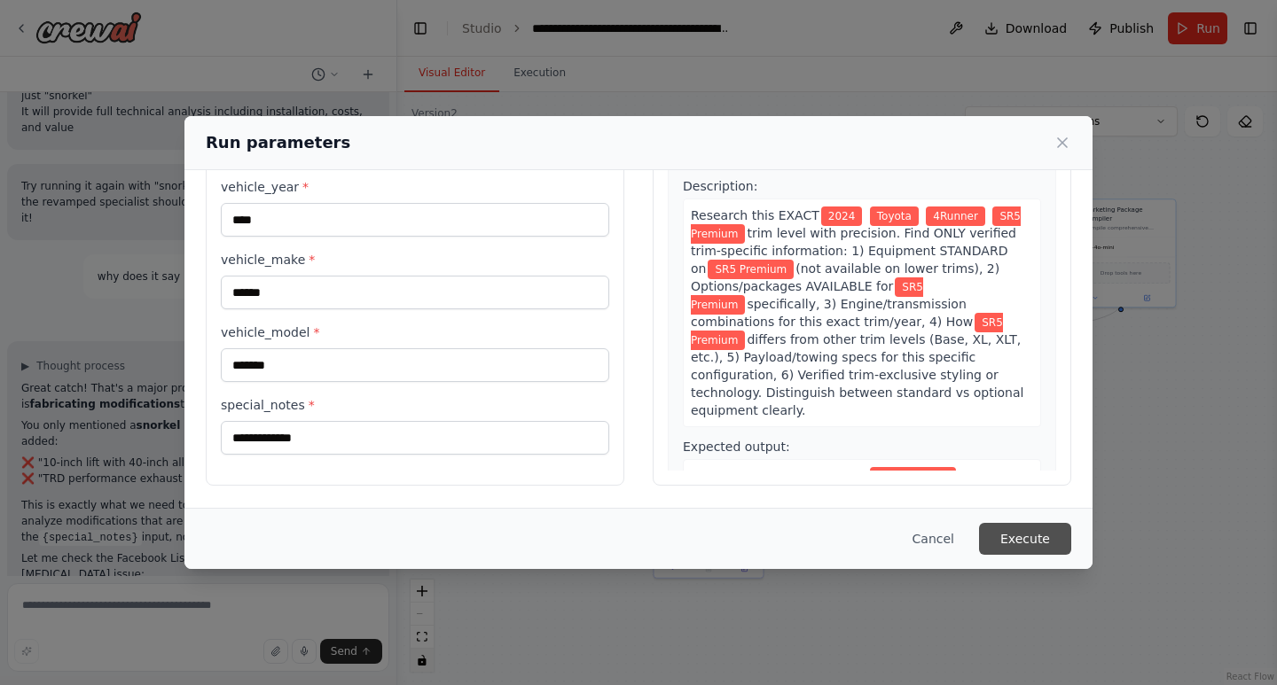
click at [1042, 546] on button "Execute" at bounding box center [1025, 539] width 92 height 32
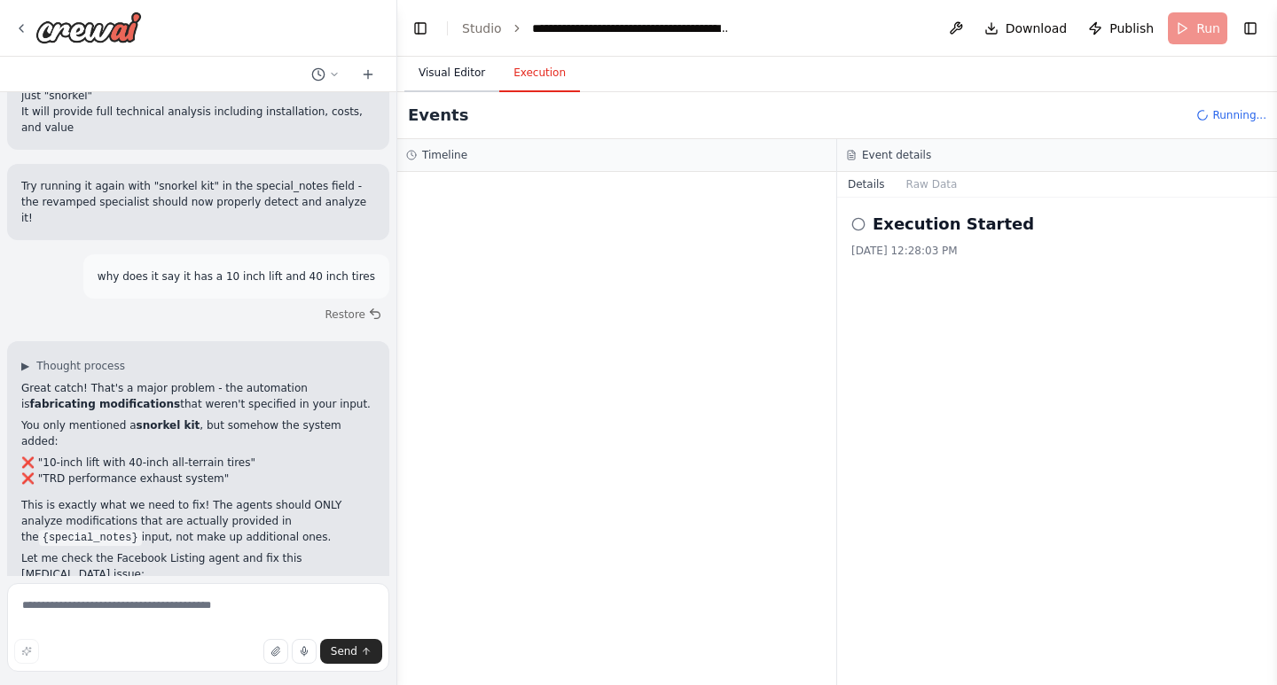
click at [481, 66] on button "Visual Editor" at bounding box center [451, 73] width 95 height 37
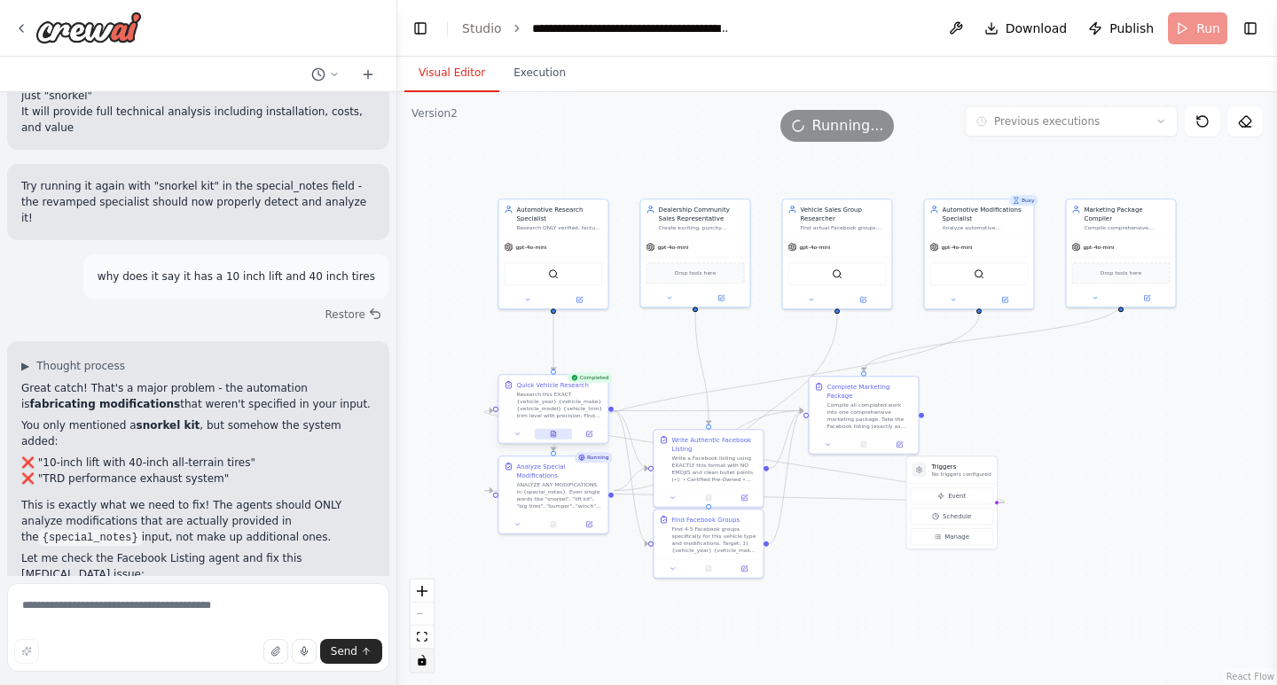
click at [566, 435] on button at bounding box center [553, 434] width 37 height 11
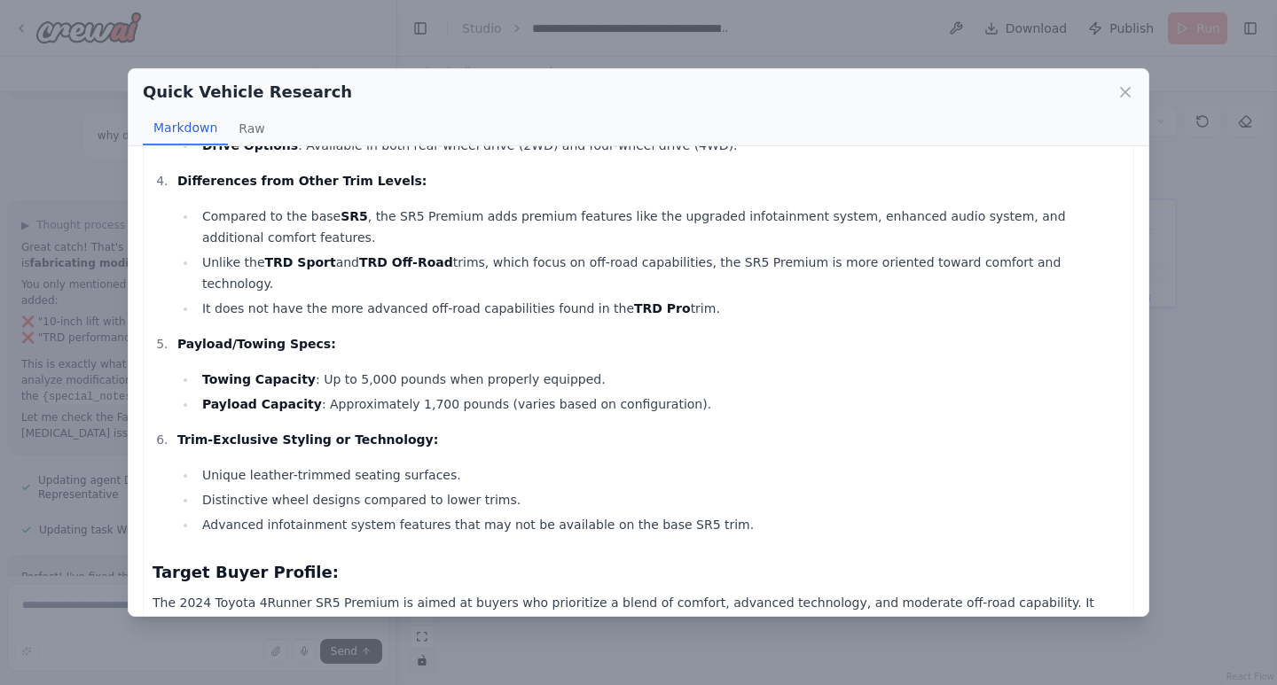
scroll to position [52870, 0]
click at [1120, 89] on icon at bounding box center [1125, 92] width 18 height 18
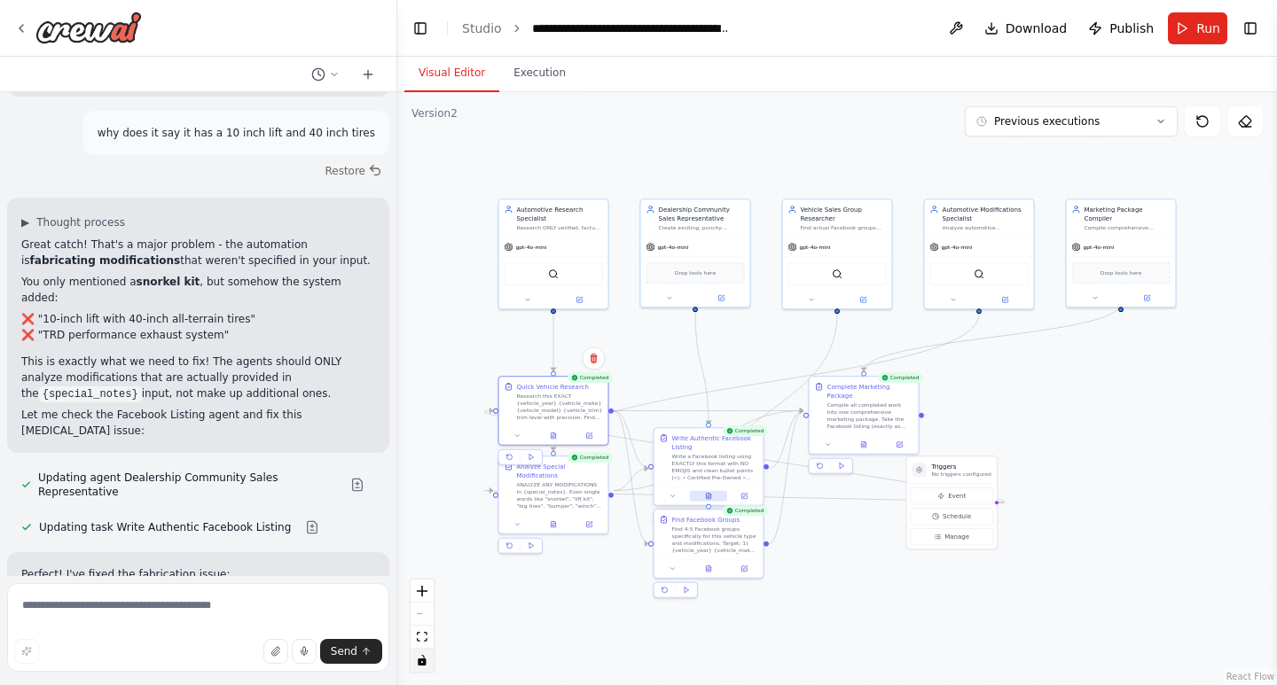
click at [708, 497] on icon at bounding box center [708, 496] width 4 height 6
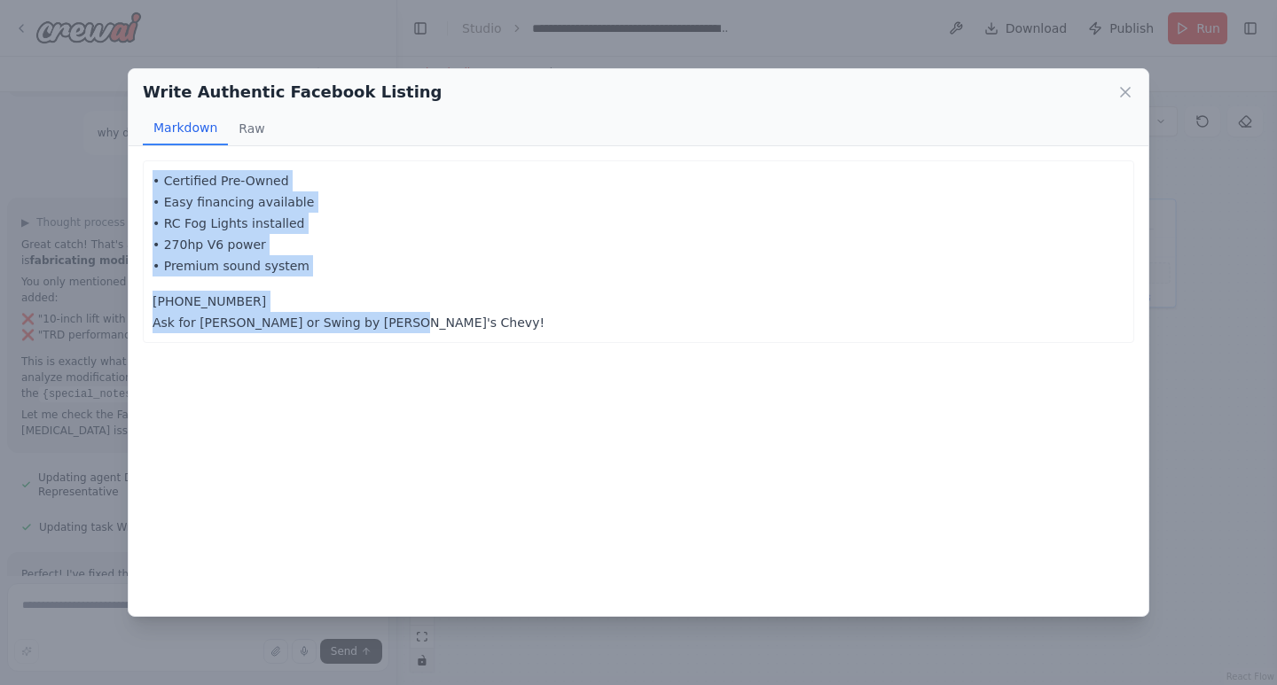
drag, startPoint x: 372, startPoint y: 325, endPoint x: 130, endPoint y: 170, distance: 287.5
click at [130, 170] on div "• Certified Pre-Owned • Easy financing available • RC Fog Lights installed • 27…" at bounding box center [639, 380] width 1020 height 469
copy div "• Certified Pre-Owned • Easy financing available • RC Fog Lights installed • 27…"
click at [1122, 90] on icon at bounding box center [1125, 92] width 18 height 18
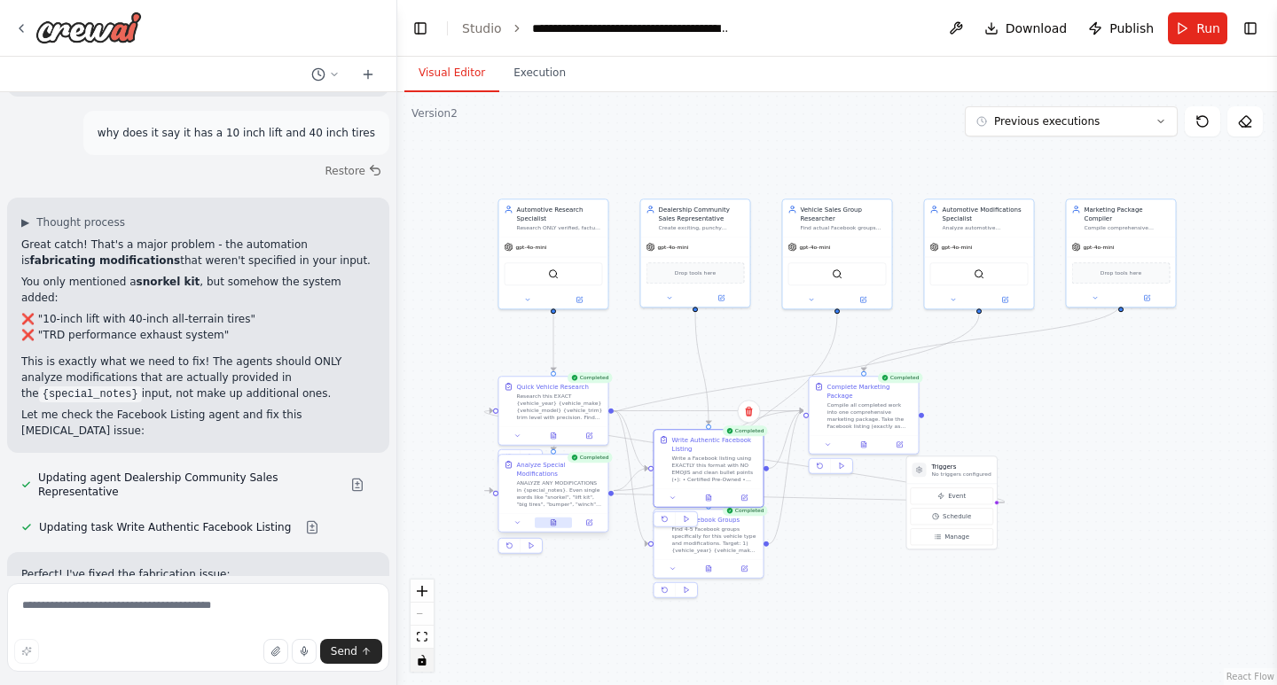
click at [557, 518] on button at bounding box center [553, 523] width 37 height 11
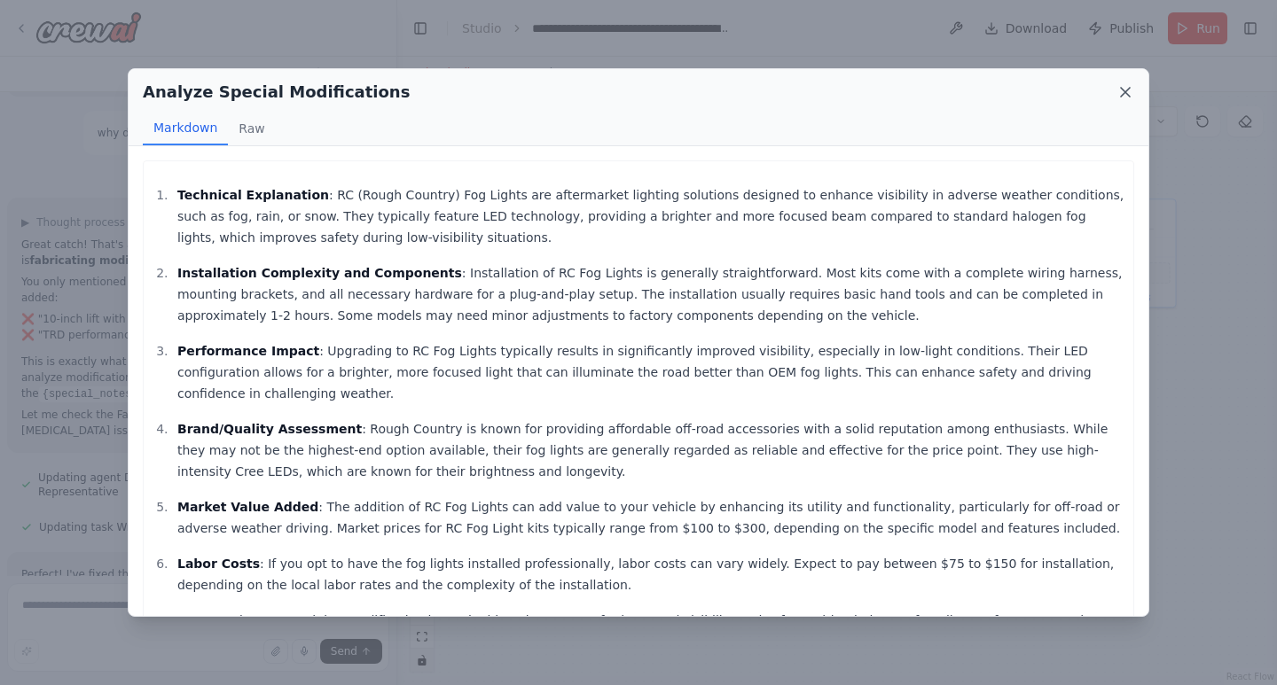
click at [1124, 94] on icon at bounding box center [1125, 92] width 9 height 9
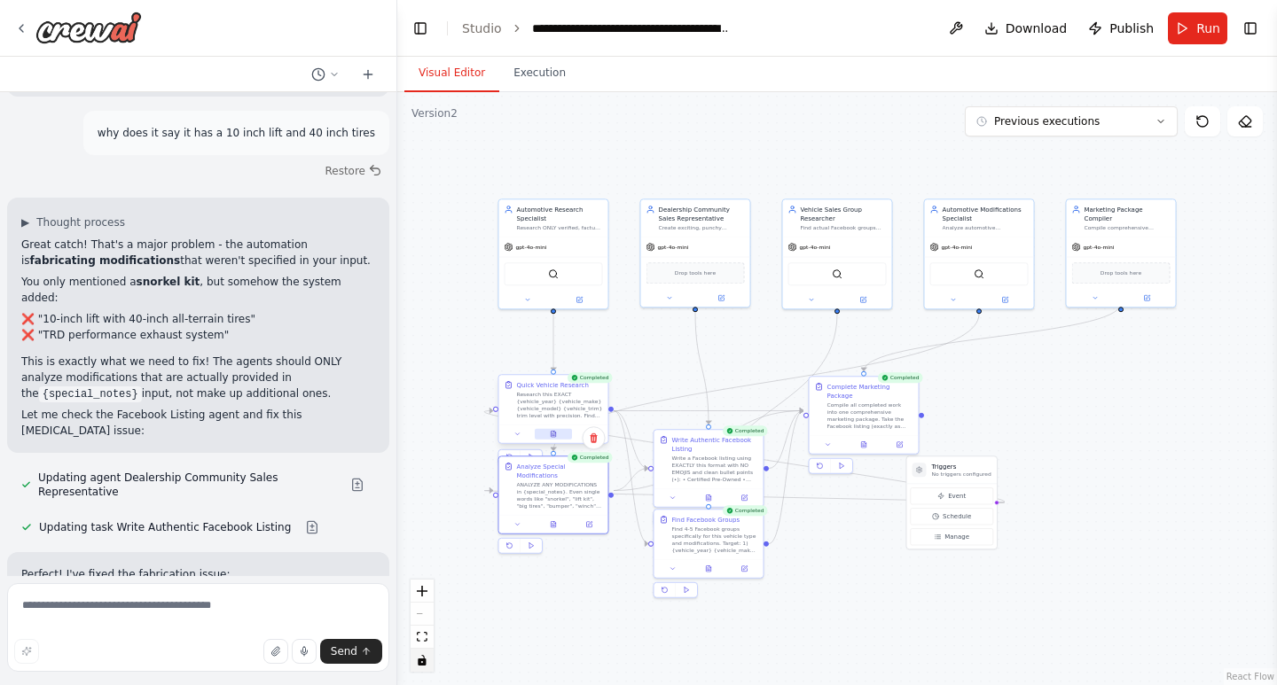
click at [550, 429] on button at bounding box center [553, 434] width 37 height 11
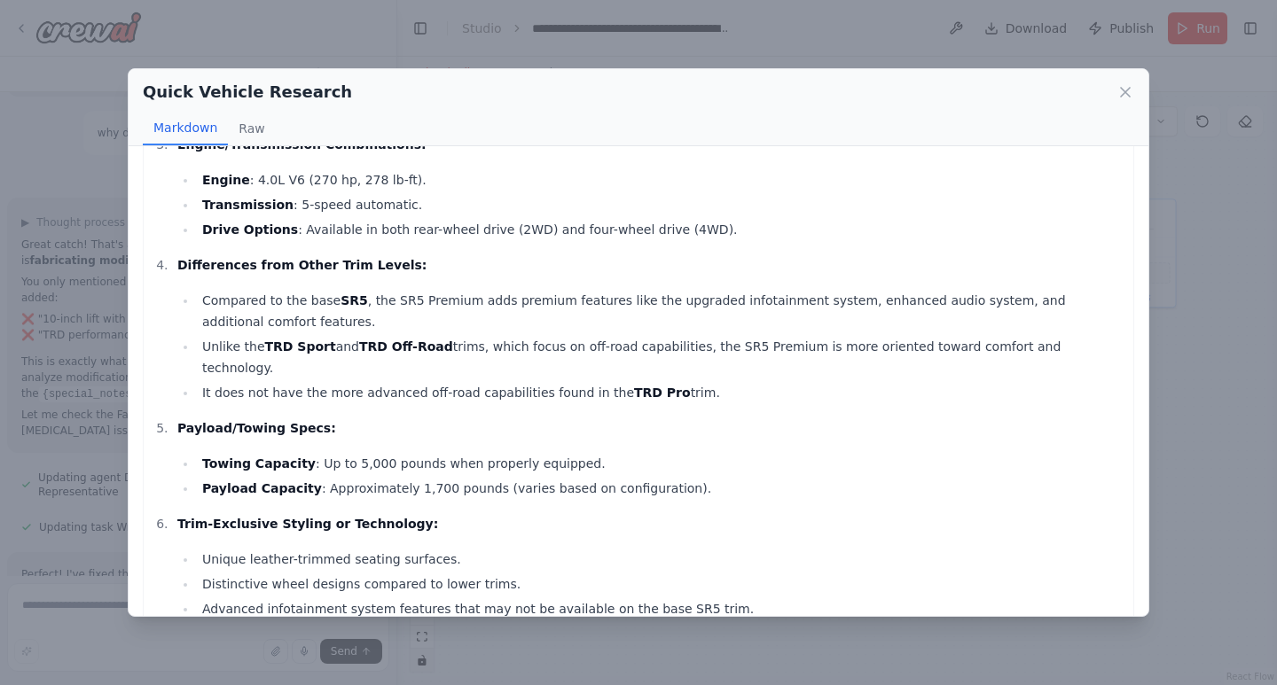
scroll to position [628, 0]
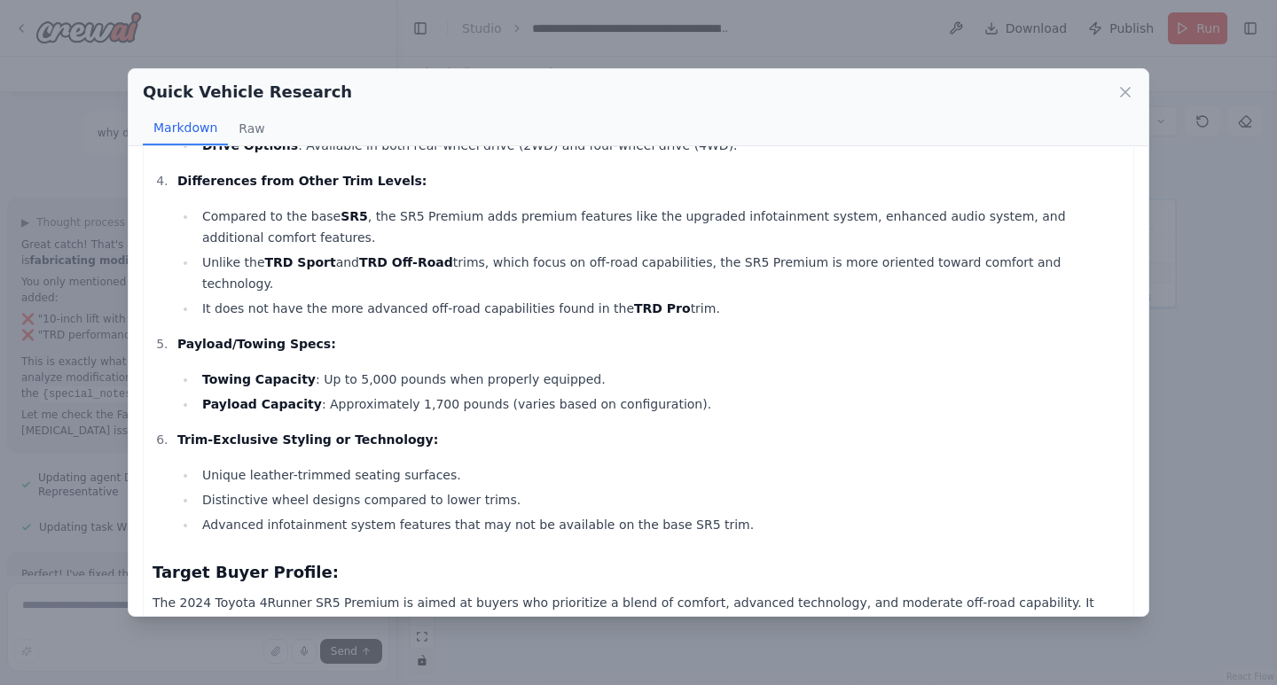
click at [1116, 87] on icon at bounding box center [1125, 92] width 18 height 18
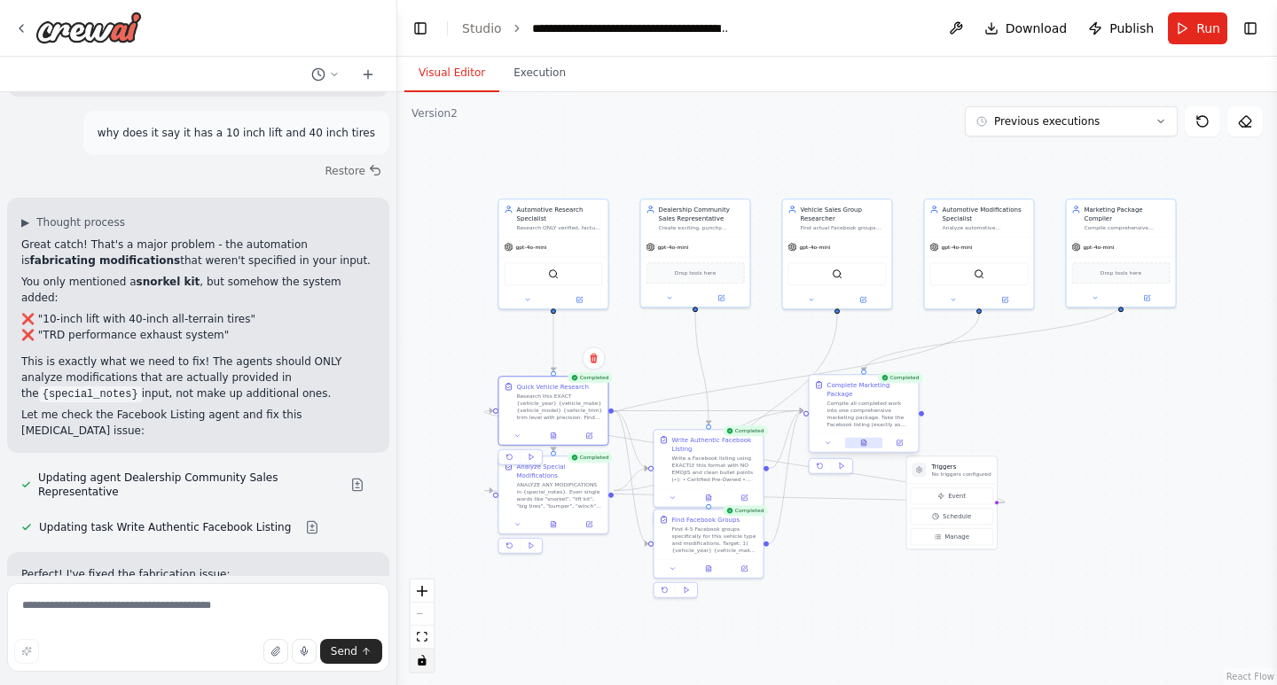
click at [868, 438] on button at bounding box center [863, 443] width 37 height 11
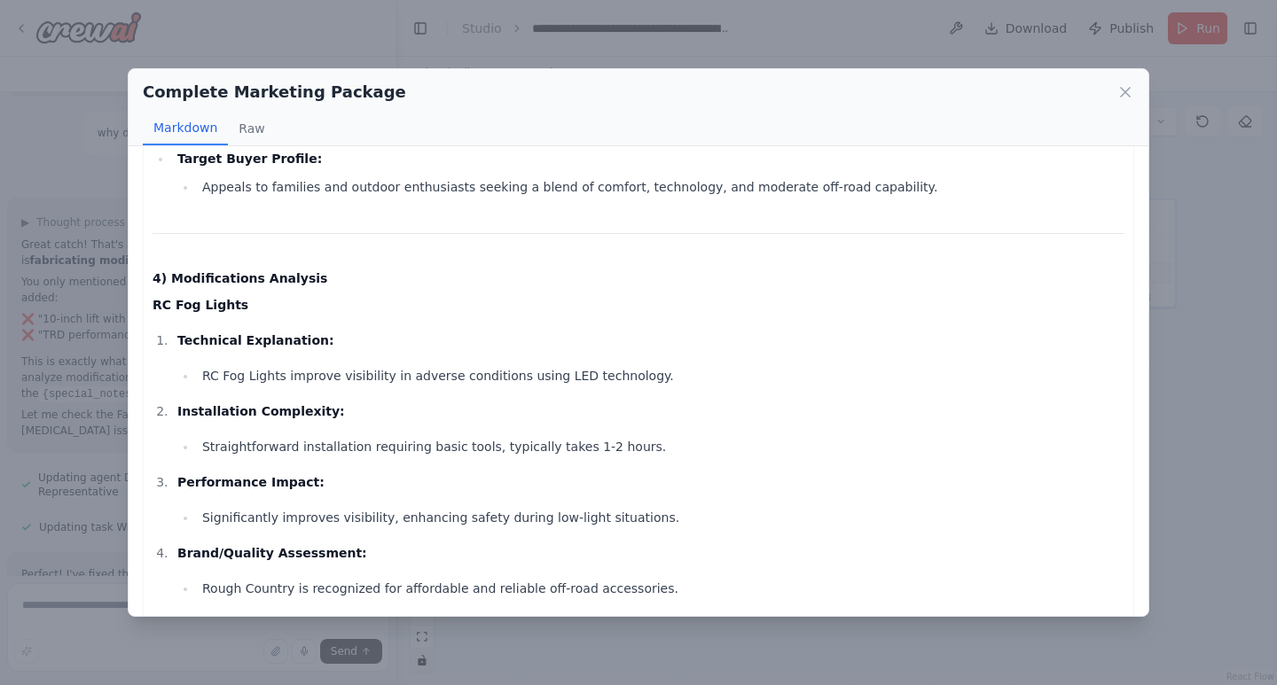
scroll to position [1330, 0]
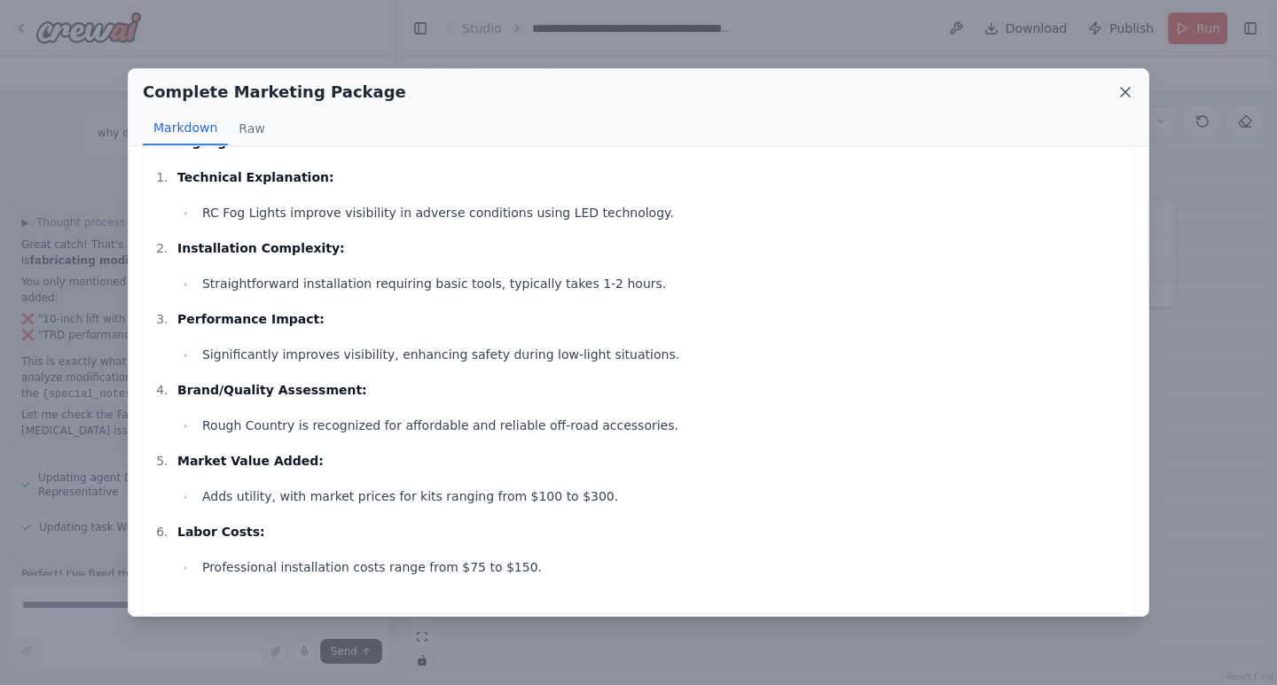
click at [1125, 92] on icon at bounding box center [1125, 92] width 9 height 9
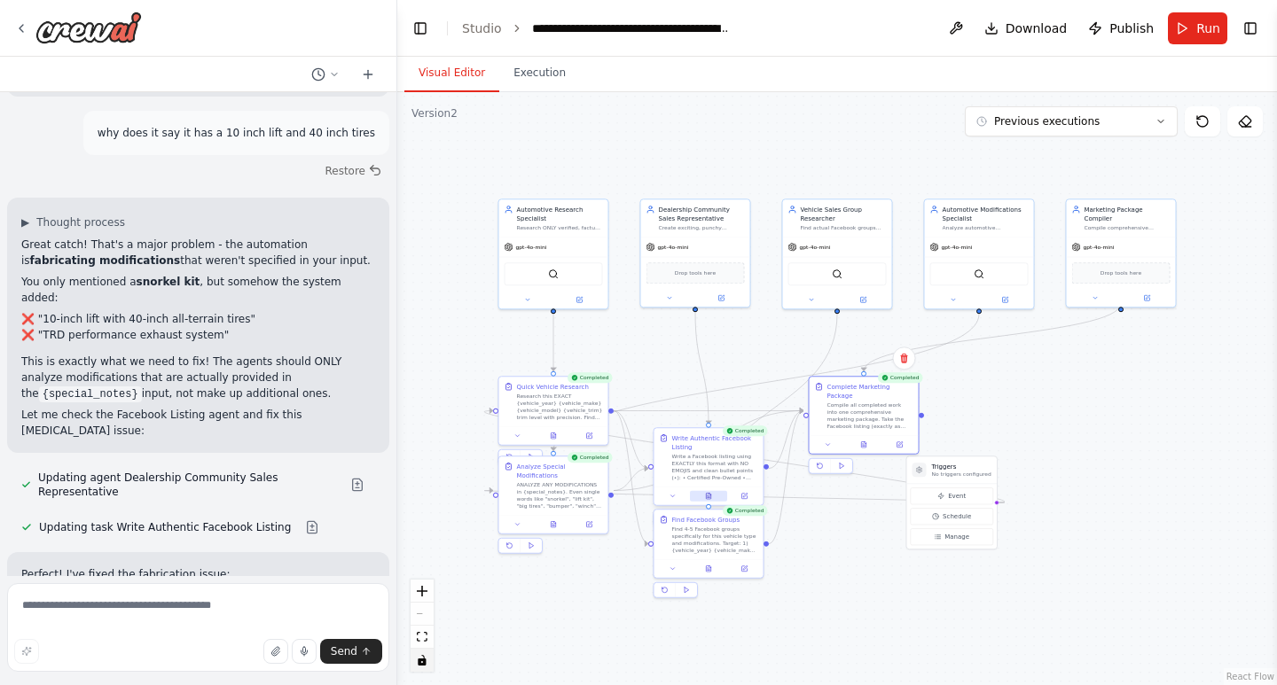
click at [707, 493] on icon at bounding box center [708, 496] width 7 height 7
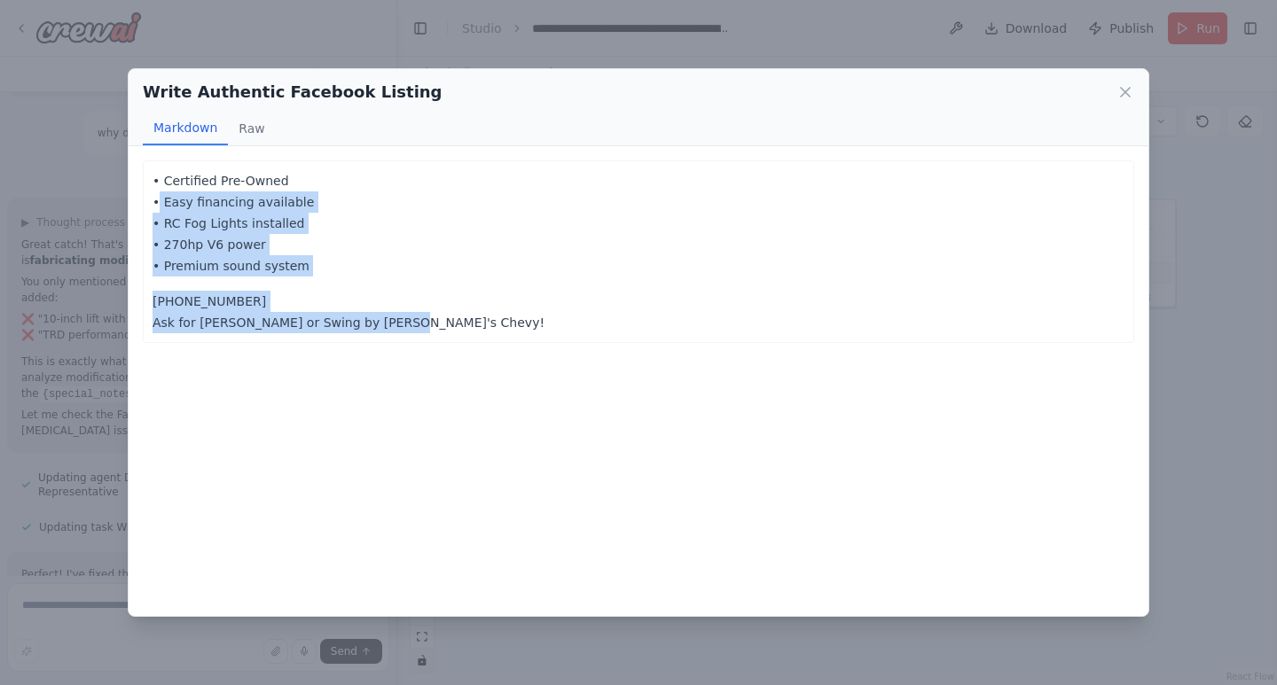
drag, startPoint x: 284, startPoint y: 312, endPoint x: 119, endPoint y: 201, distance: 198.7
click at [119, 201] on div "Write Authentic Facebook Listing Markdown Raw • Certified Pre-Owned • Easy fina…" at bounding box center [638, 342] width 1277 height 685
